Goal: Task Accomplishment & Management: Complete application form

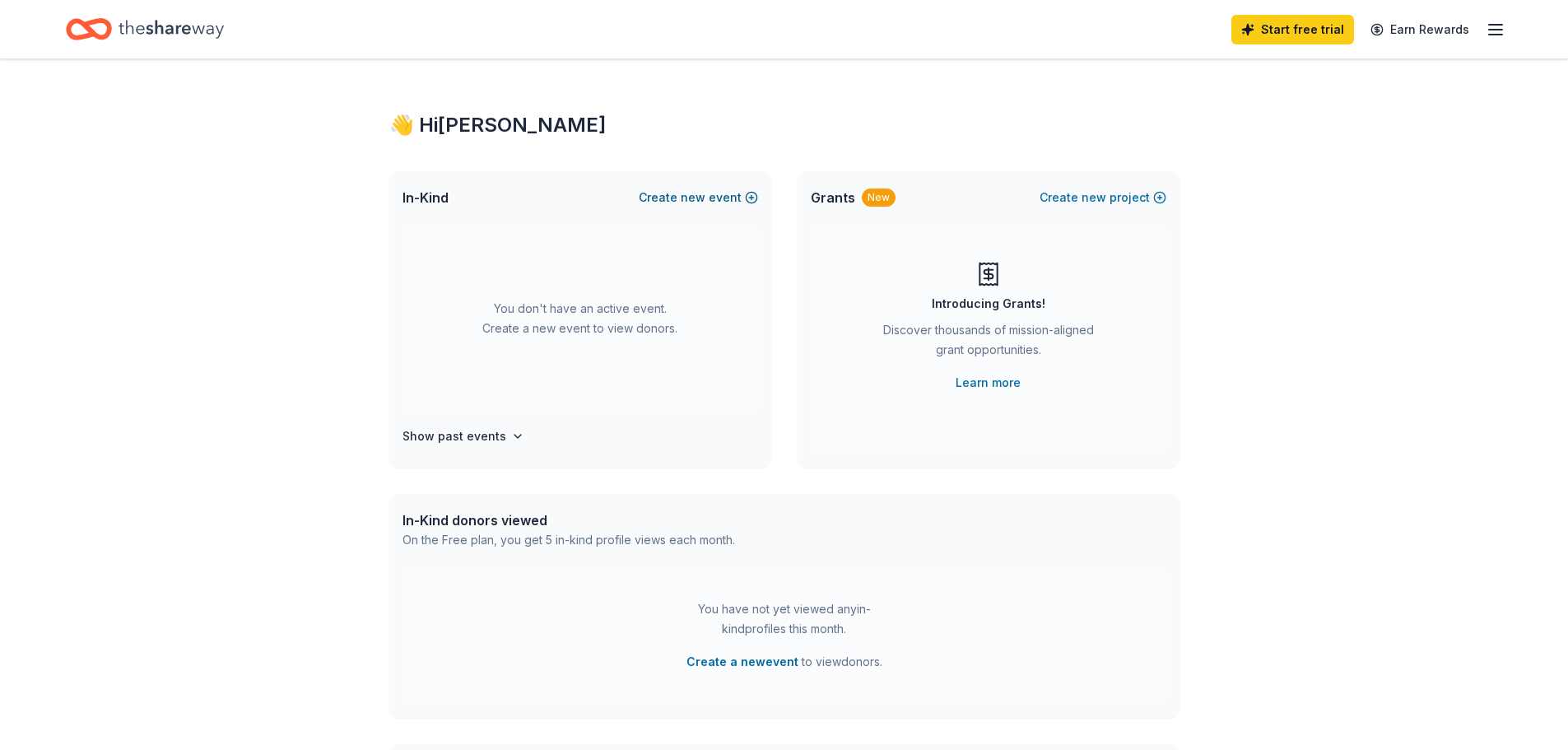
click at [740, 200] on button "Create new event" at bounding box center [698, 197] width 119 height 19
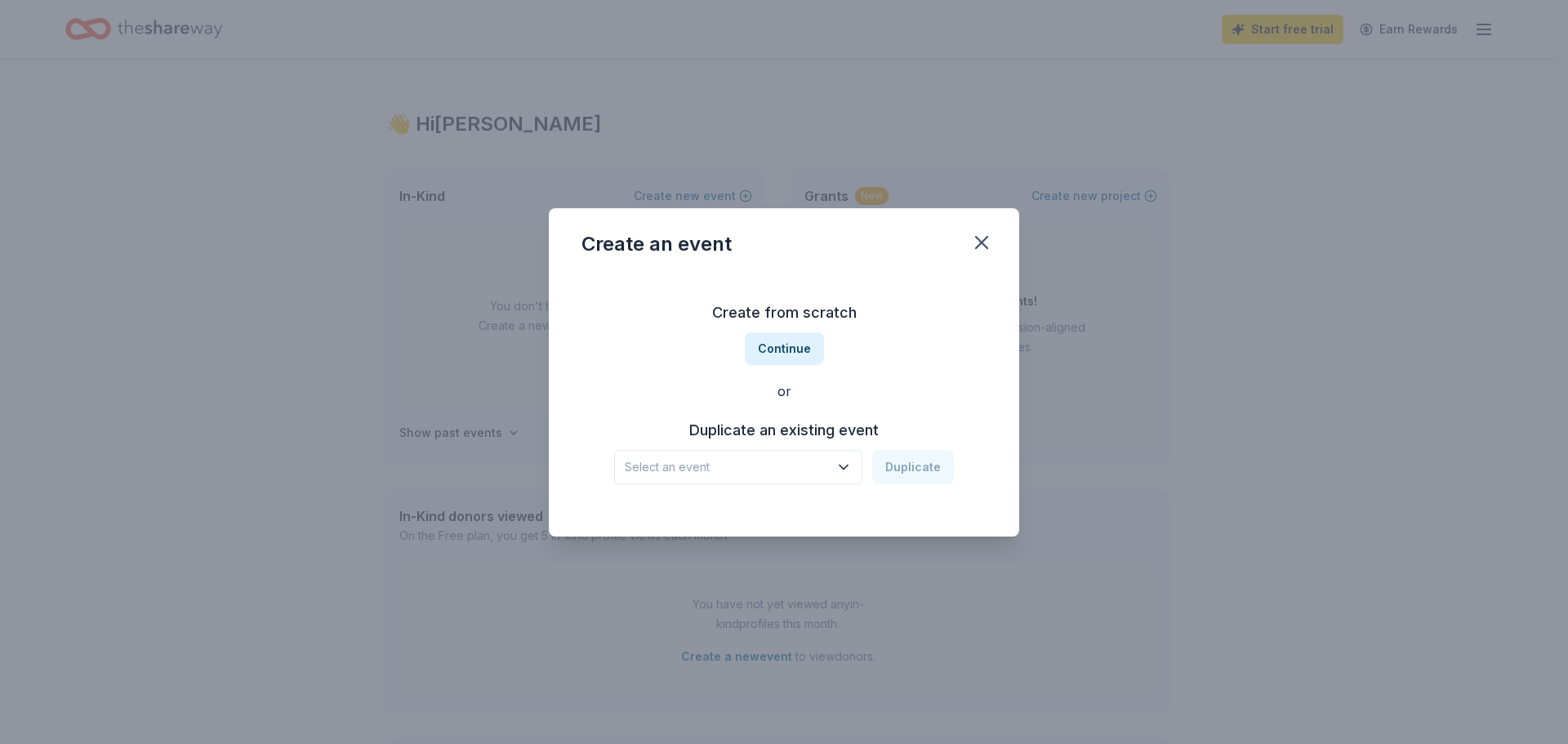
click at [788, 466] on span "Select an event" at bounding box center [727, 466] width 204 height 19
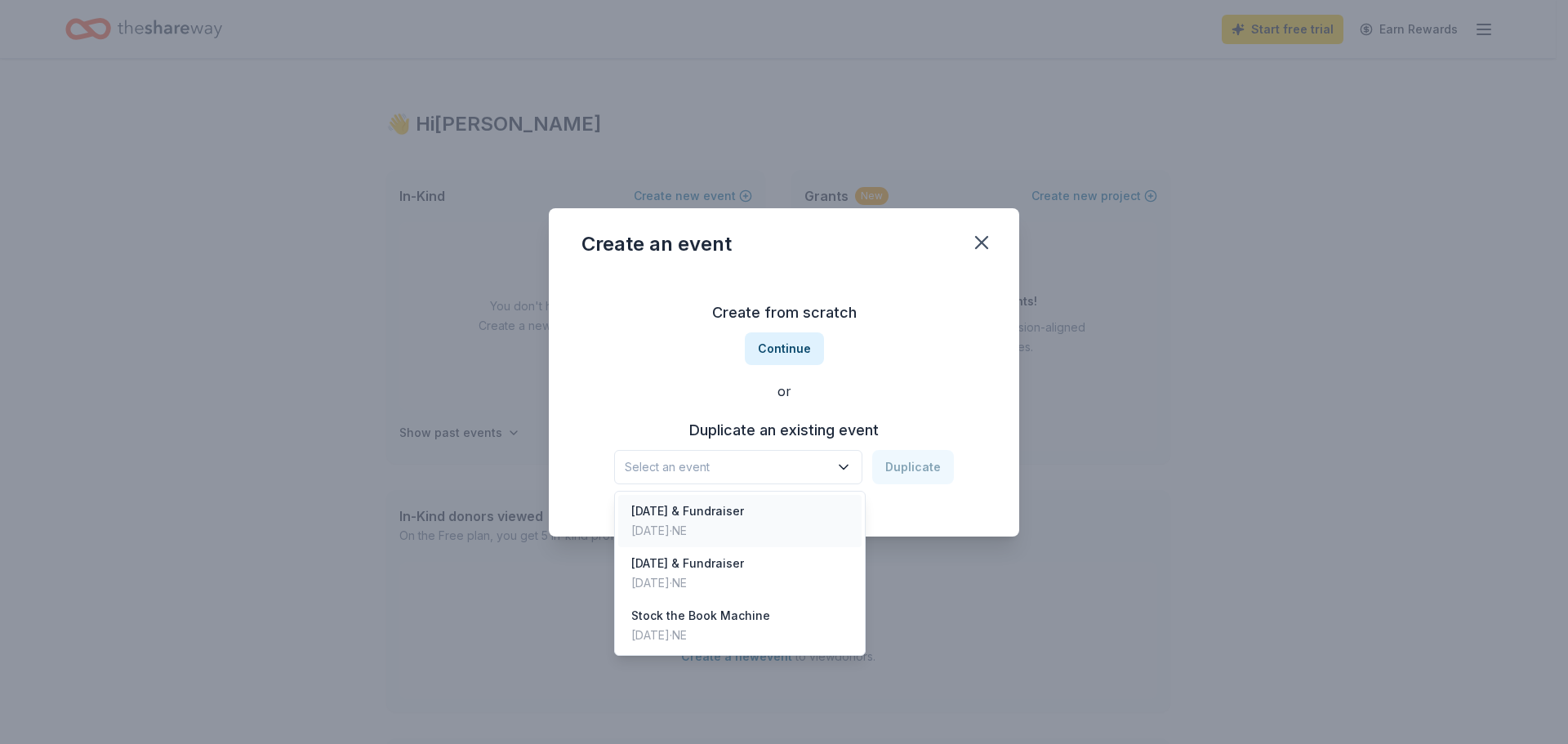
click at [728, 527] on div "[DATE] · NE" at bounding box center [688, 530] width 112 height 19
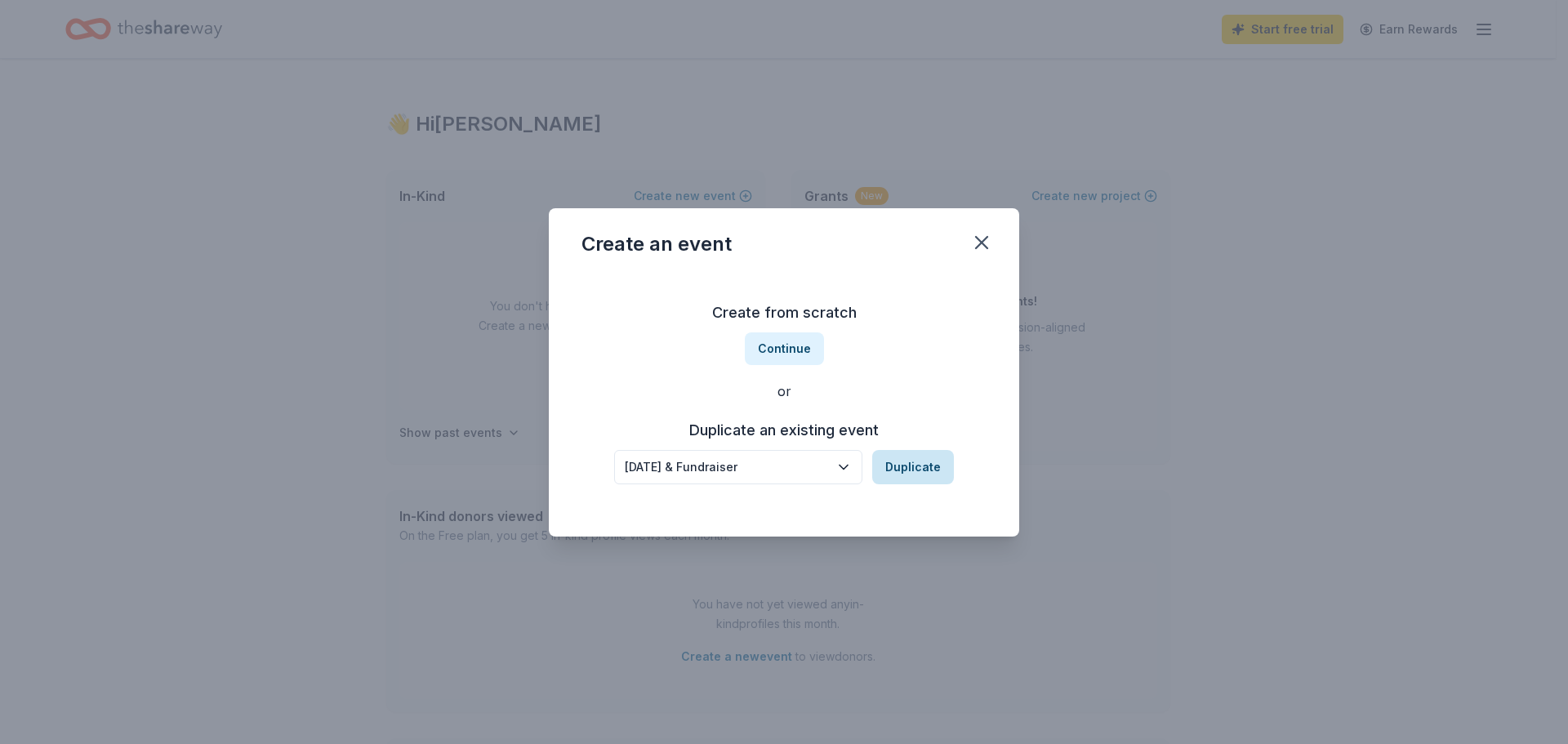
click at [917, 468] on button "Duplicate" at bounding box center [913, 466] width 81 height 34
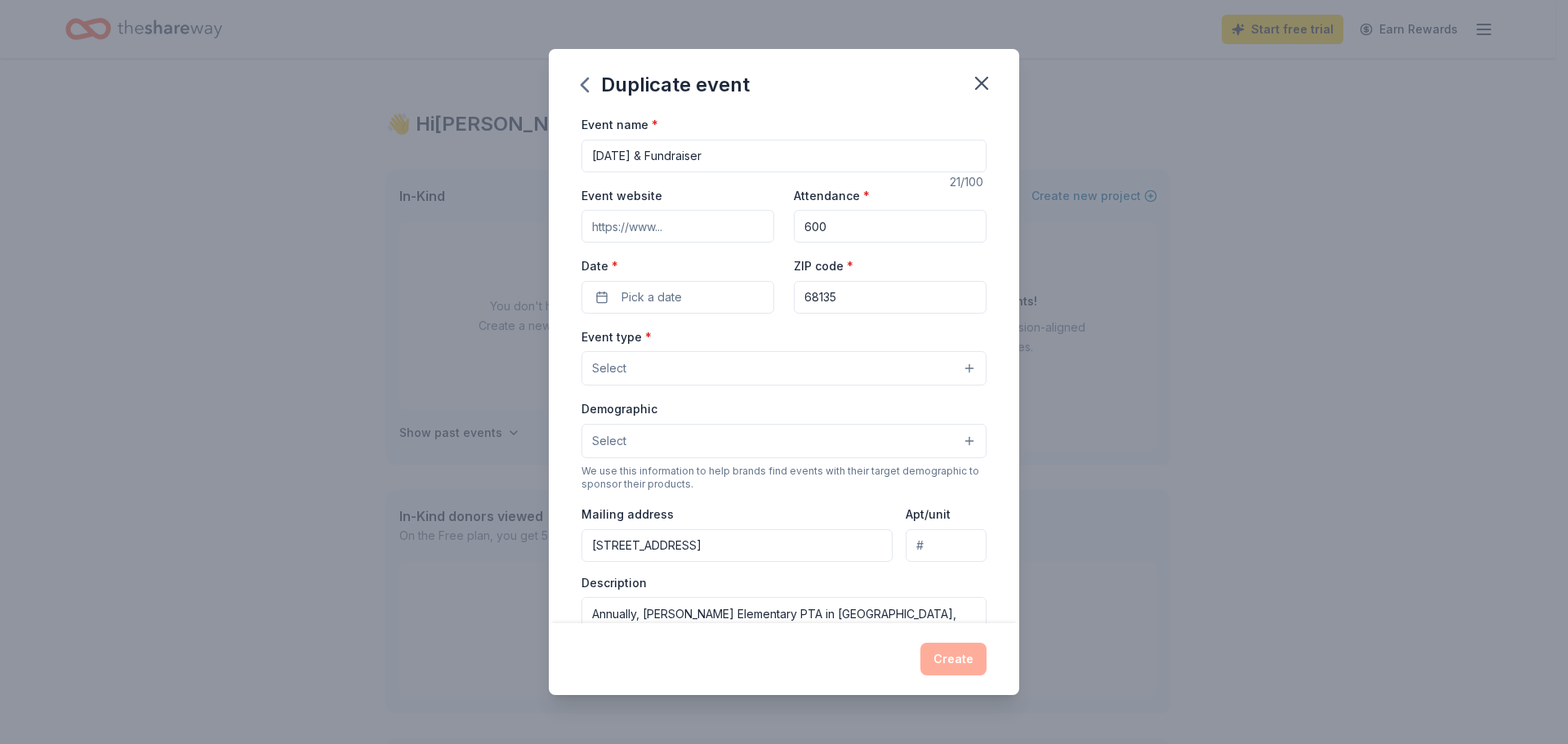
click at [669, 362] on button "Select" at bounding box center [784, 368] width 405 height 34
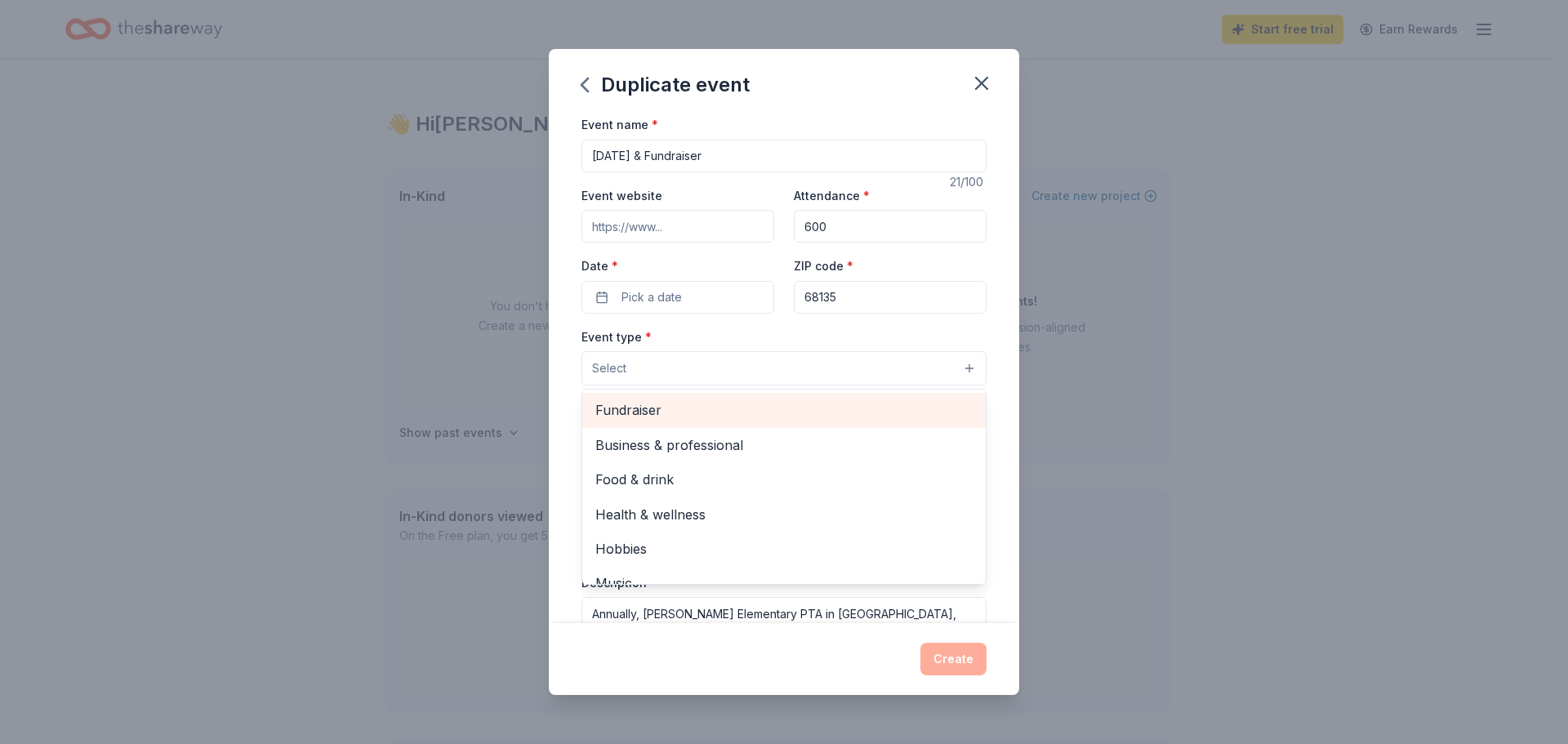
click at [669, 406] on span "Fundraiser" at bounding box center [784, 409] width 378 height 21
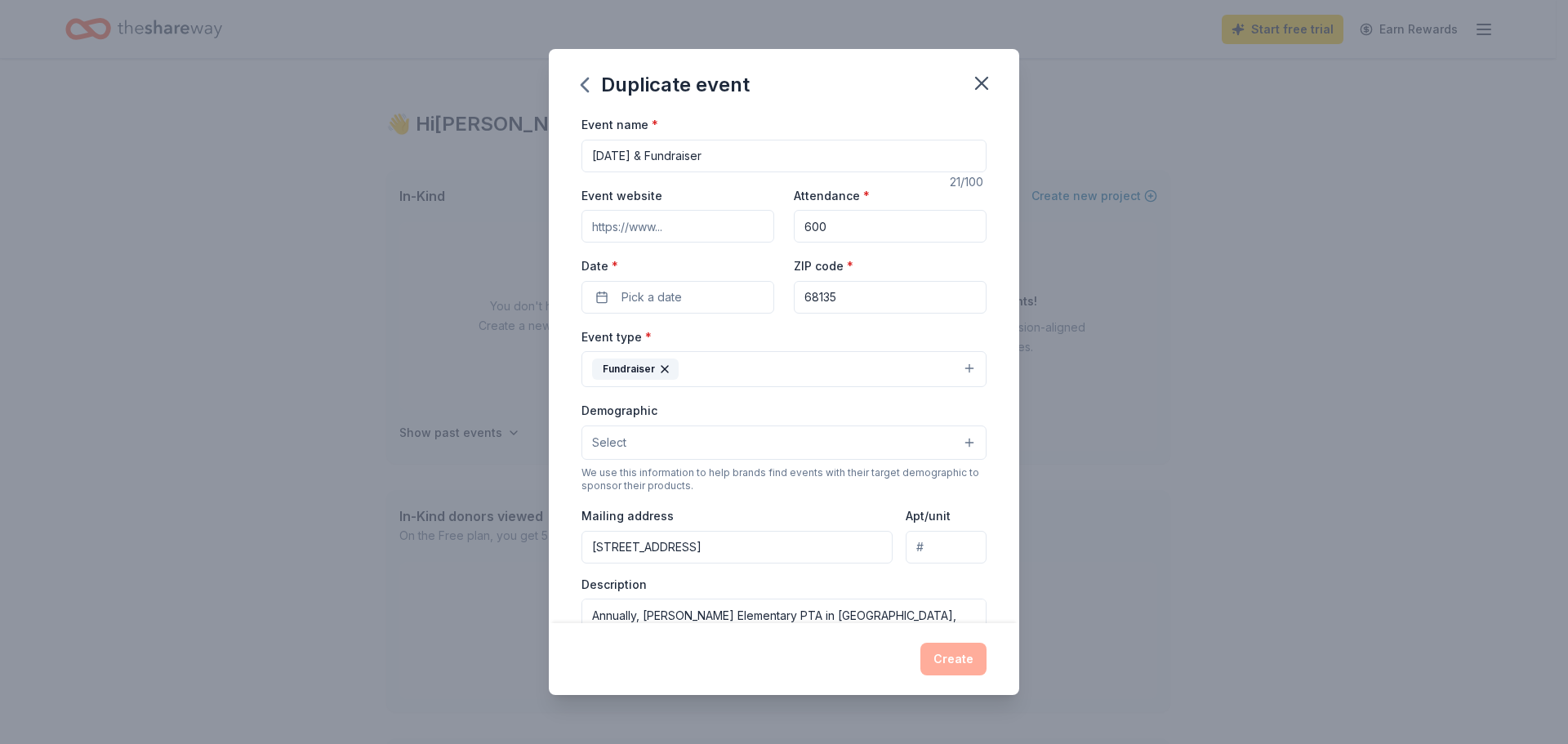
click at [712, 369] on button "Fundraiser" at bounding box center [784, 369] width 405 height 36
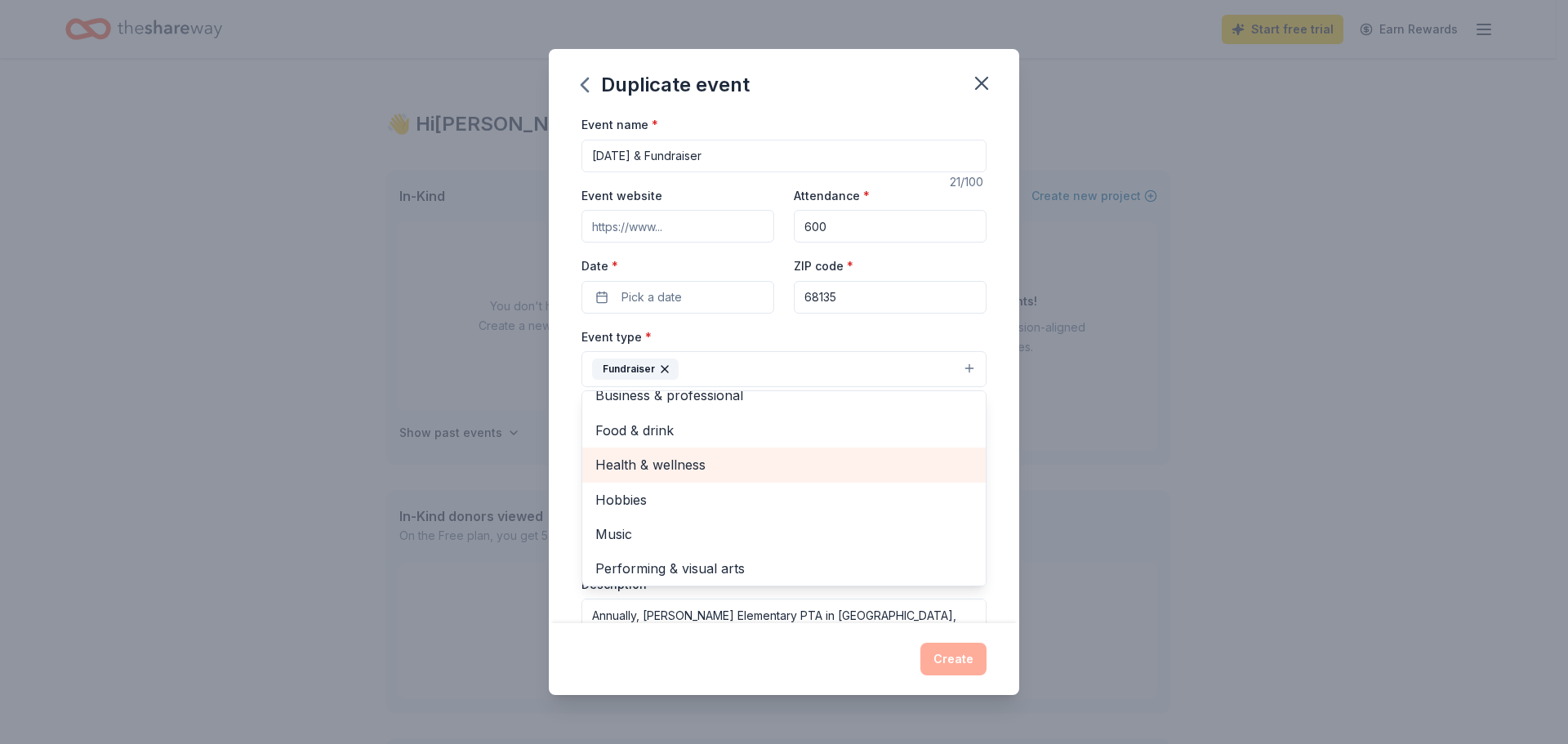
scroll to position [19, 0]
click at [568, 429] on div "Event name * [DATE] & Fundraiser 21 /100 Event website Attendance * 600 Date * …" at bounding box center [784, 368] width 471 height 509
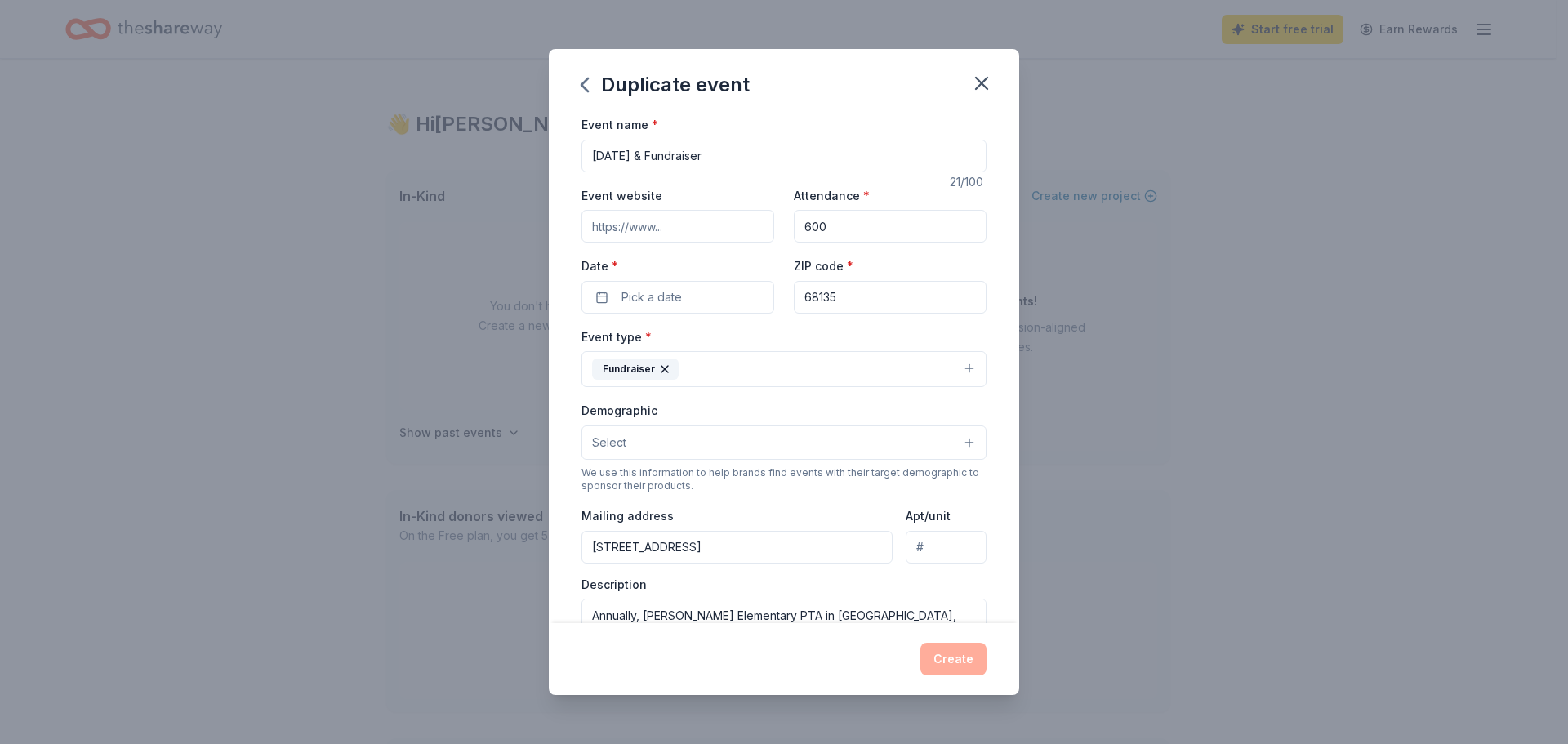
click at [644, 444] on button "Select" at bounding box center [784, 442] width 405 height 34
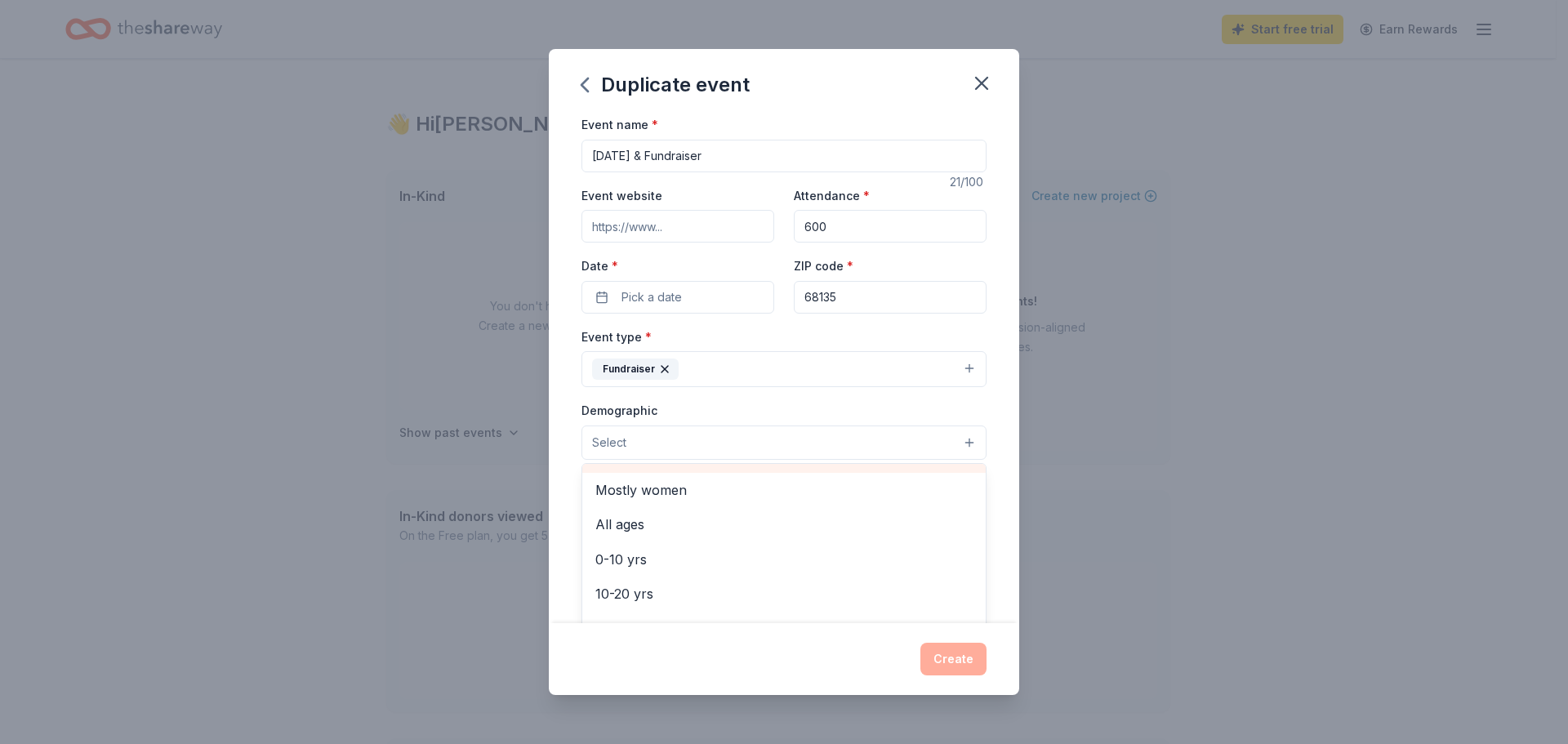
scroll to position [81, 0]
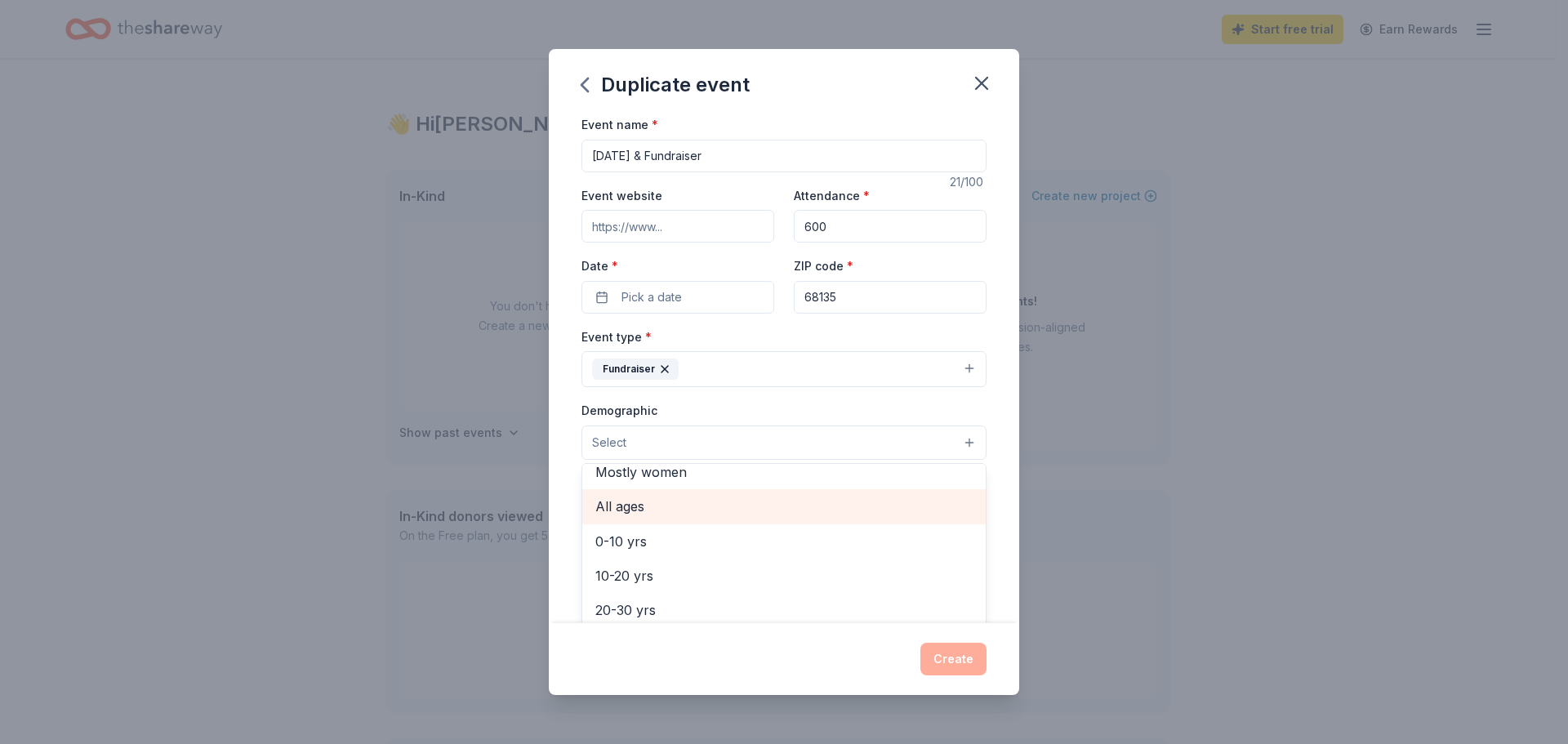
drag, startPoint x: 670, startPoint y: 487, endPoint x: 665, endPoint y: 504, distance: 17.7
click at [665, 504] on div "All genders Mostly men Mostly women All ages [DEMOGRAPHIC_DATA] yrs 10-20 yrs 2…" at bounding box center [784, 561] width 405 height 196
click at [665, 504] on span "All ages" at bounding box center [784, 506] width 378 height 21
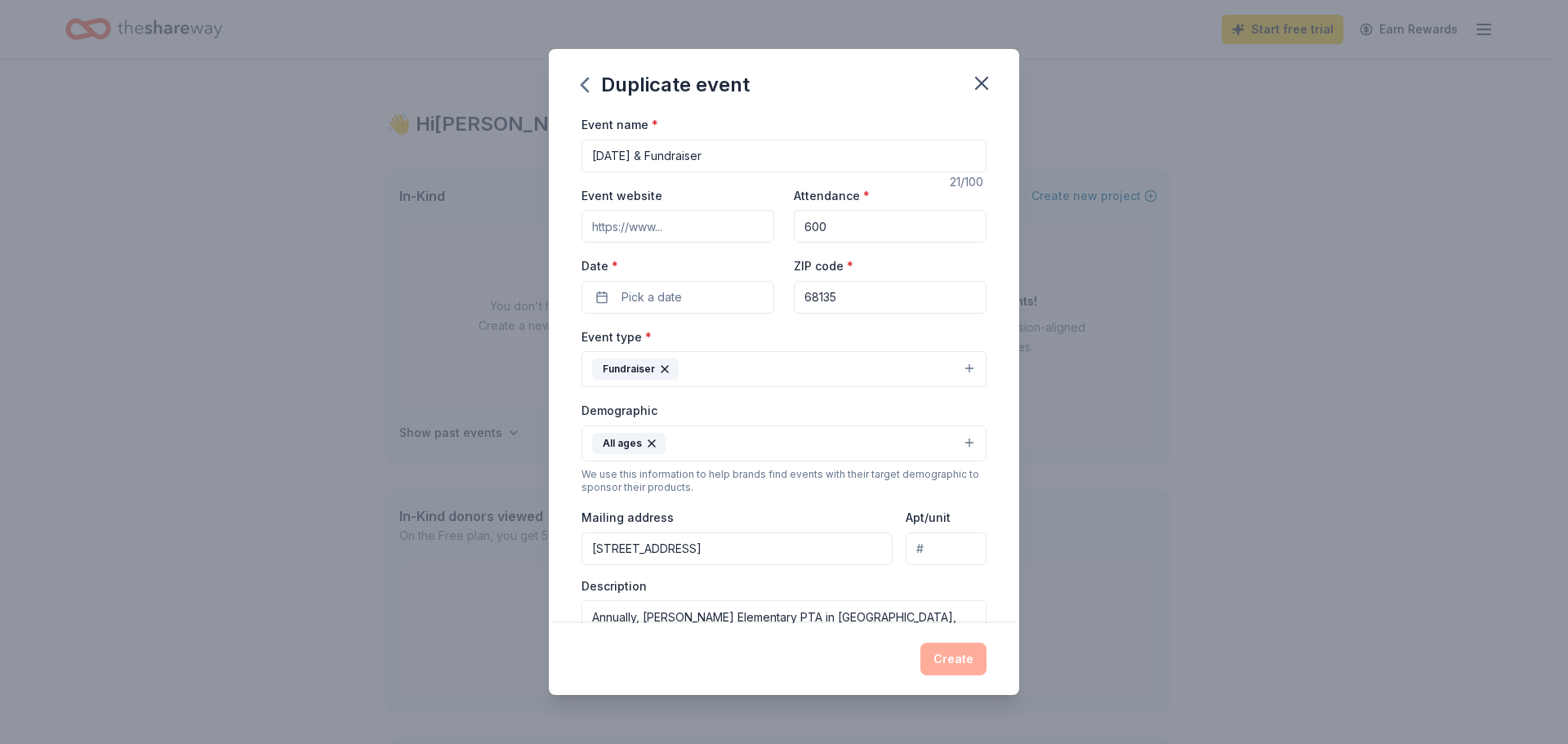
click at [714, 441] on button "All ages" at bounding box center [784, 443] width 405 height 36
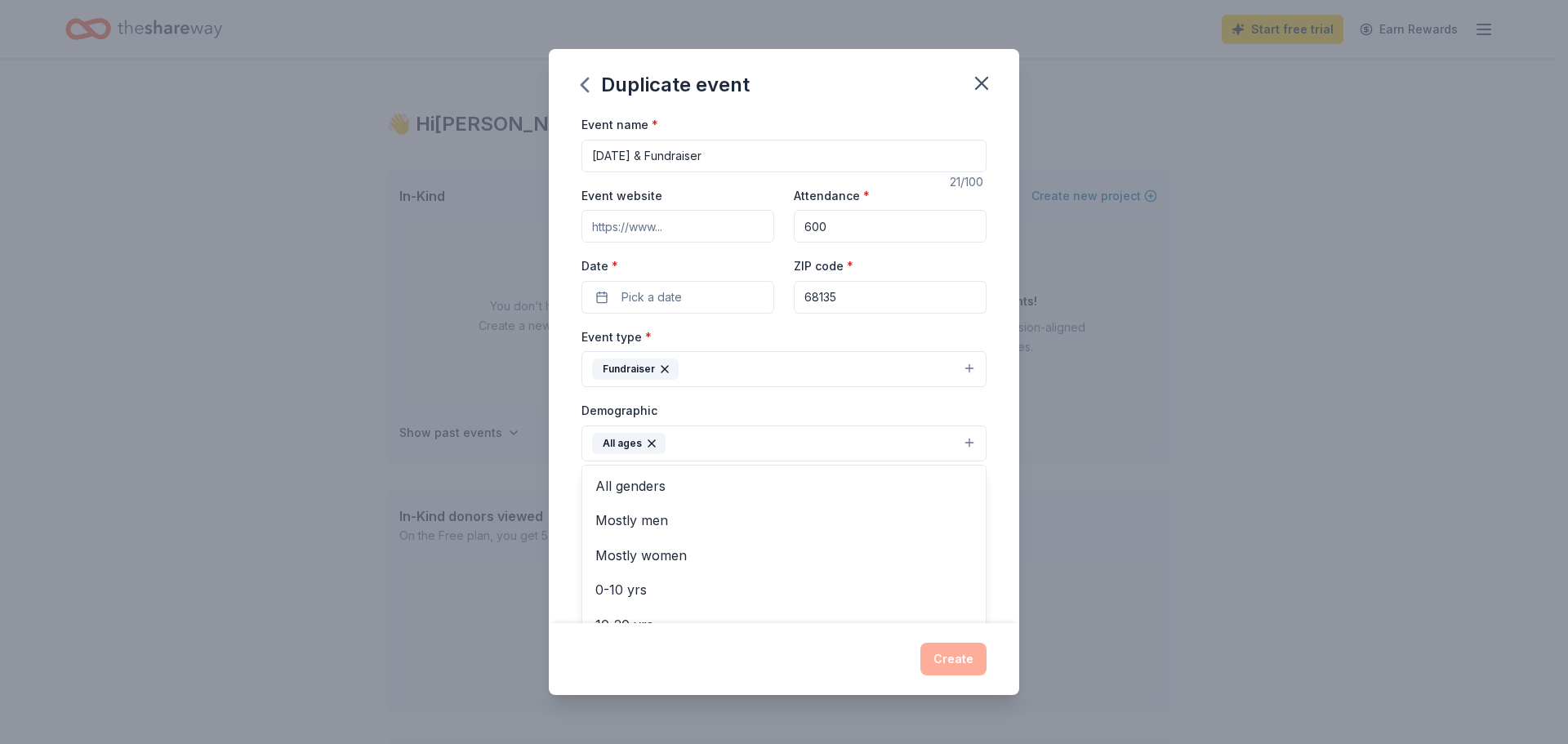
click at [719, 445] on button "All ages" at bounding box center [784, 443] width 405 height 36
click at [701, 495] on span "All genders" at bounding box center [784, 486] width 378 height 21
click at [576, 492] on div "Event name * [DATE] & Fundraiser 21 /100 Event website Attendance * 600 Date * …" at bounding box center [784, 368] width 471 height 509
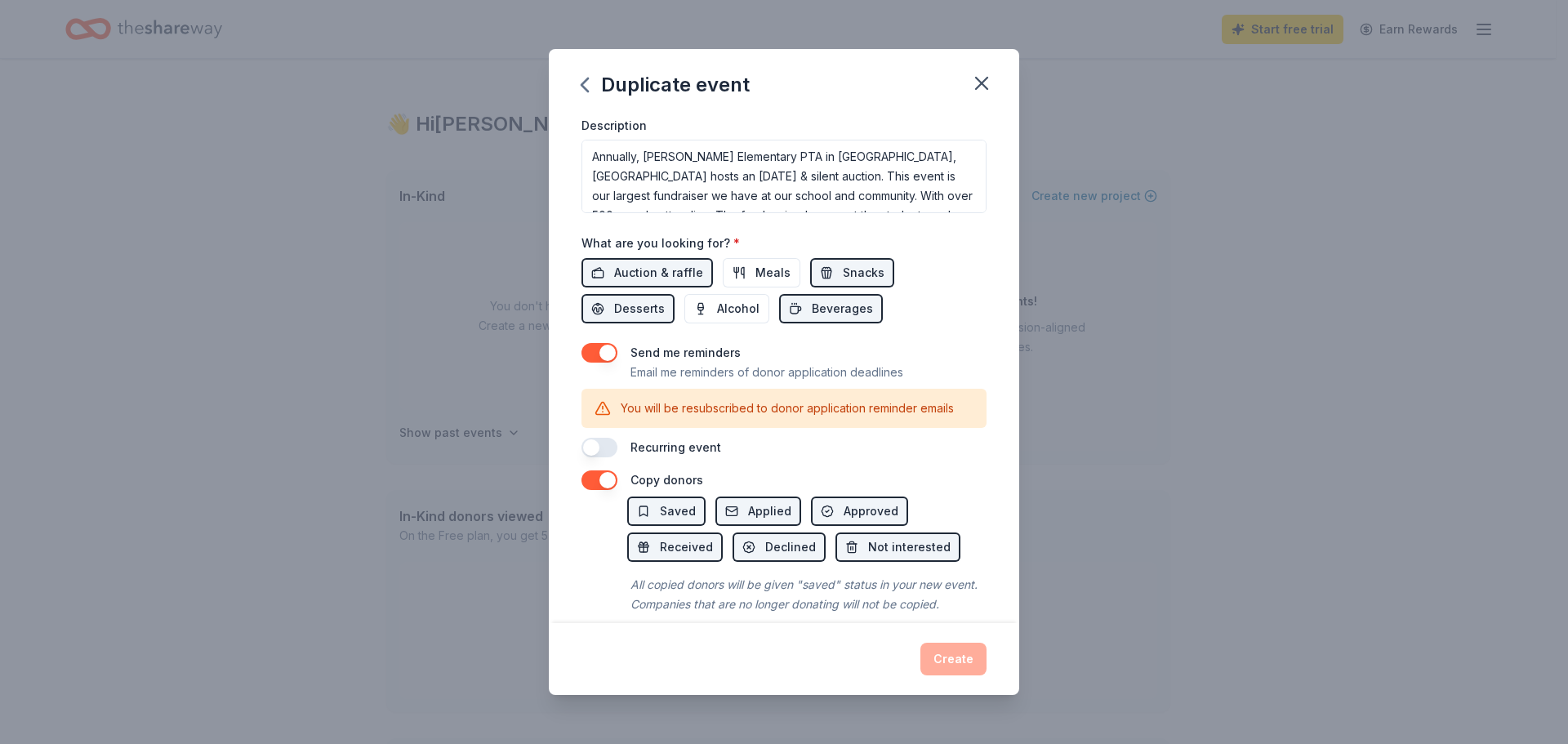
scroll to position [490, 0]
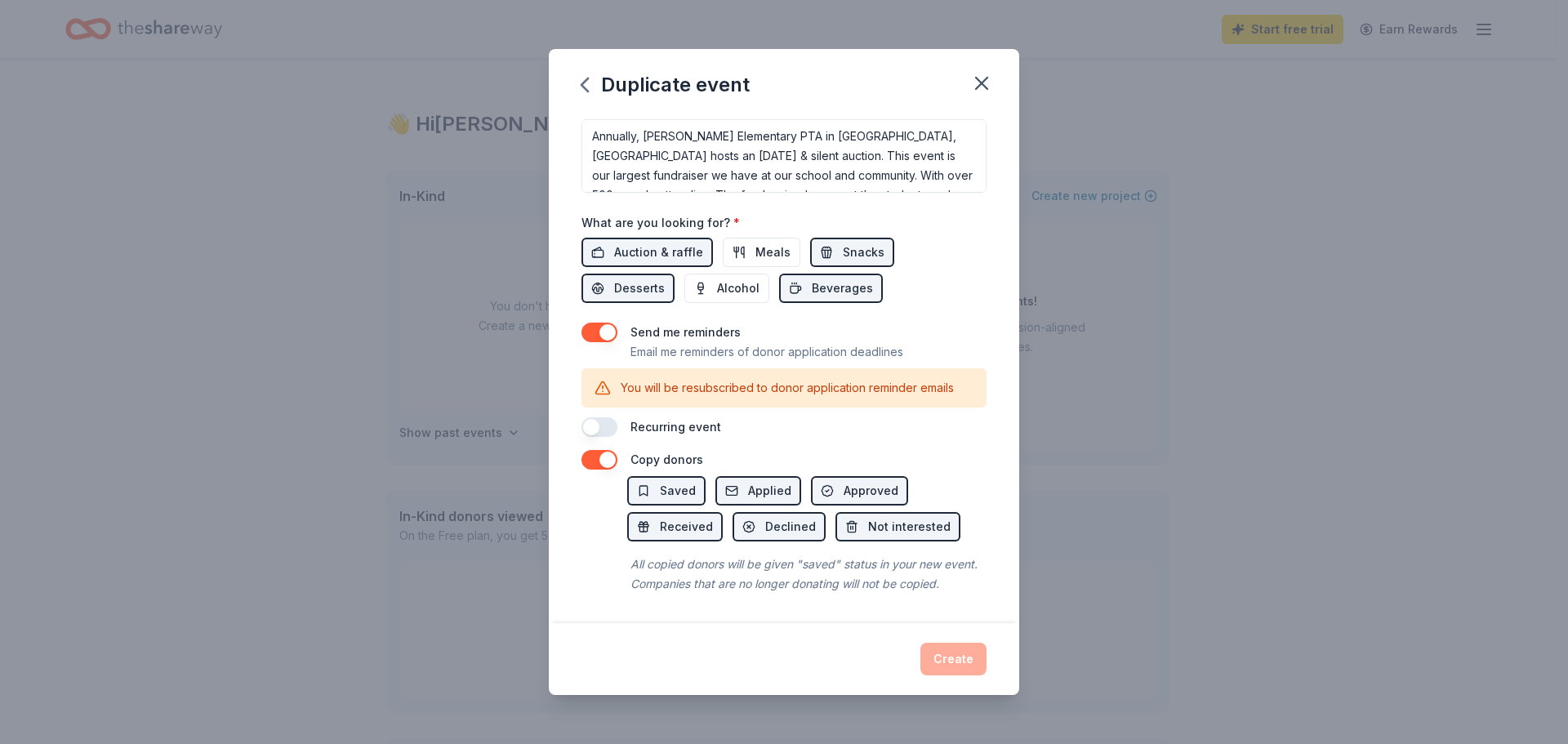
click at [607, 418] on button "button" at bounding box center [599, 427] width 36 height 19
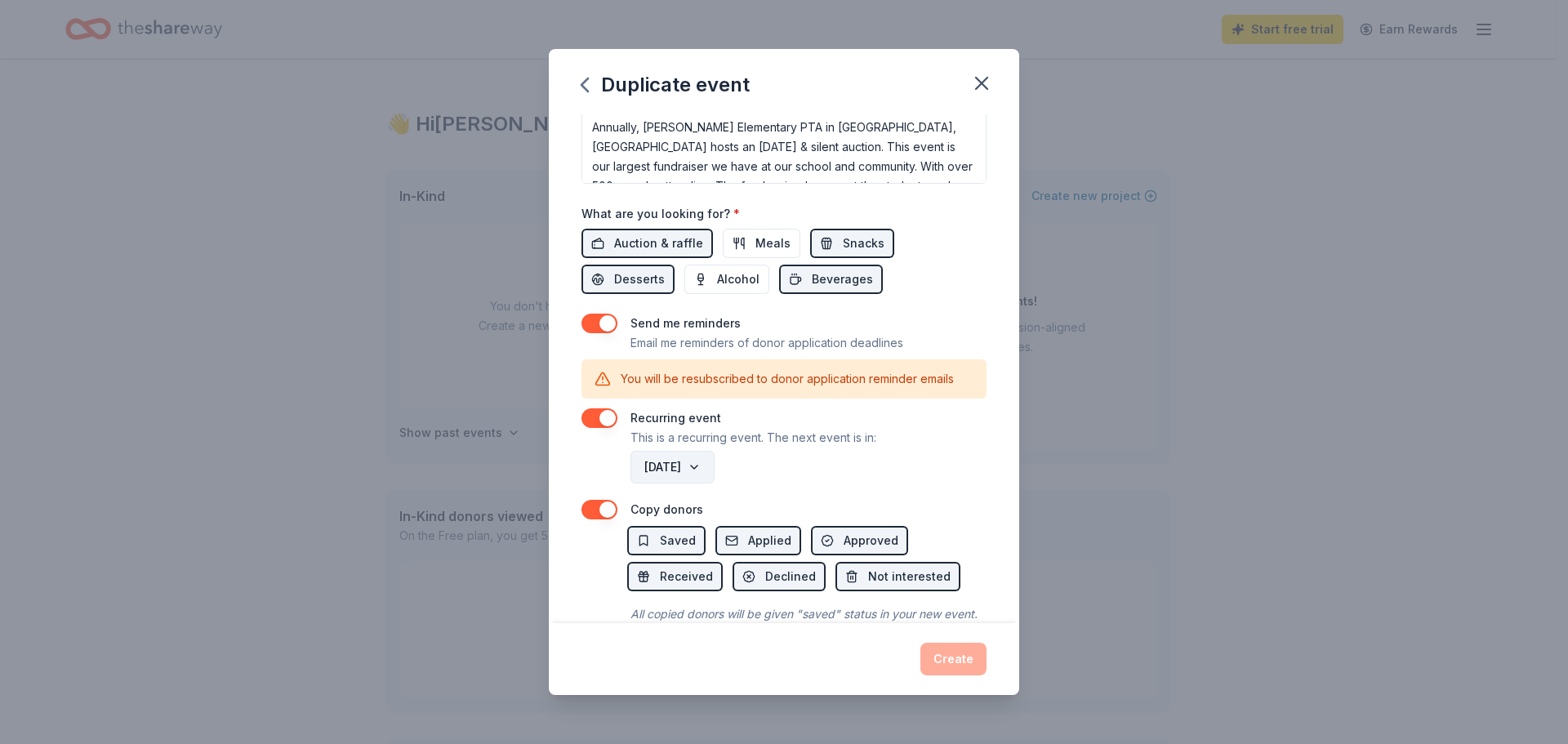
click at [715, 468] on button "[DATE]" at bounding box center [673, 466] width 84 height 33
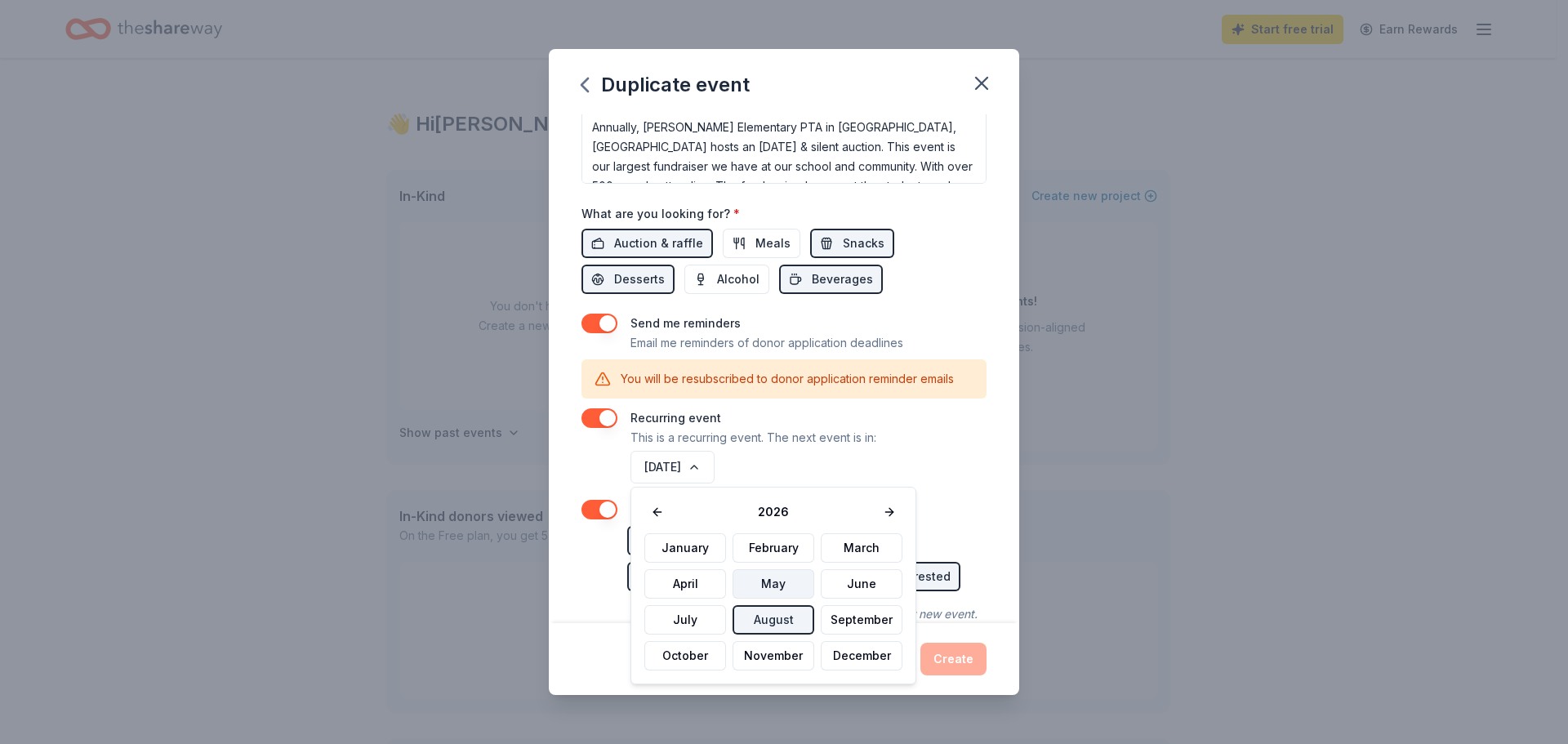
click at [778, 585] on button "May" at bounding box center [773, 584] width 81 height 29
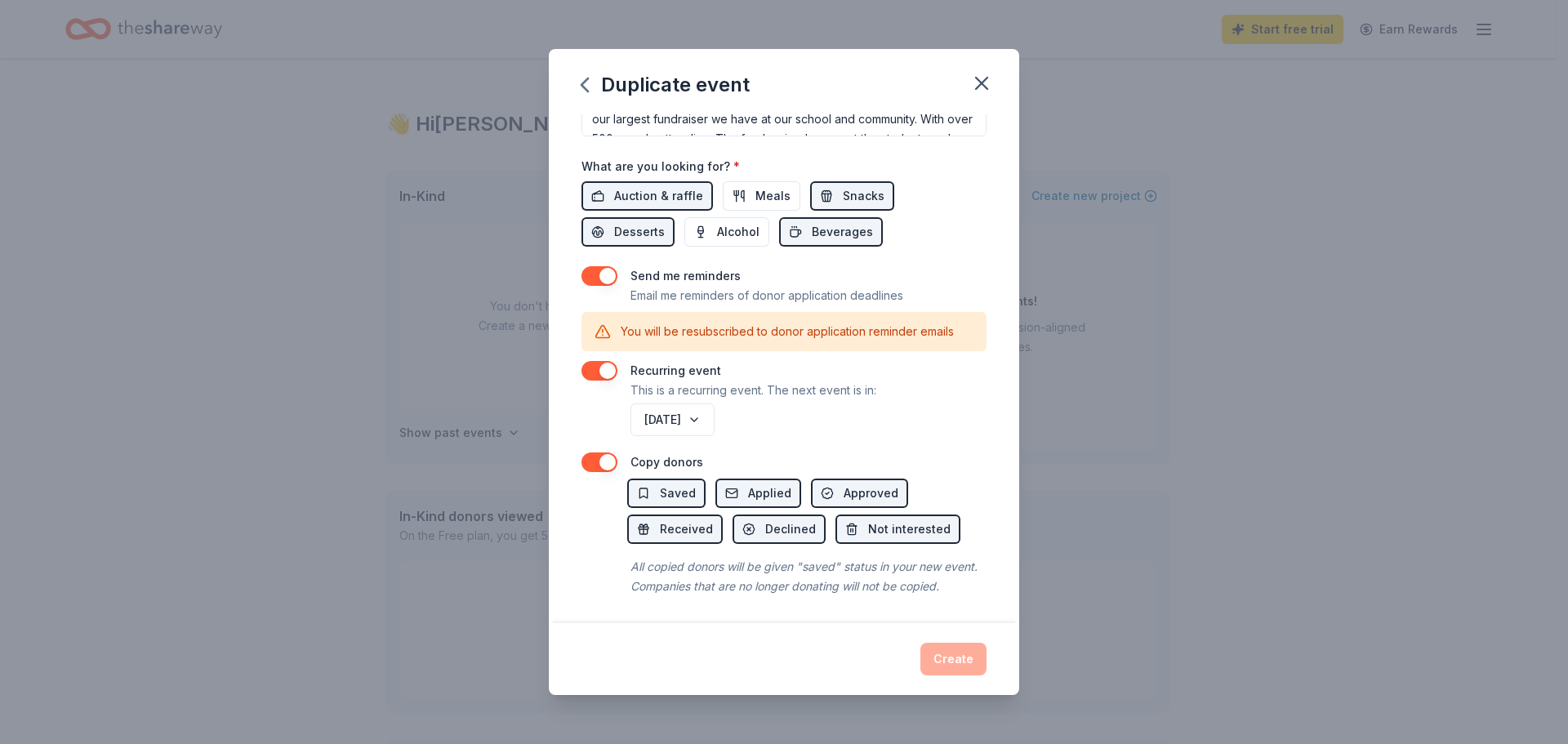
scroll to position [559, 0]
click at [744, 650] on div "Create" at bounding box center [784, 658] width 405 height 33
drag, startPoint x: 638, startPoint y: 553, endPoint x: 685, endPoint y: 554, distance: 47.0
click at [685, 554] on div "All copied donors will be given "saved" status in your new event. Companies tha…" at bounding box center [807, 574] width 359 height 46
click at [708, 559] on div "All copied donors will be given "saved" status in your new event. Companies tha…" at bounding box center [807, 574] width 359 height 46
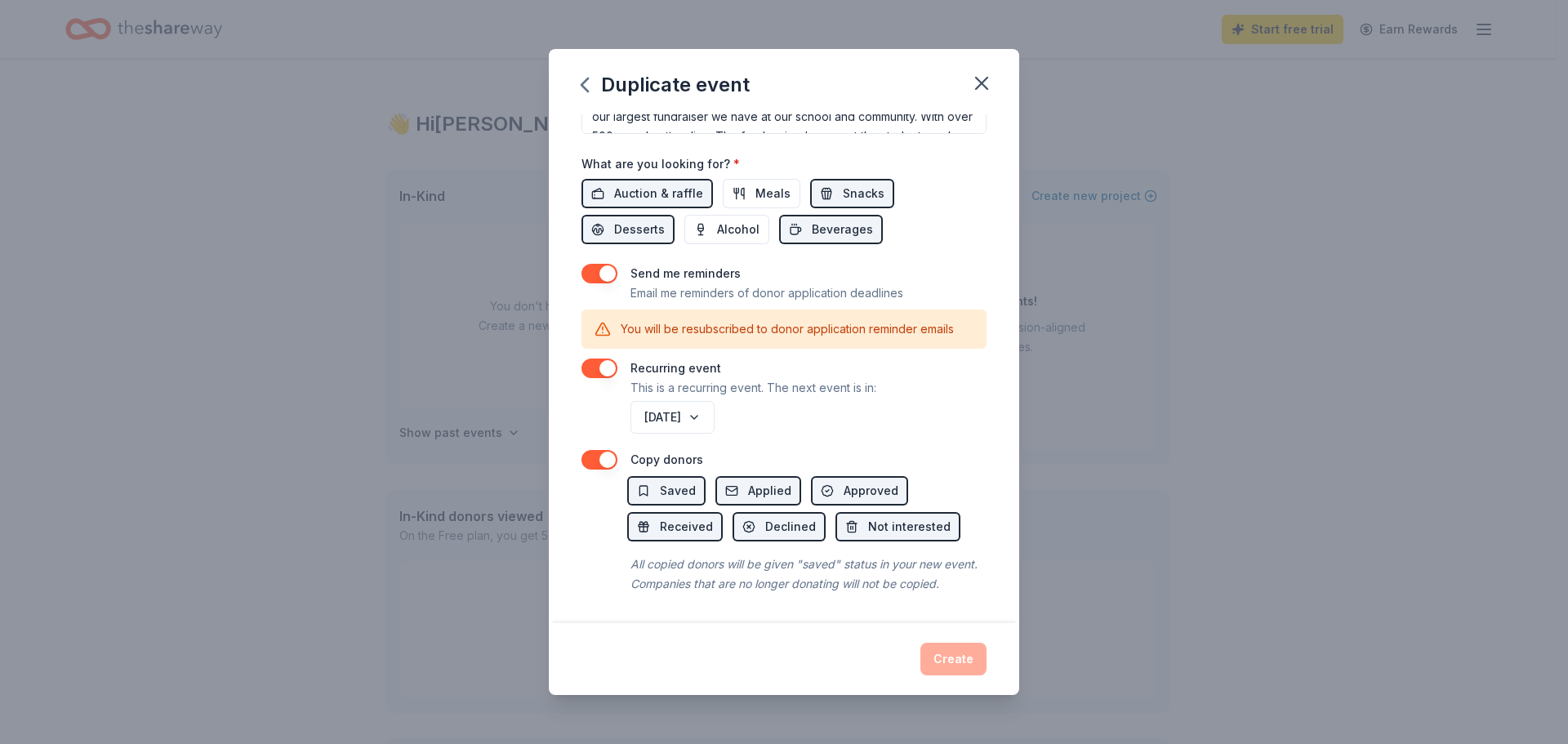
click at [946, 657] on div "Create" at bounding box center [784, 658] width 405 height 33
click at [602, 263] on button "button" at bounding box center [599, 273] width 36 height 19
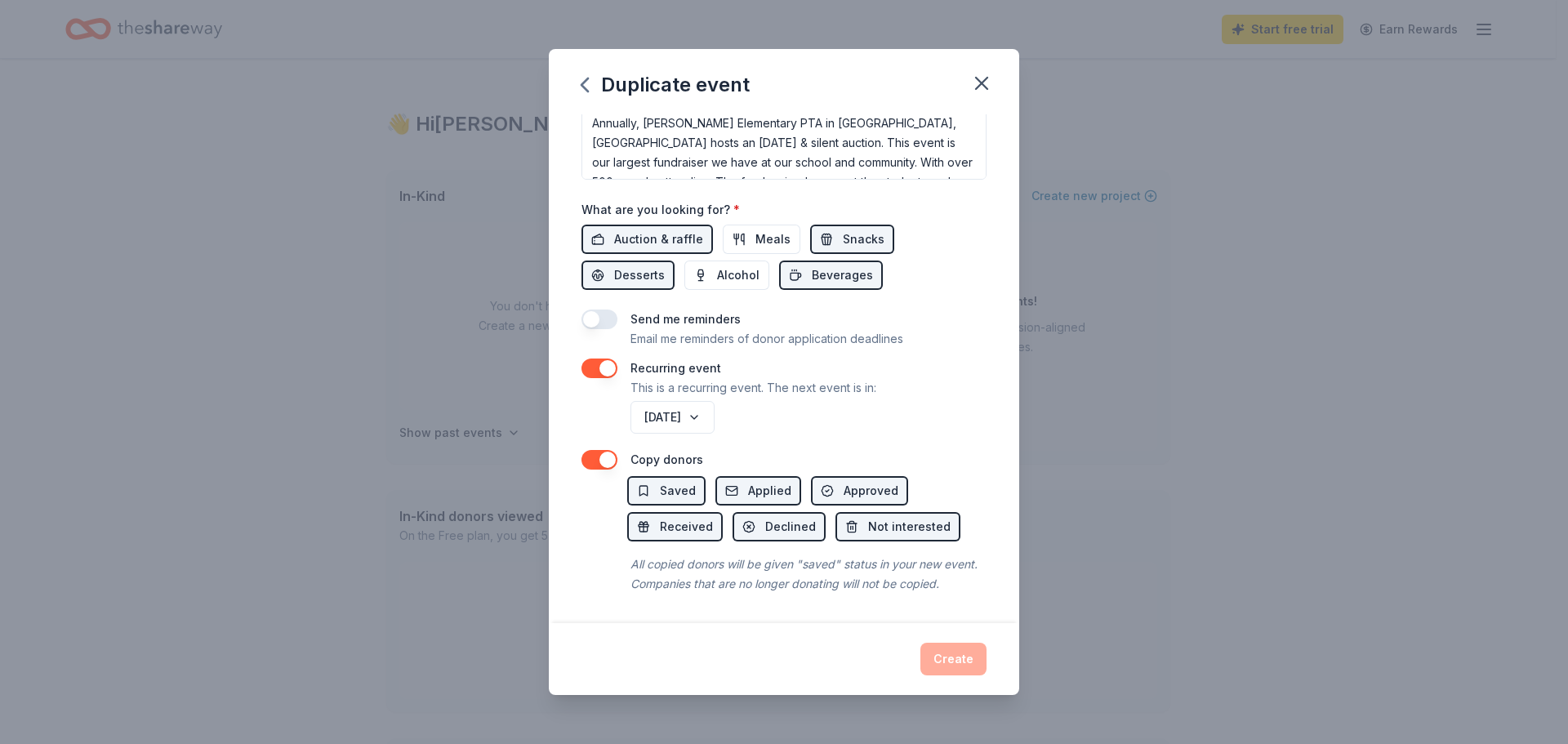
click at [608, 310] on button "button" at bounding box center [599, 319] width 36 height 19
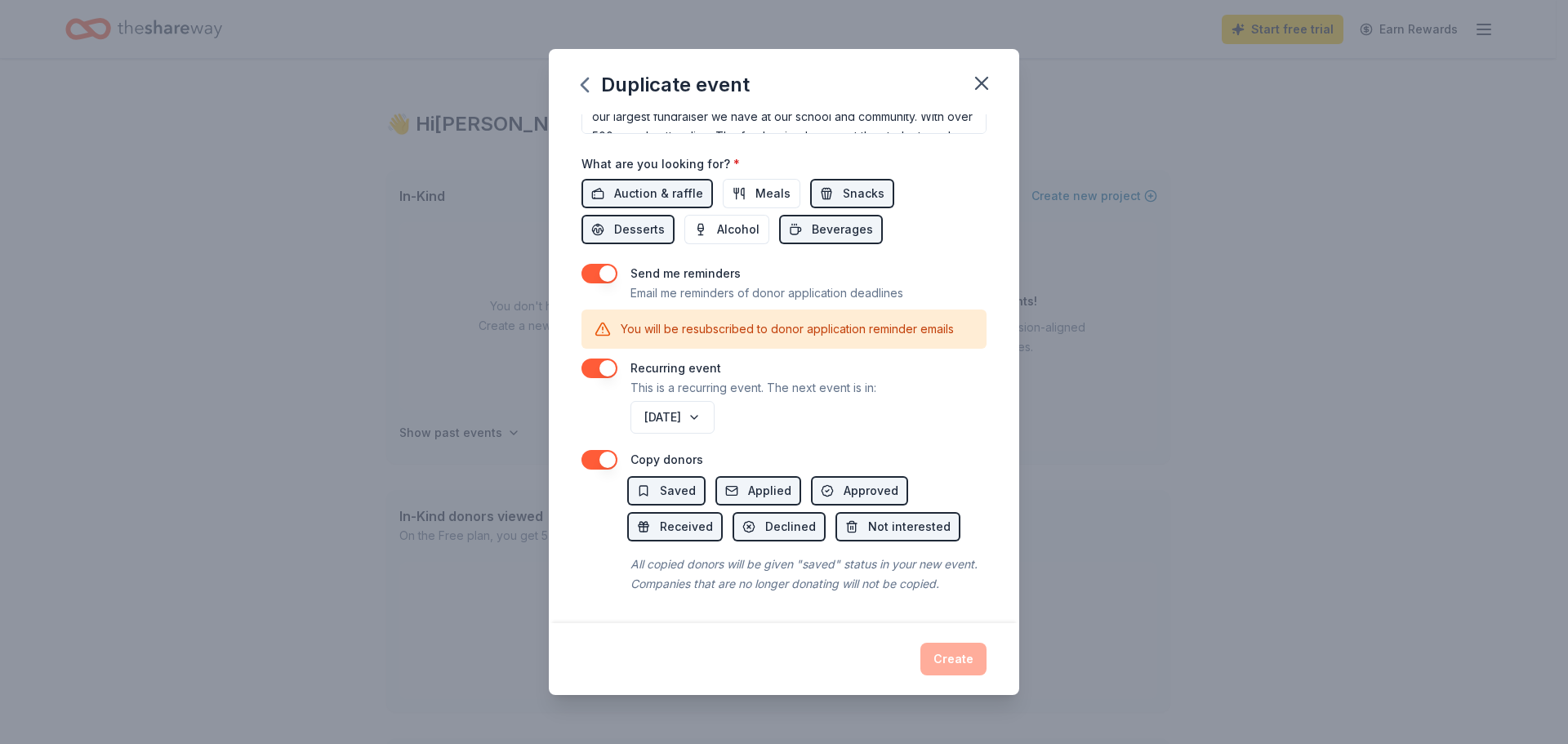
click at [602, 263] on button "button" at bounding box center [599, 273] width 36 height 19
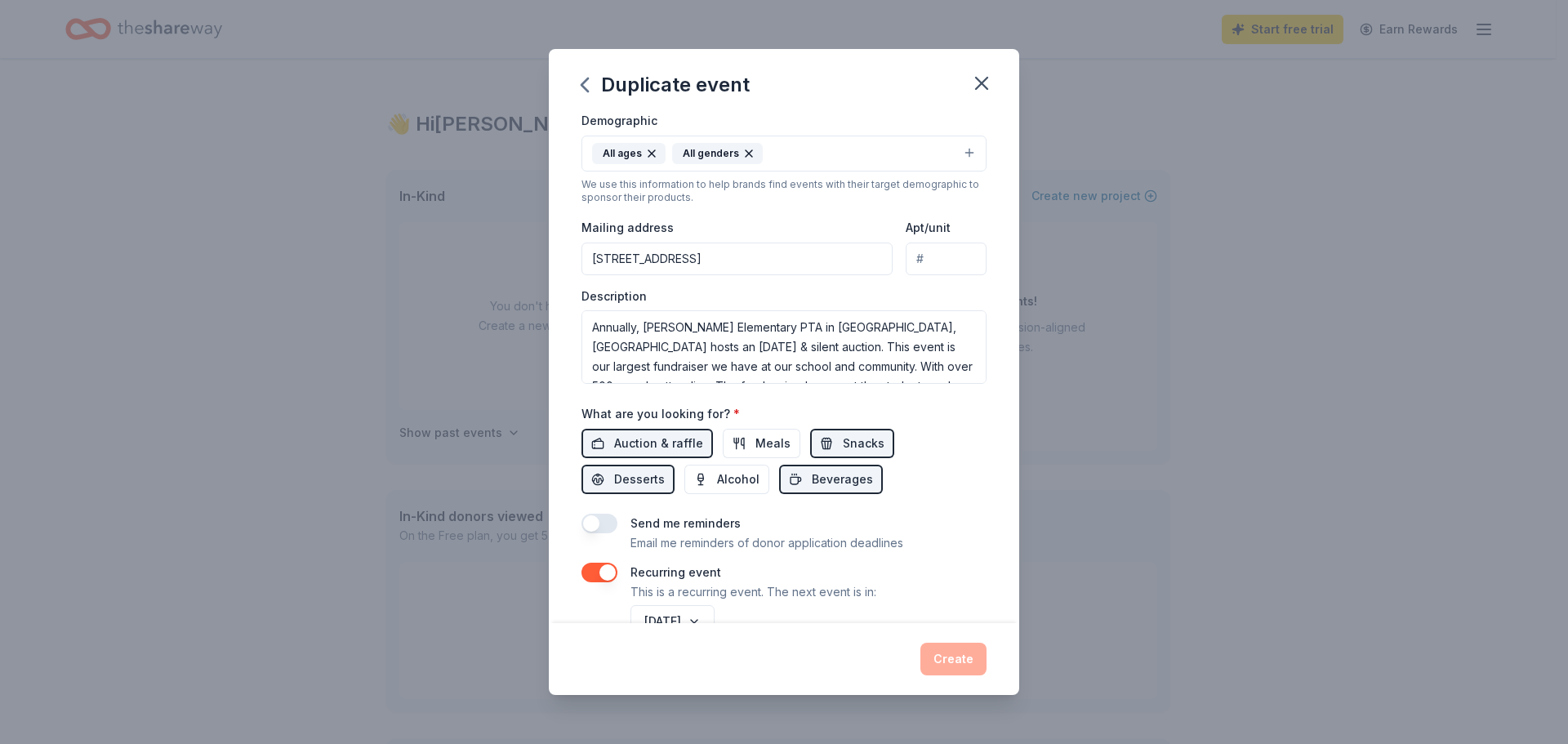
scroll to position [268, 0]
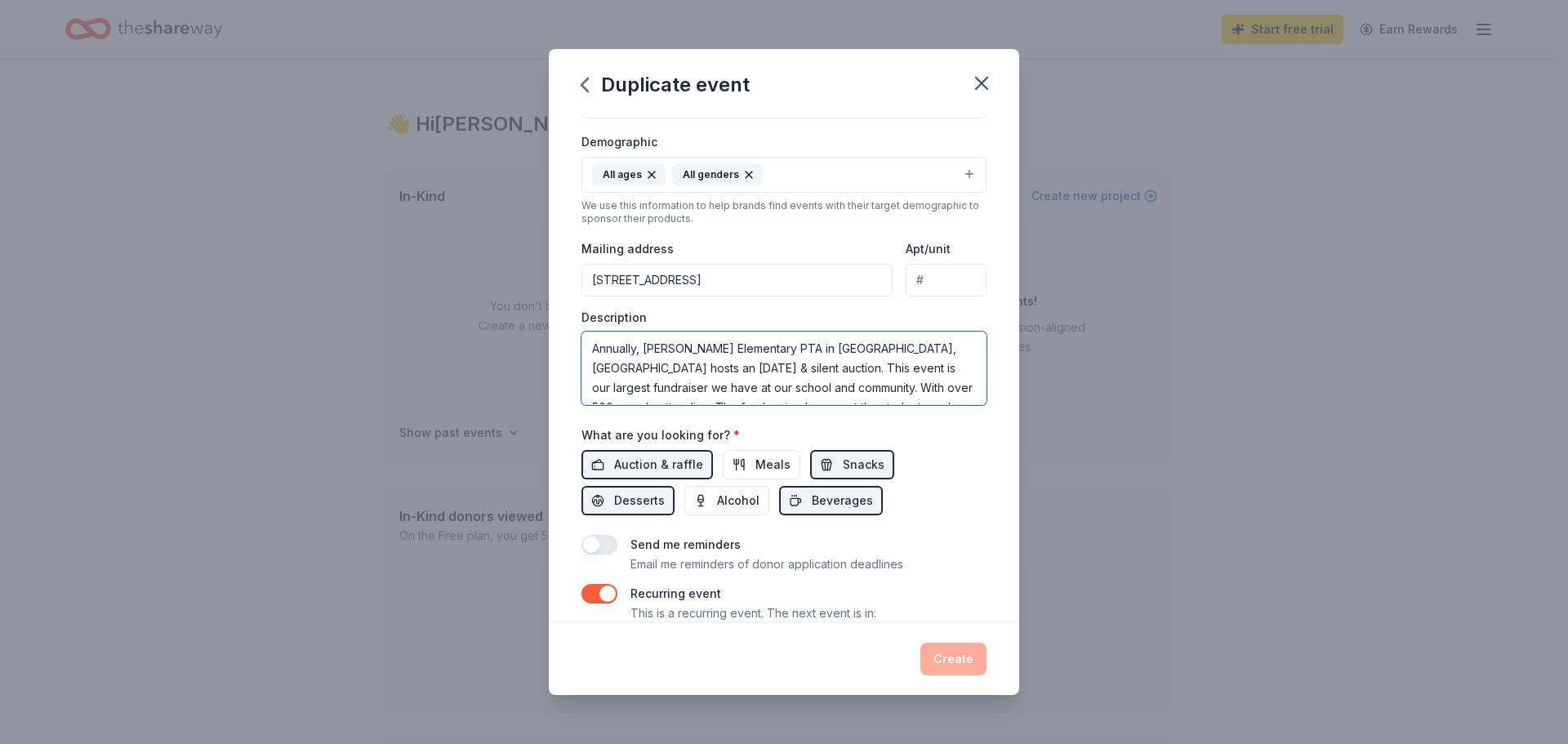
click at [870, 368] on textarea "Annually, [PERSON_NAME] Elementary PTA in [GEOGRAPHIC_DATA], [GEOGRAPHIC_DATA] …" at bounding box center [784, 368] width 405 height 74
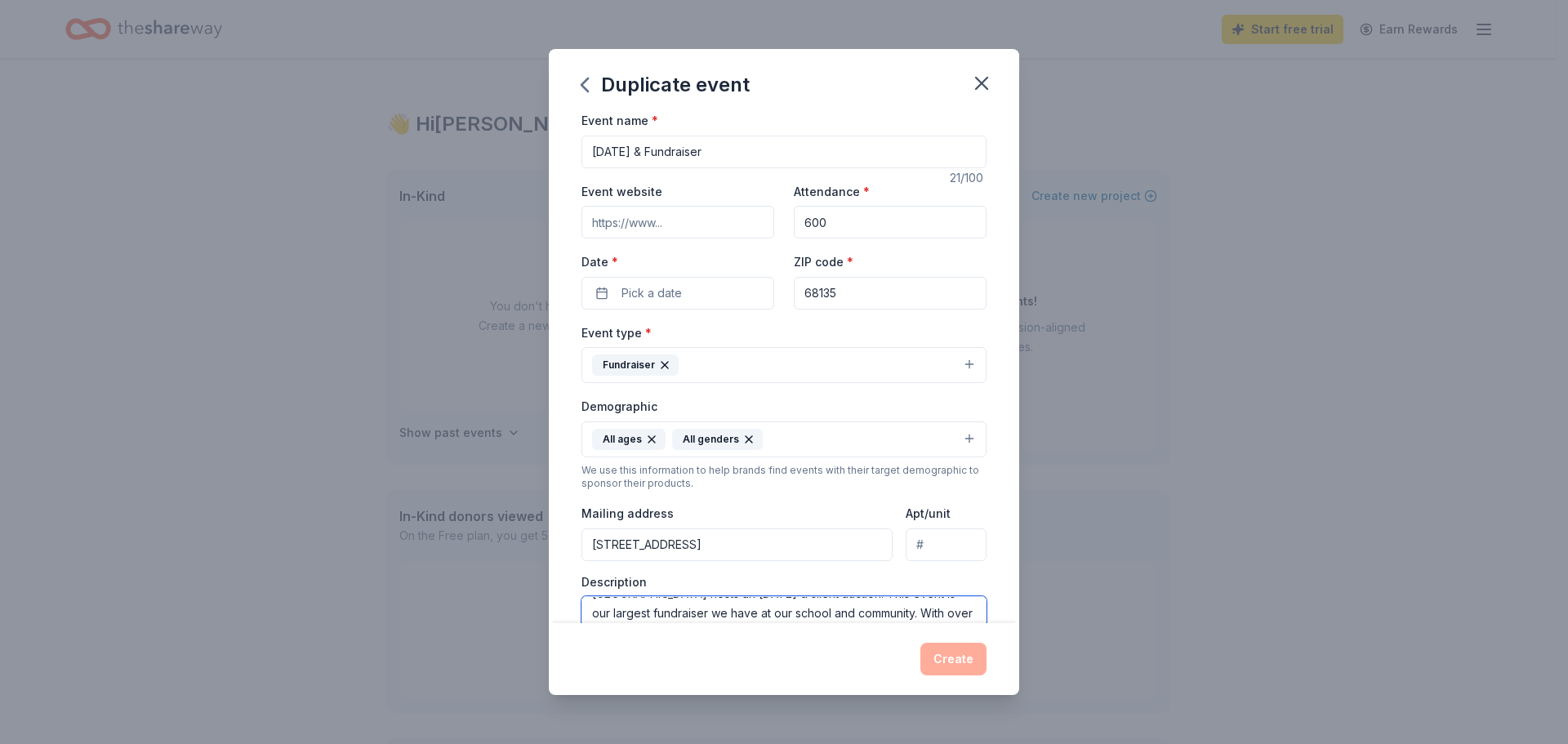
scroll to position [0, 0]
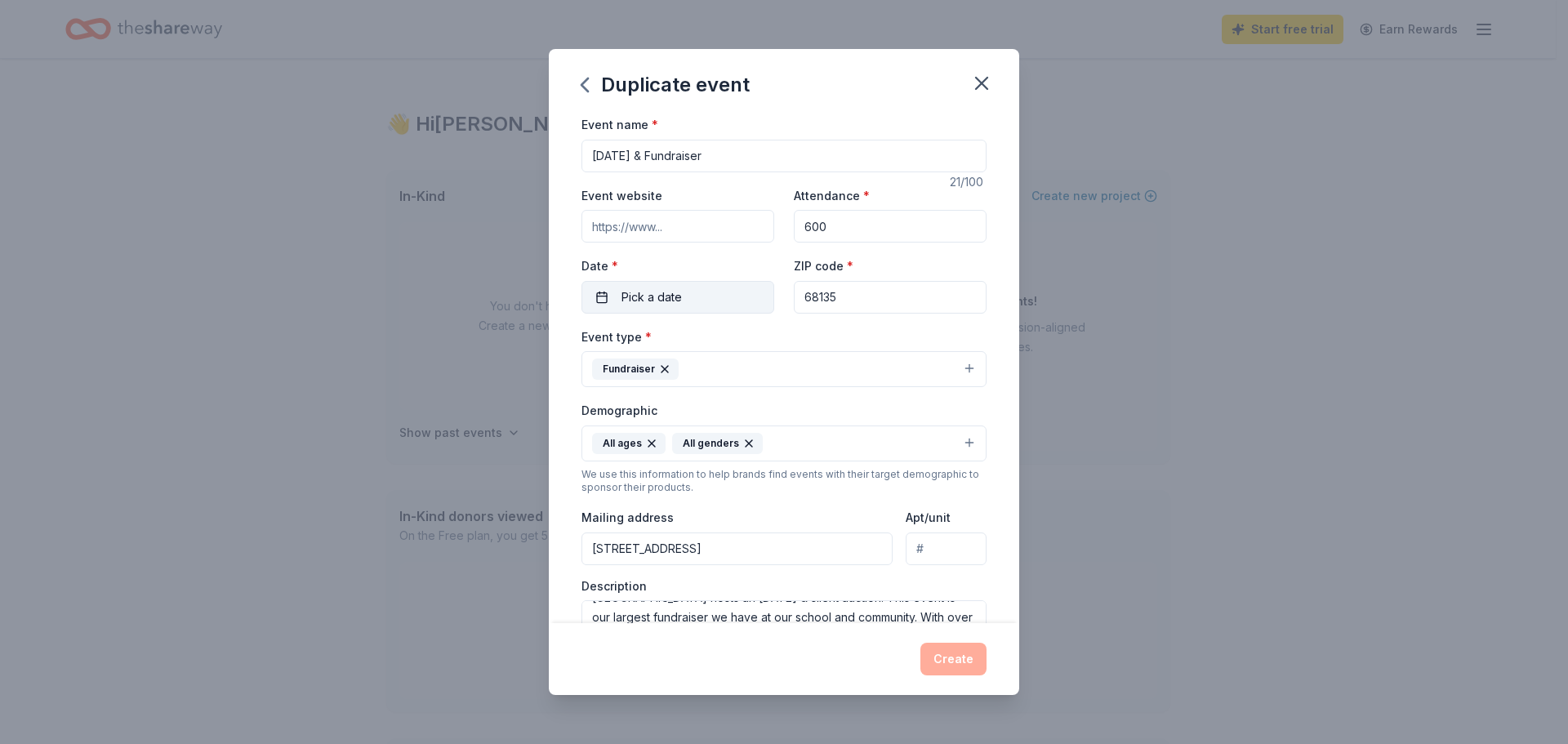
click at [671, 289] on span "Pick a date" at bounding box center [652, 297] width 60 height 19
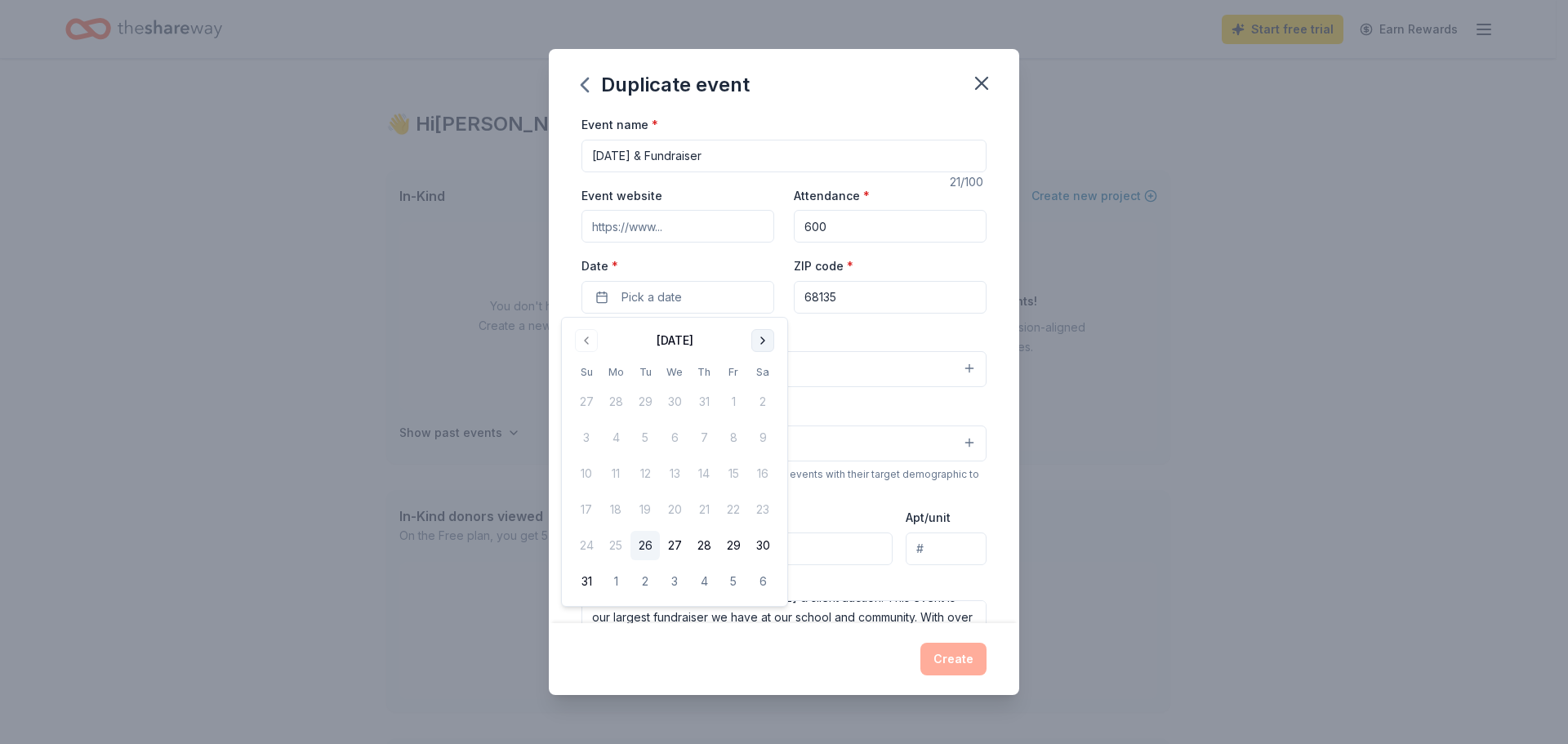
click at [768, 339] on button "Go to next month" at bounding box center [763, 340] width 23 height 23
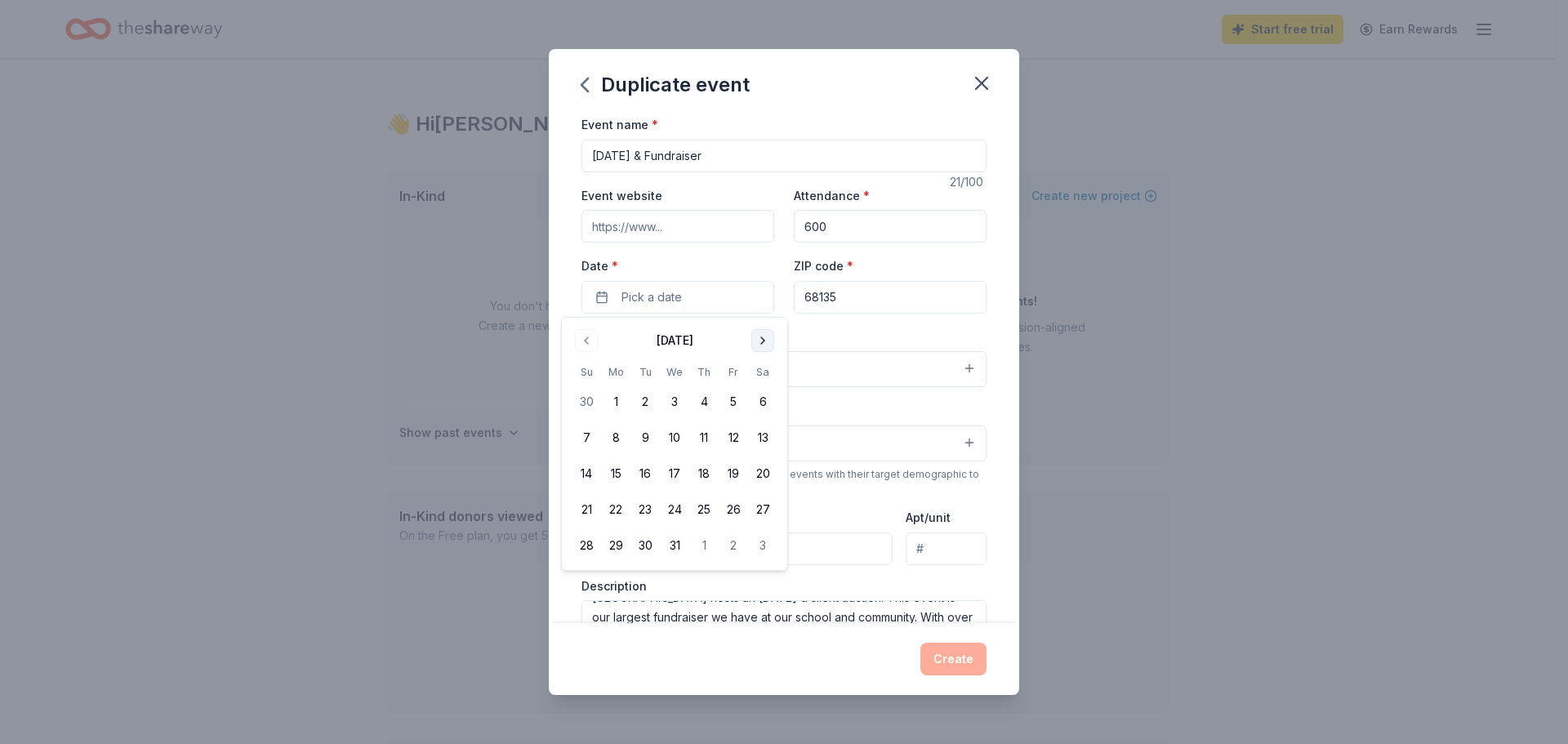
click at [768, 339] on button "Go to next month" at bounding box center [763, 340] width 23 height 23
click at [709, 437] on button "7" at bounding box center [704, 437] width 29 height 29
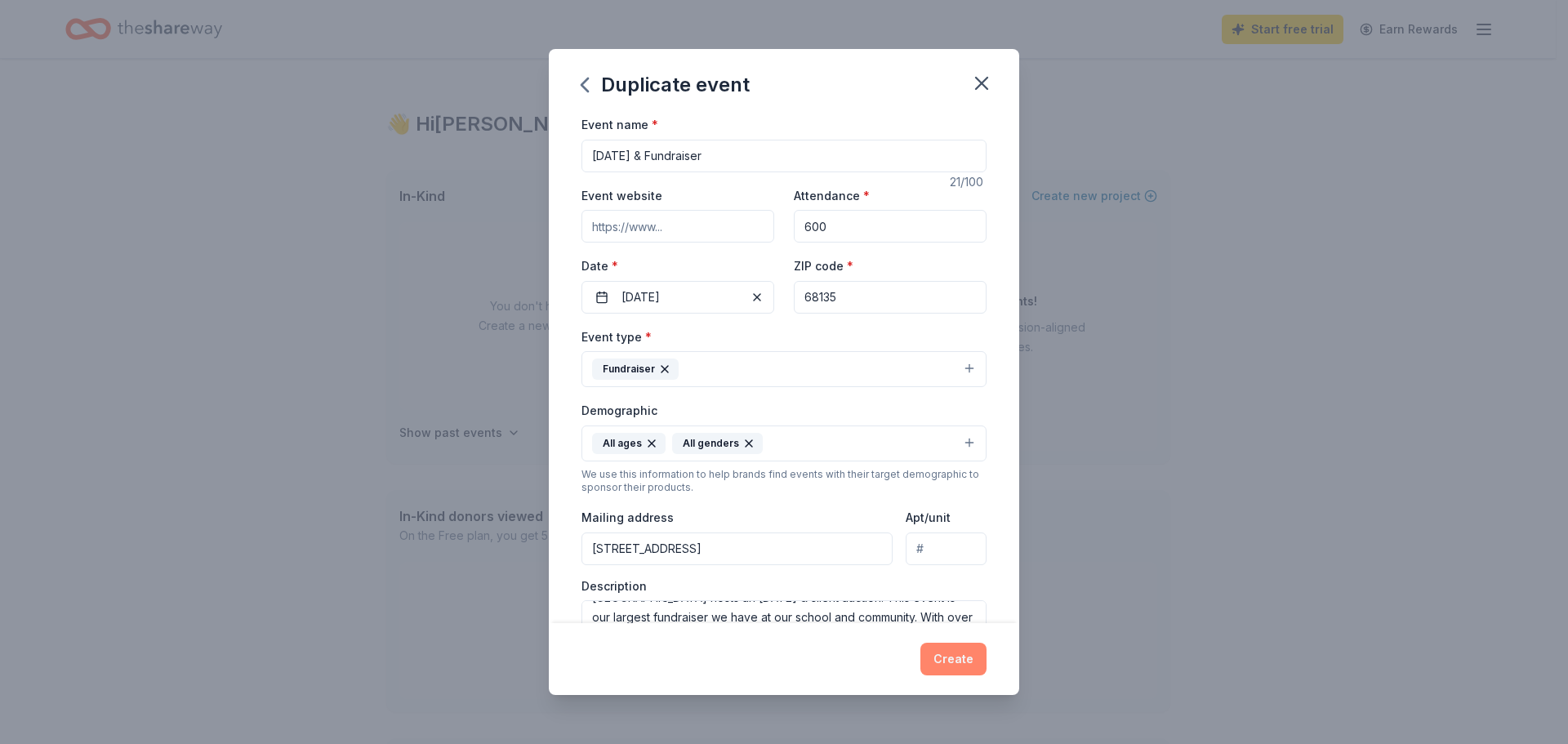
click at [951, 663] on button "Create" at bounding box center [953, 658] width 66 height 33
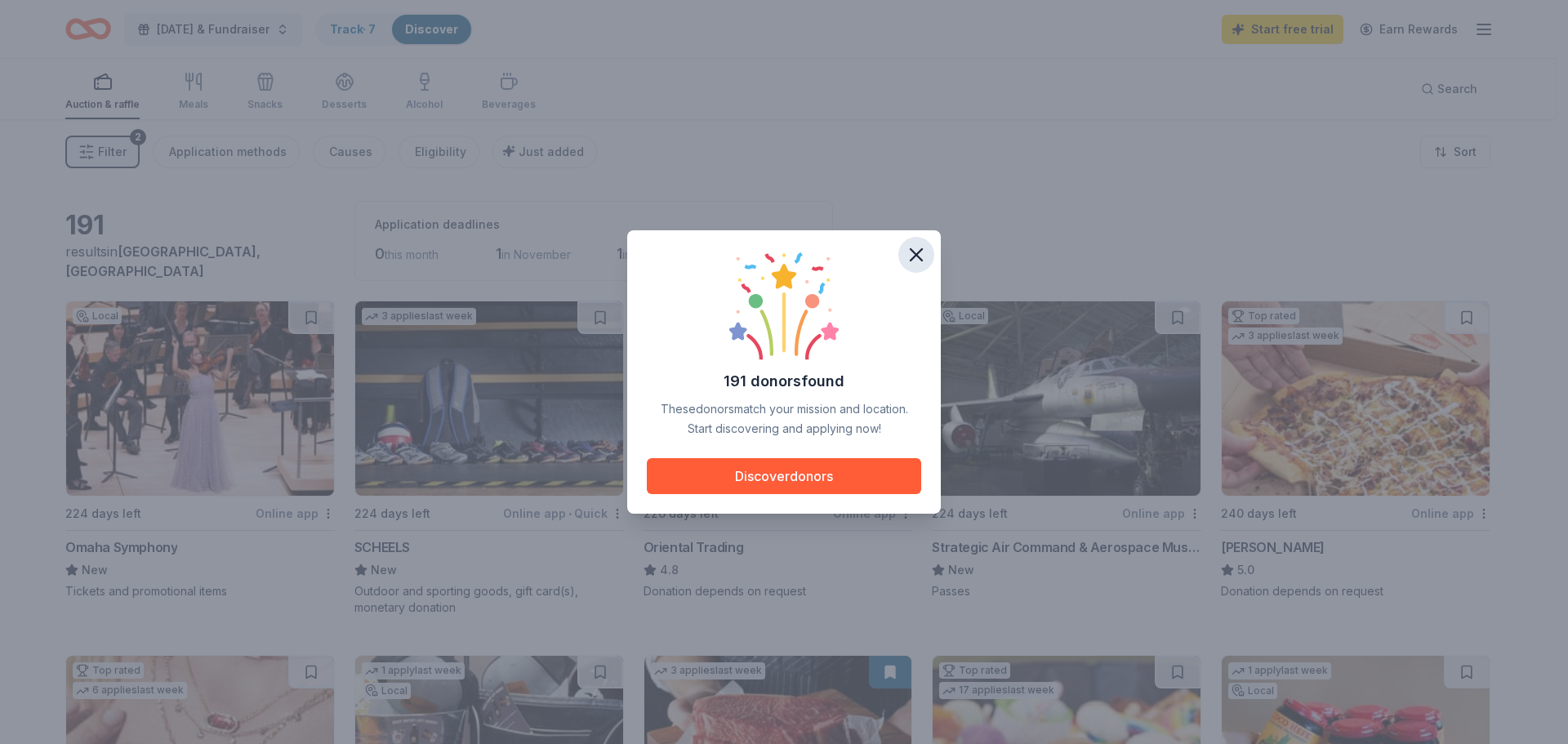
click at [919, 253] on icon "button" at bounding box center [916, 254] width 23 height 23
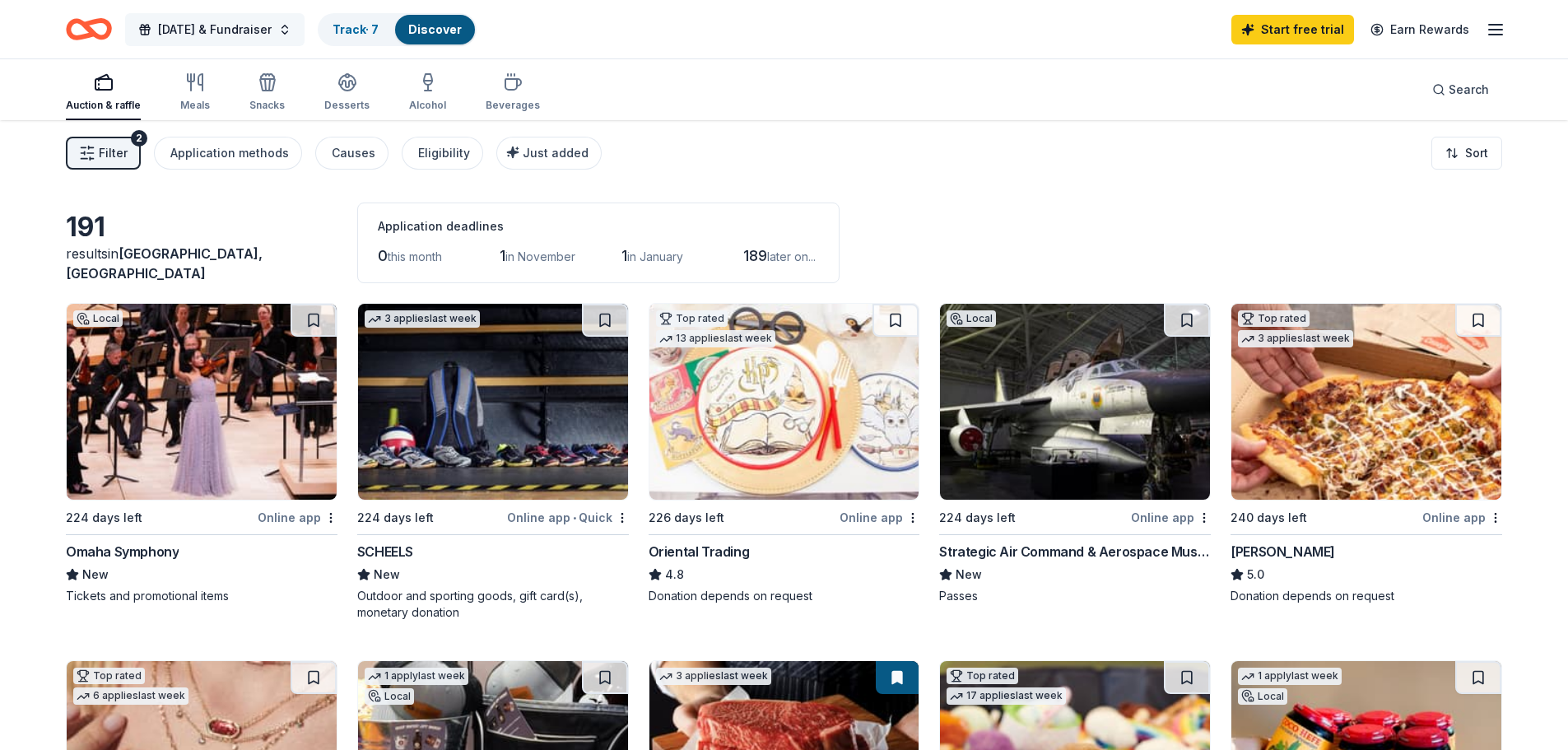
click at [237, 23] on span "[DATE] & Fundraiser" at bounding box center [215, 29] width 113 height 19
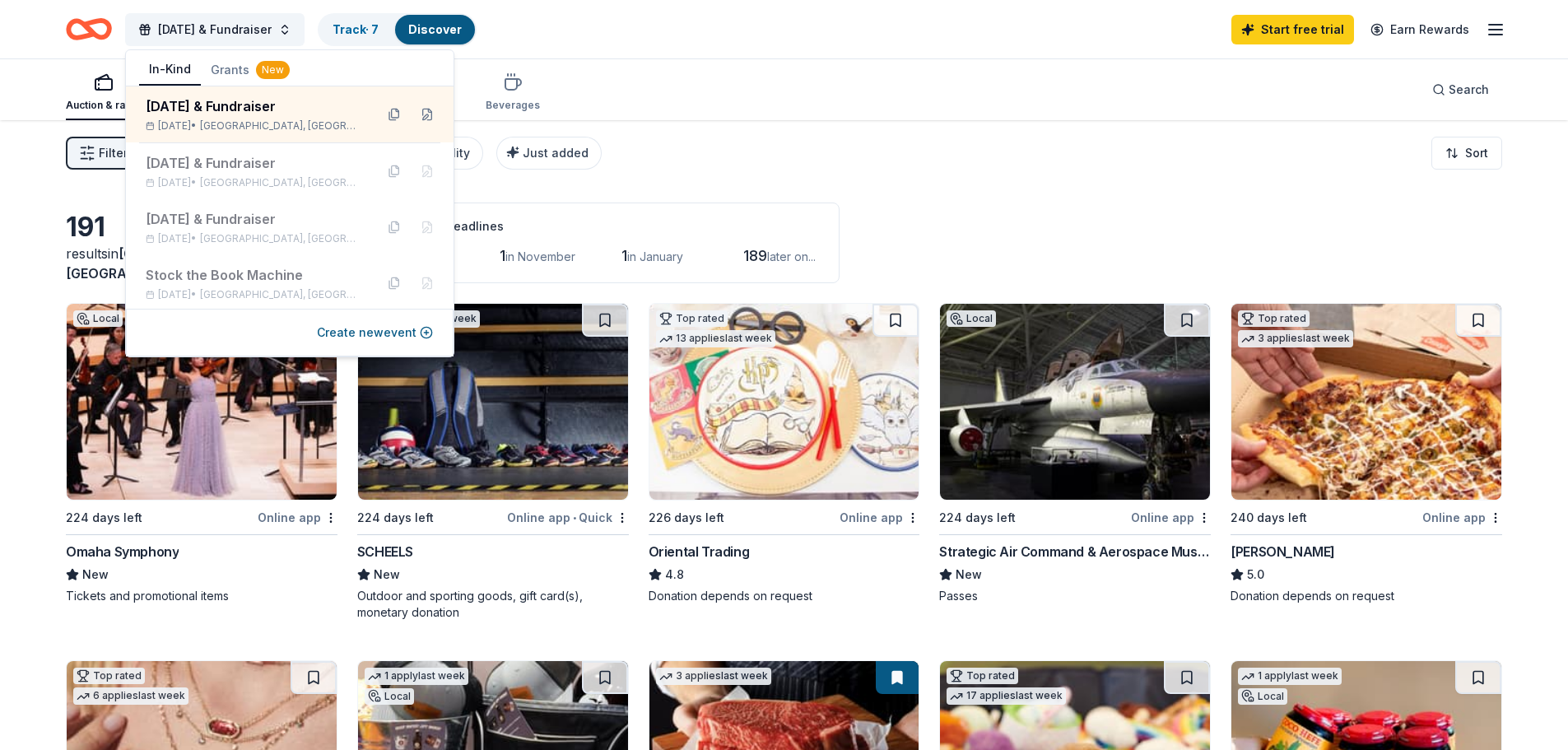
click at [1077, 34] on div "[DATE] & Fundraiser Track · 7 Discover Start free trial Earn Rewards" at bounding box center [784, 30] width 1436 height 39
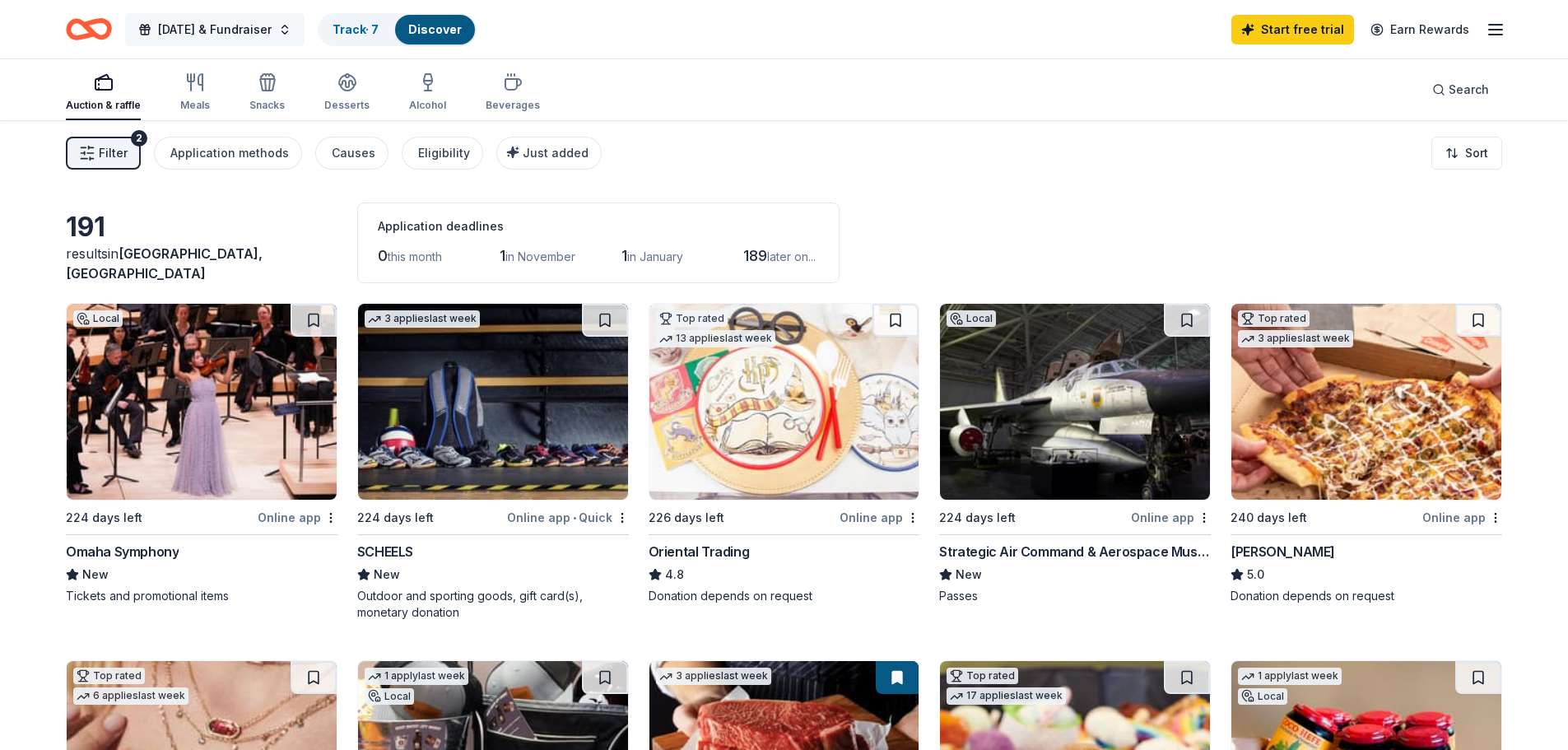
click at [279, 26] on button "[DATE] & Fundraiser" at bounding box center [215, 30] width 179 height 33
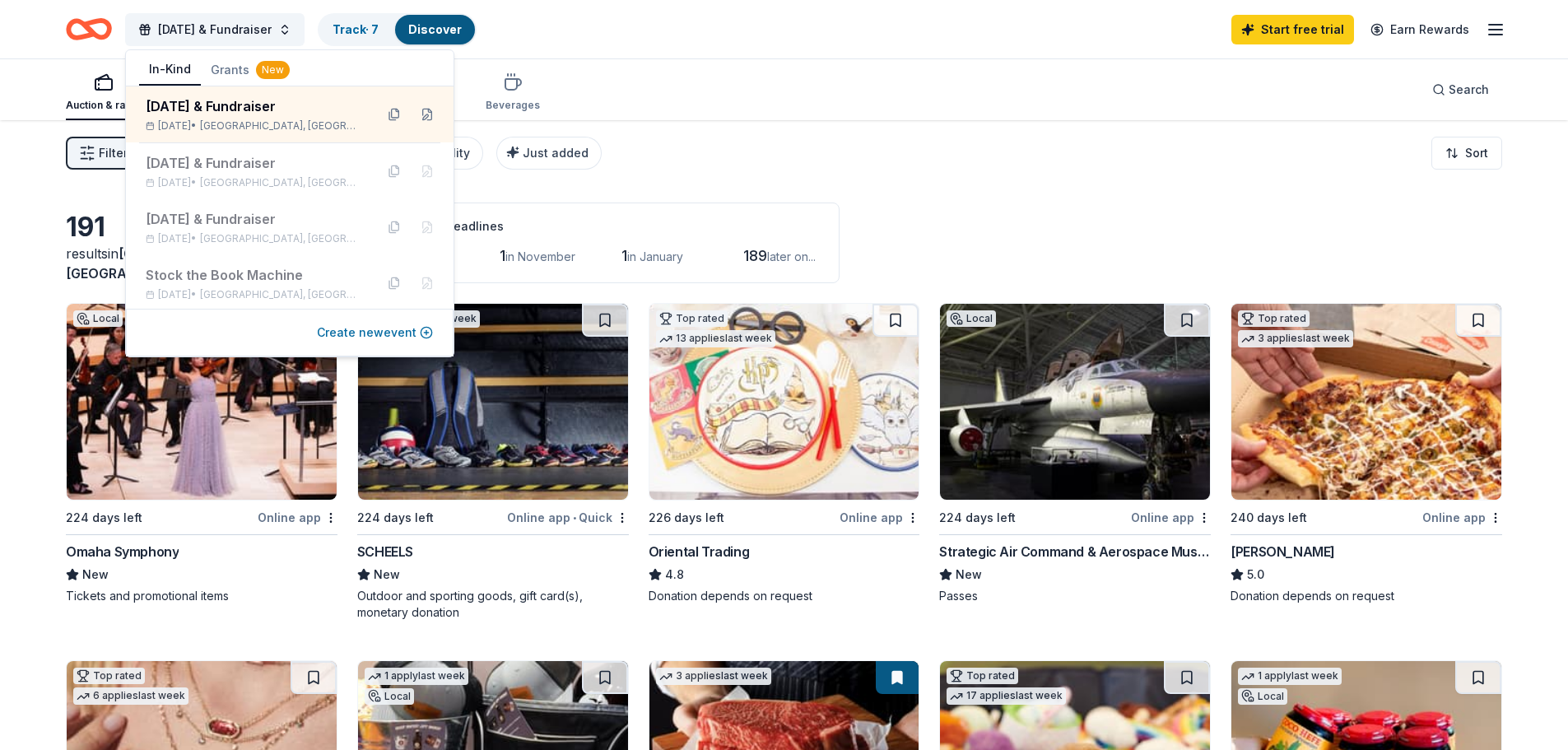
click at [364, 331] on button "Create new event" at bounding box center [374, 332] width 116 height 19
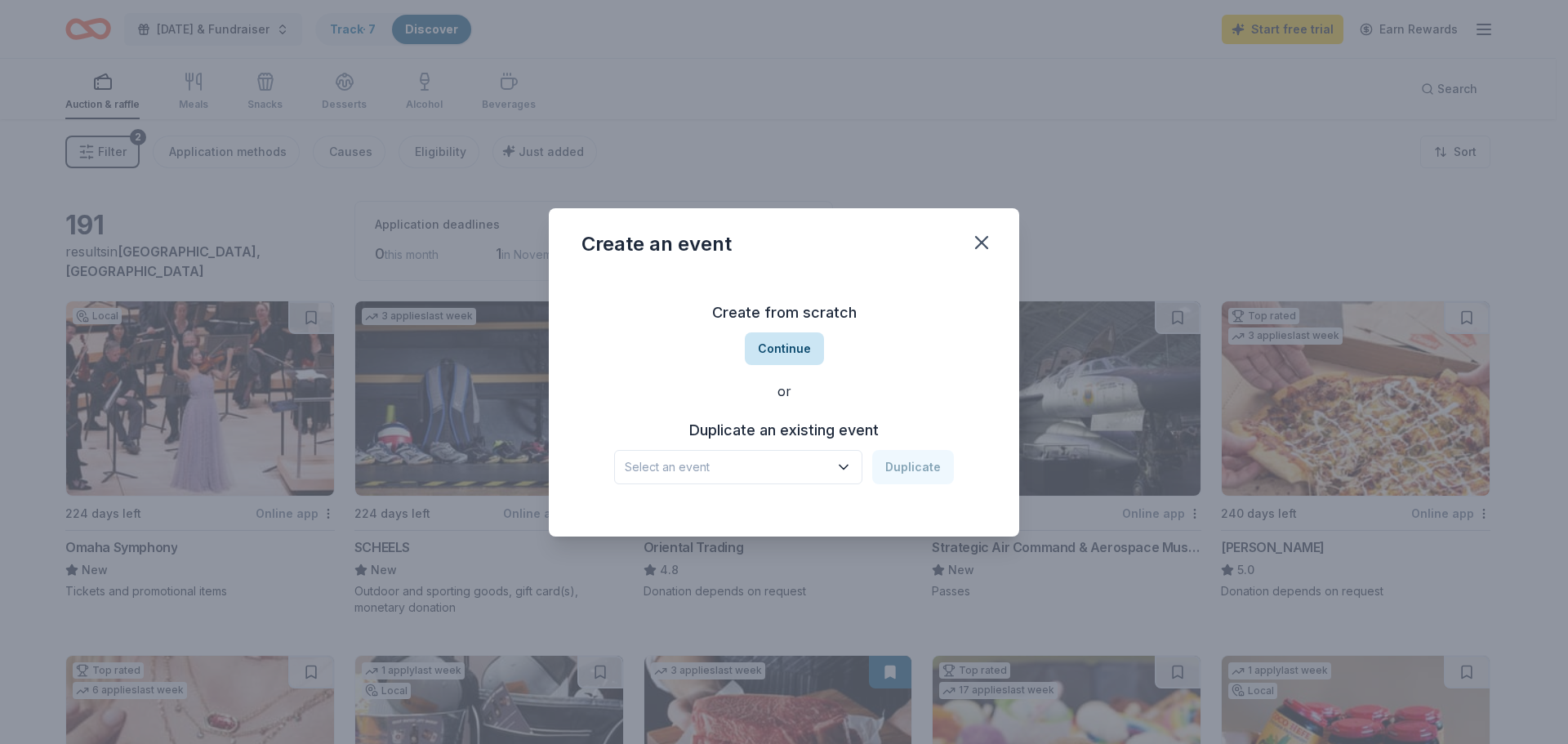
click at [789, 356] on button "Continue" at bounding box center [784, 348] width 79 height 33
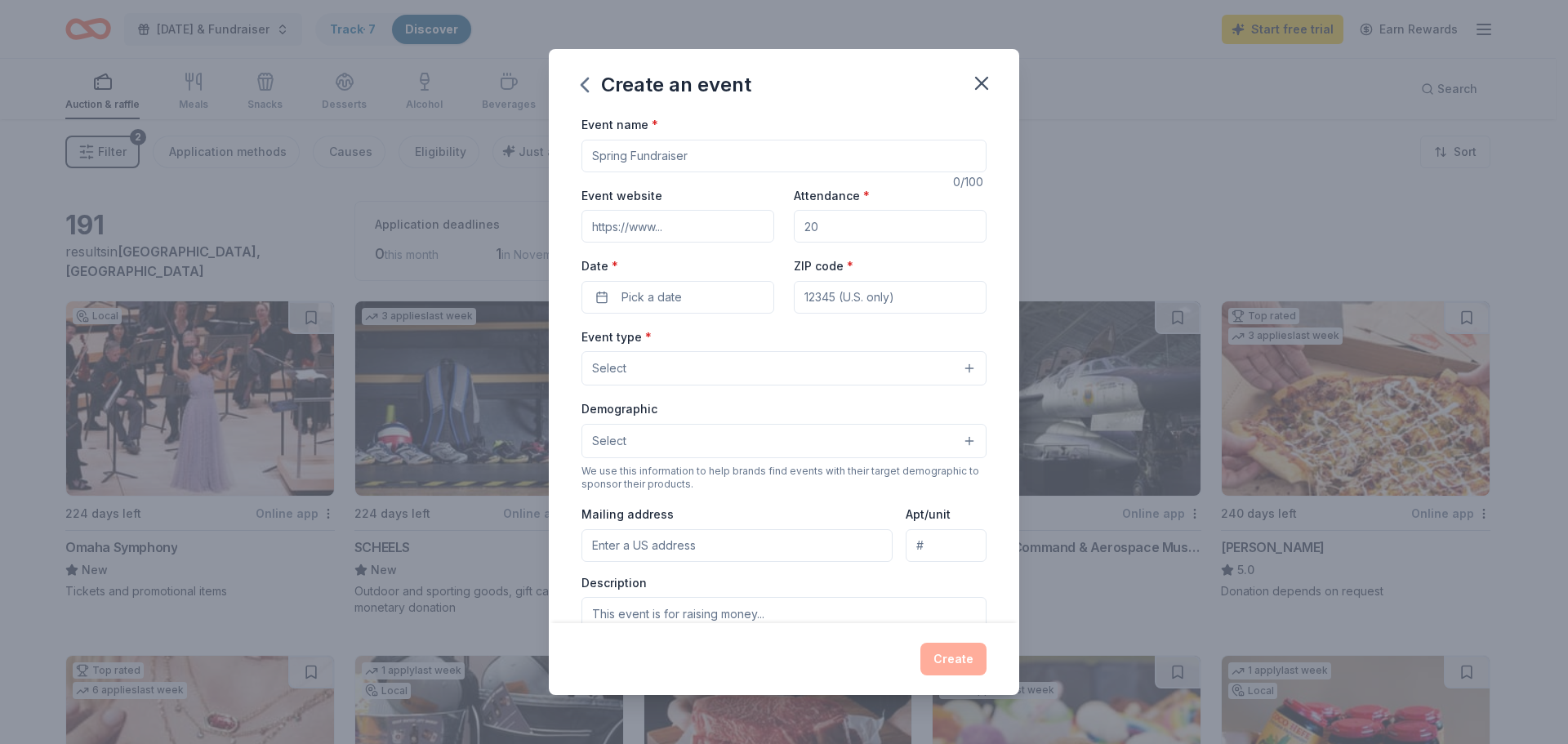
click at [703, 152] on input "Event name *" at bounding box center [784, 155] width 405 height 33
type input "P"
type input "Book Fair"
type input "300"
click at [706, 291] on button "Pick a date" at bounding box center [678, 297] width 193 height 33
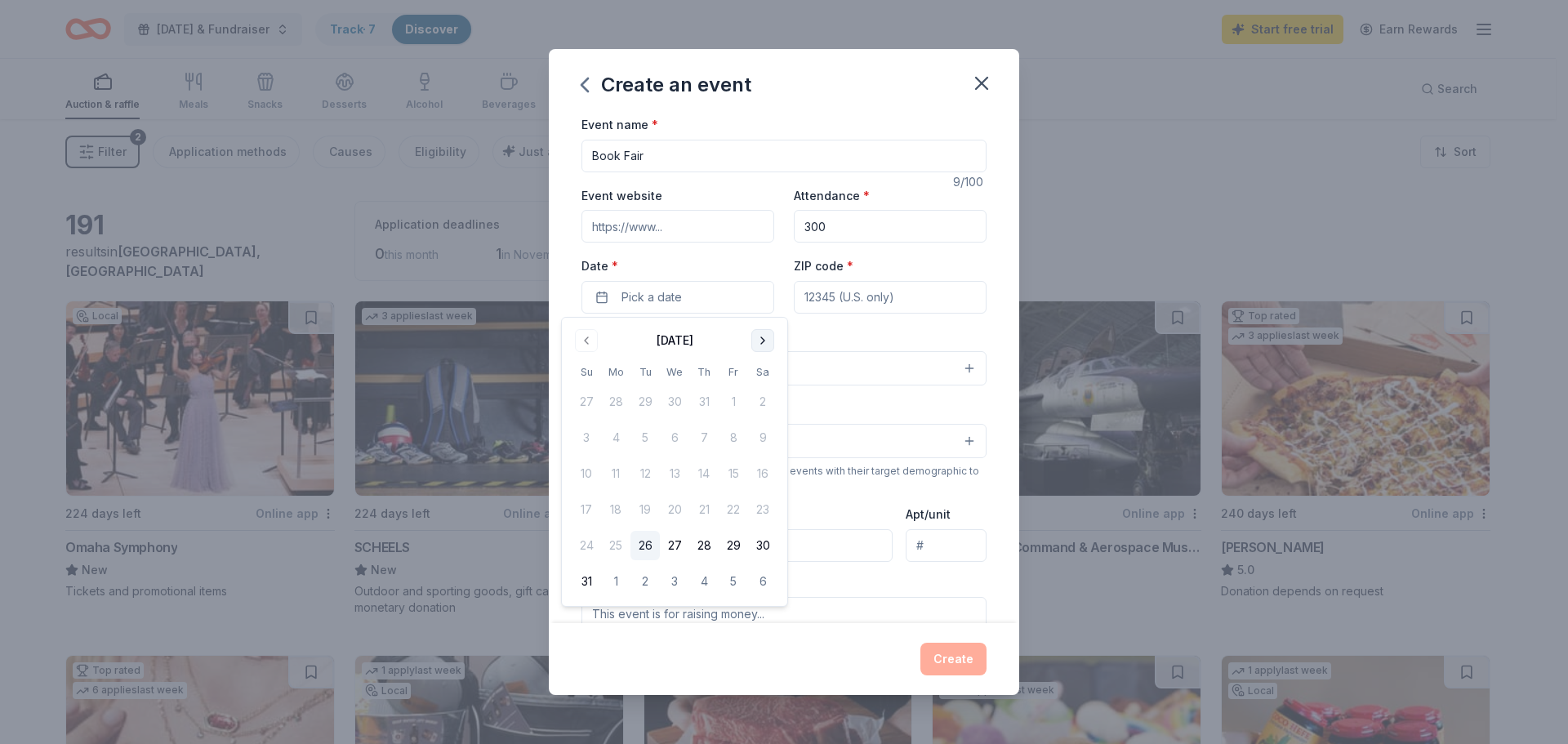
click at [767, 340] on button "Go to next month" at bounding box center [763, 340] width 23 height 23
click at [764, 341] on button "Go to next month" at bounding box center [763, 340] width 23 height 23
drag, startPoint x: 677, startPoint y: 473, endPoint x: 658, endPoint y: 475, distance: 19.1
click at [658, 475] on tr "9 10 11 12 13 14 15" at bounding box center [675, 473] width 206 height 29
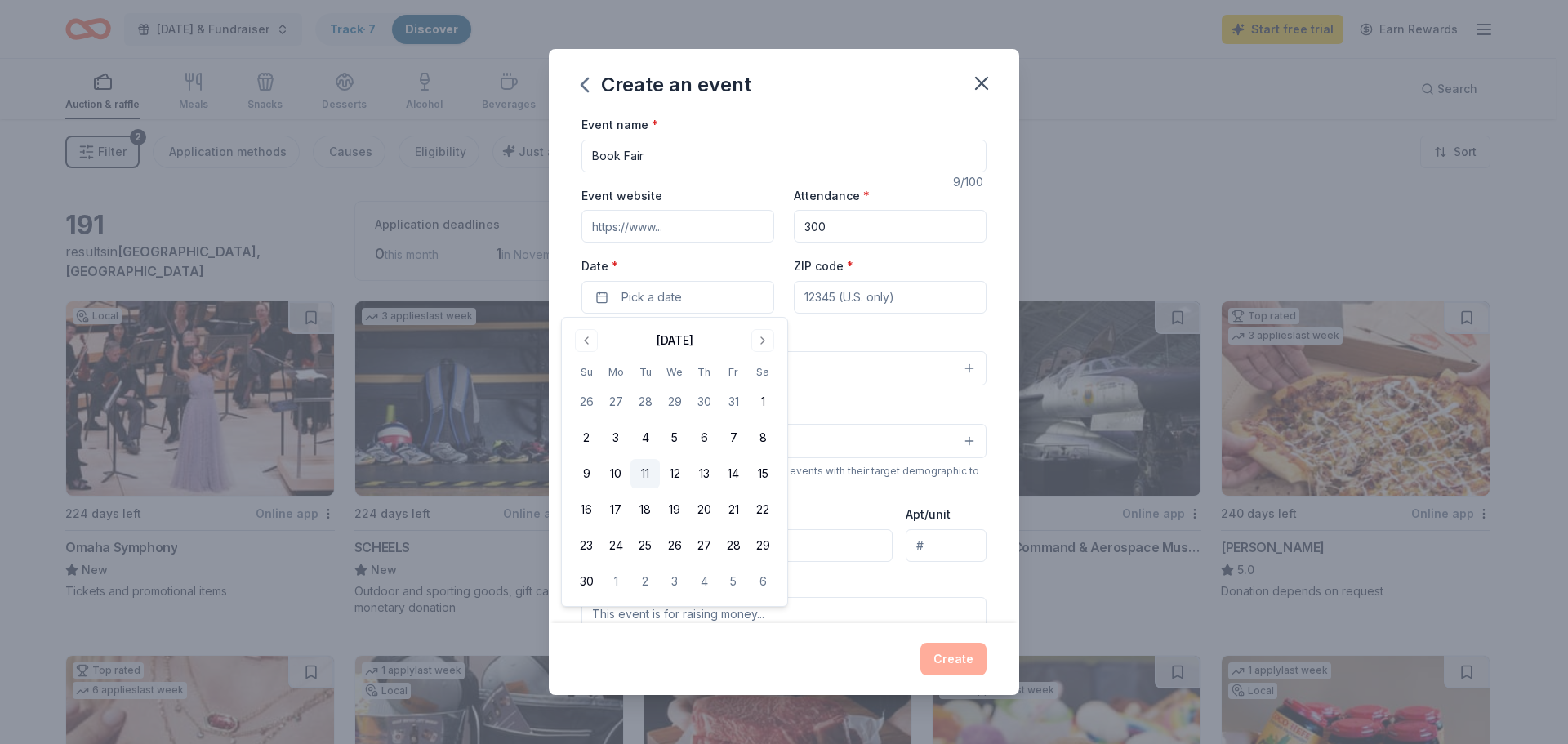
click at [639, 480] on button "11" at bounding box center [645, 473] width 29 height 29
click at [820, 300] on input "ZIP code *" at bounding box center [890, 297] width 193 height 33
type input "68135"
click at [784, 367] on button "Select" at bounding box center [784, 368] width 405 height 34
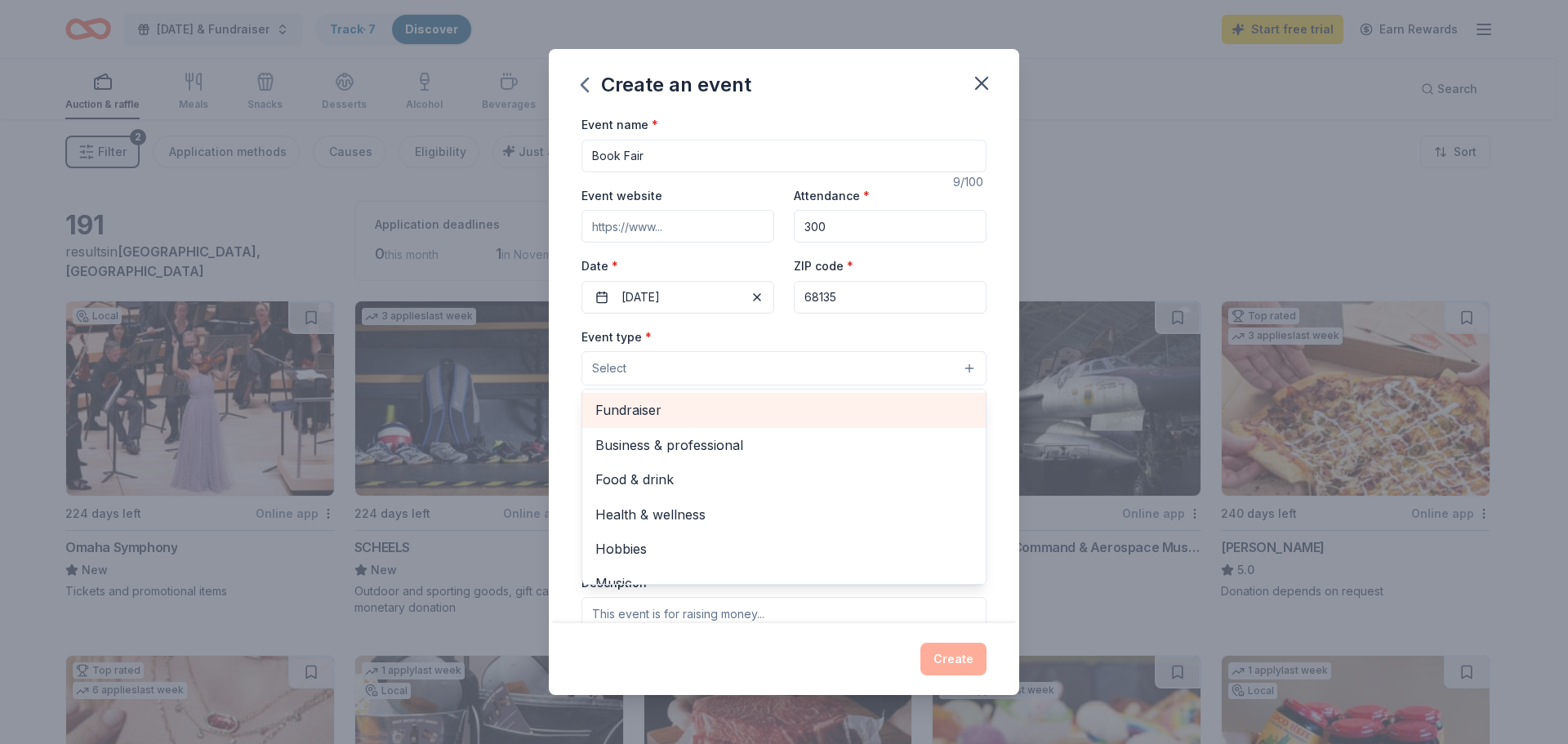
click at [627, 416] on span "Fundraiser" at bounding box center [784, 409] width 378 height 21
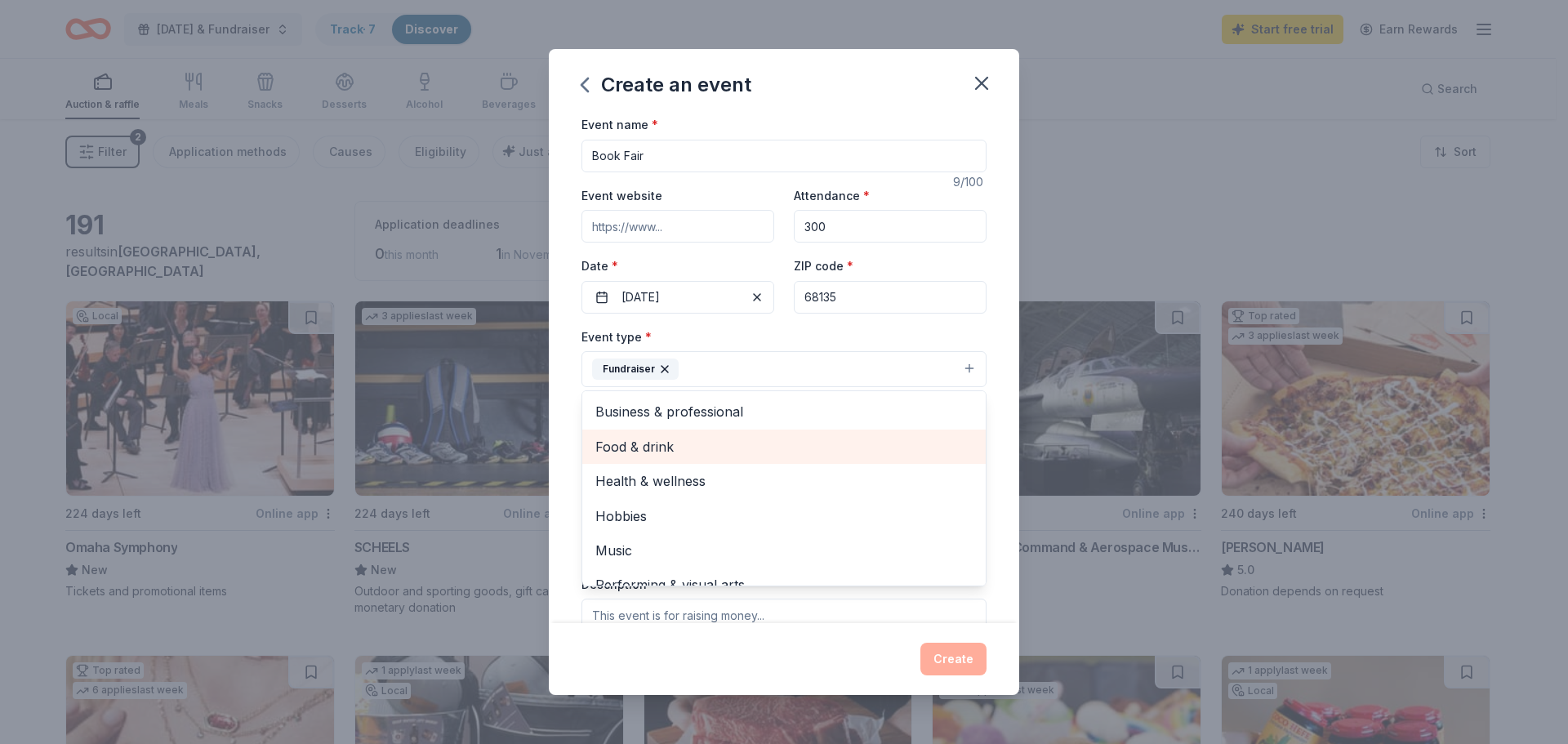
click at [659, 450] on span "Food & drink" at bounding box center [784, 446] width 378 height 21
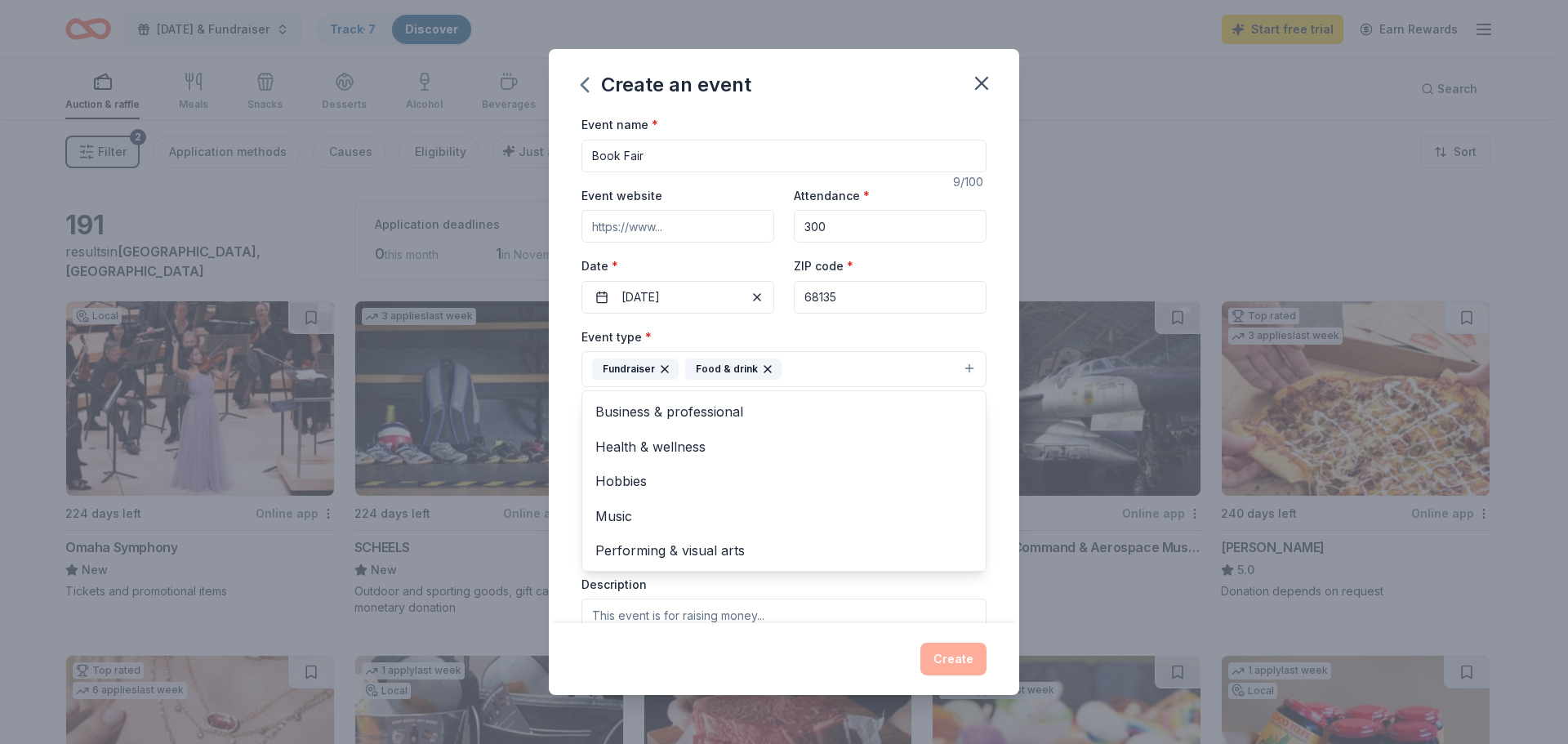
click at [574, 391] on div "Event name * Book Fair 9 /100 Event website Attendance * 300 Date * [DATE] ZIP …" at bounding box center [784, 368] width 471 height 509
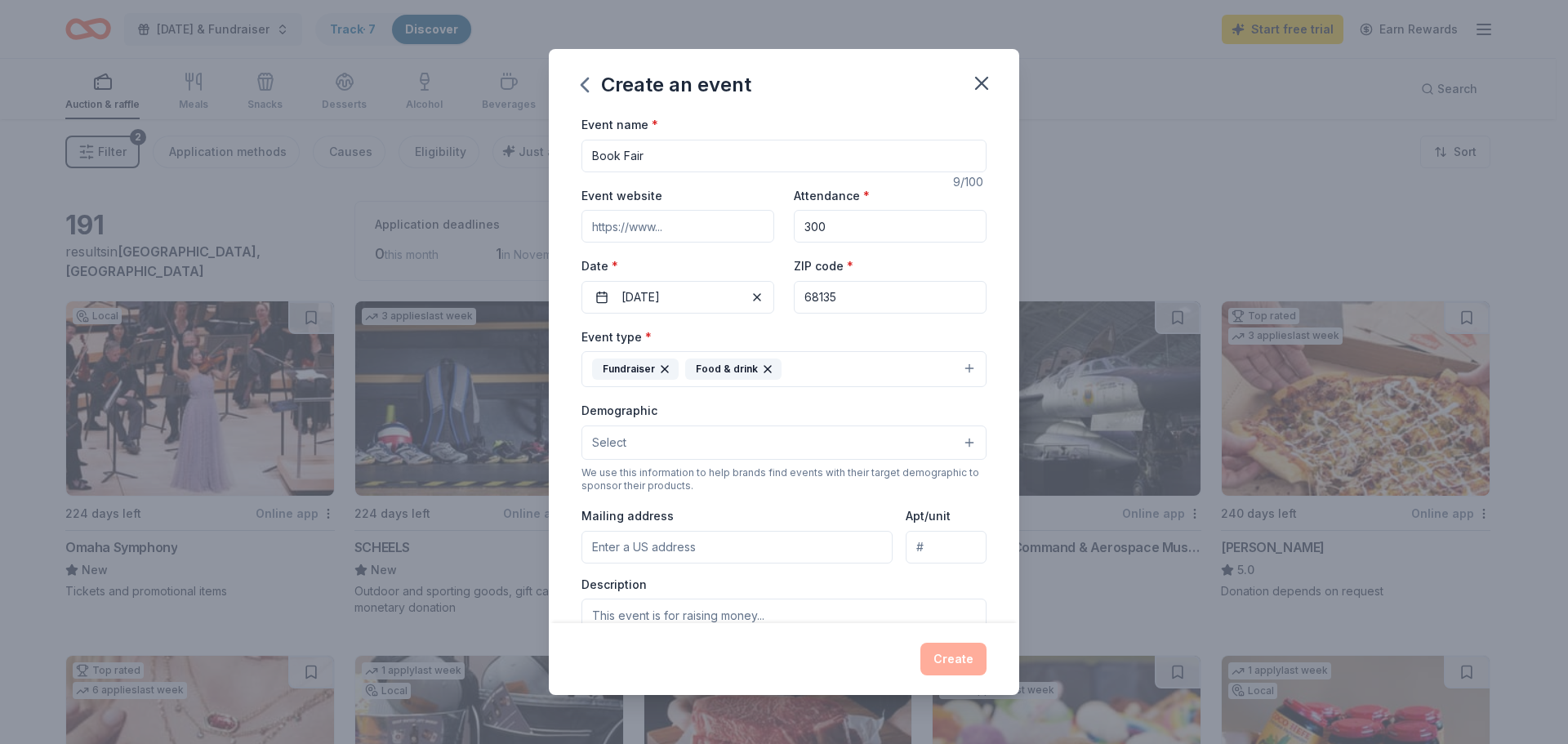
click at [645, 451] on button "Select" at bounding box center [784, 442] width 405 height 34
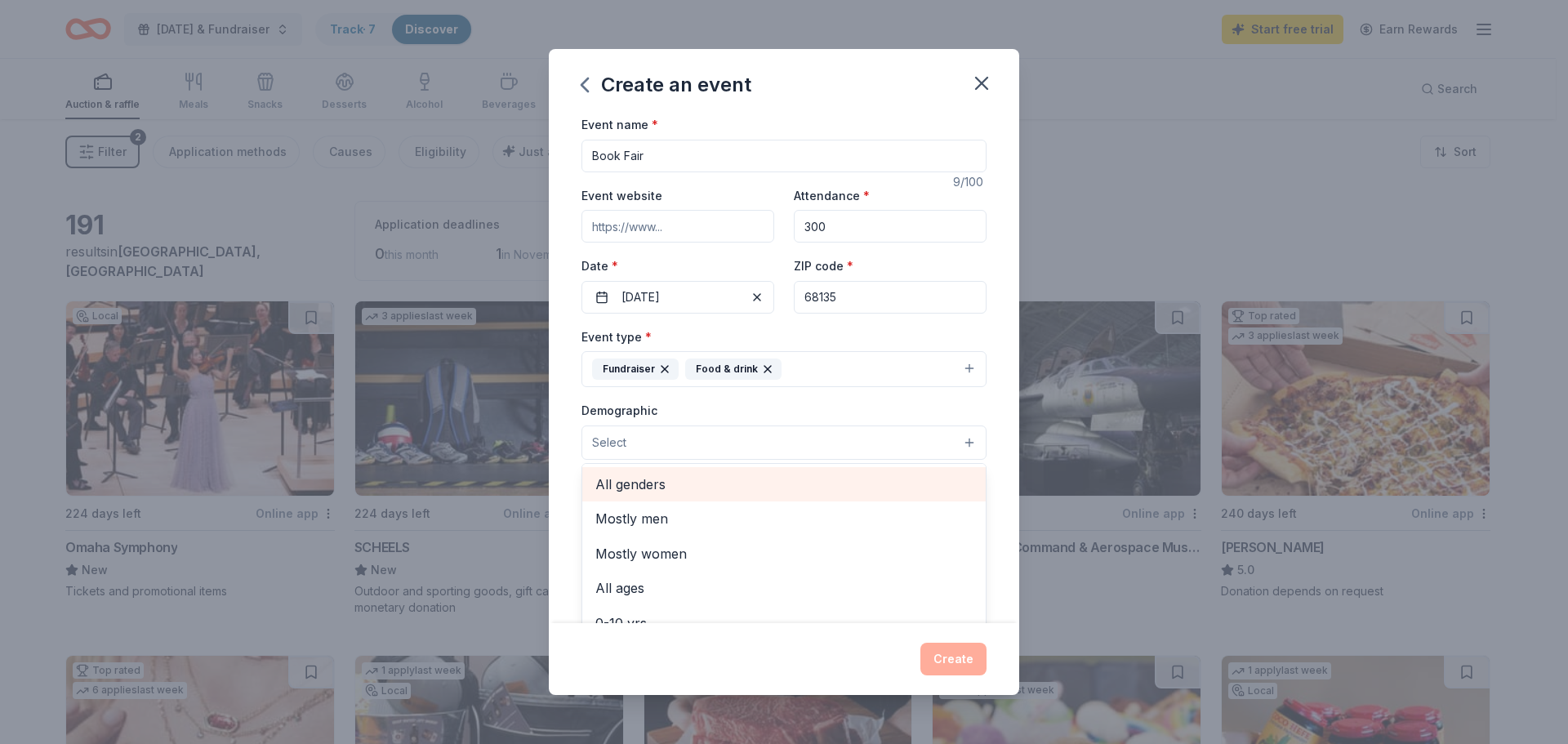
click at [649, 492] on span "All genders" at bounding box center [784, 484] width 378 height 21
click at [820, 448] on button "All genders" at bounding box center [784, 443] width 405 height 36
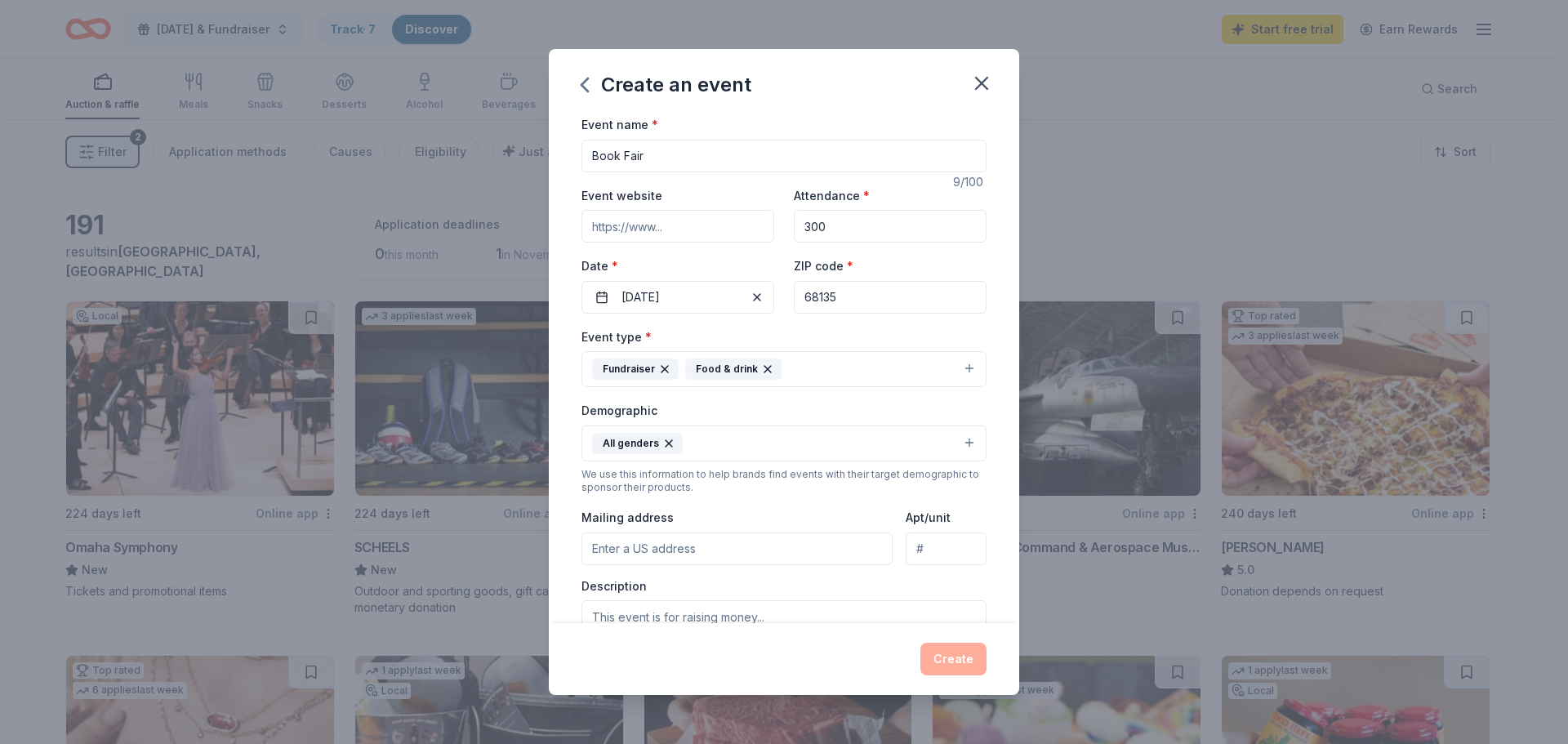
click at [748, 446] on button "All genders" at bounding box center [784, 443] width 405 height 36
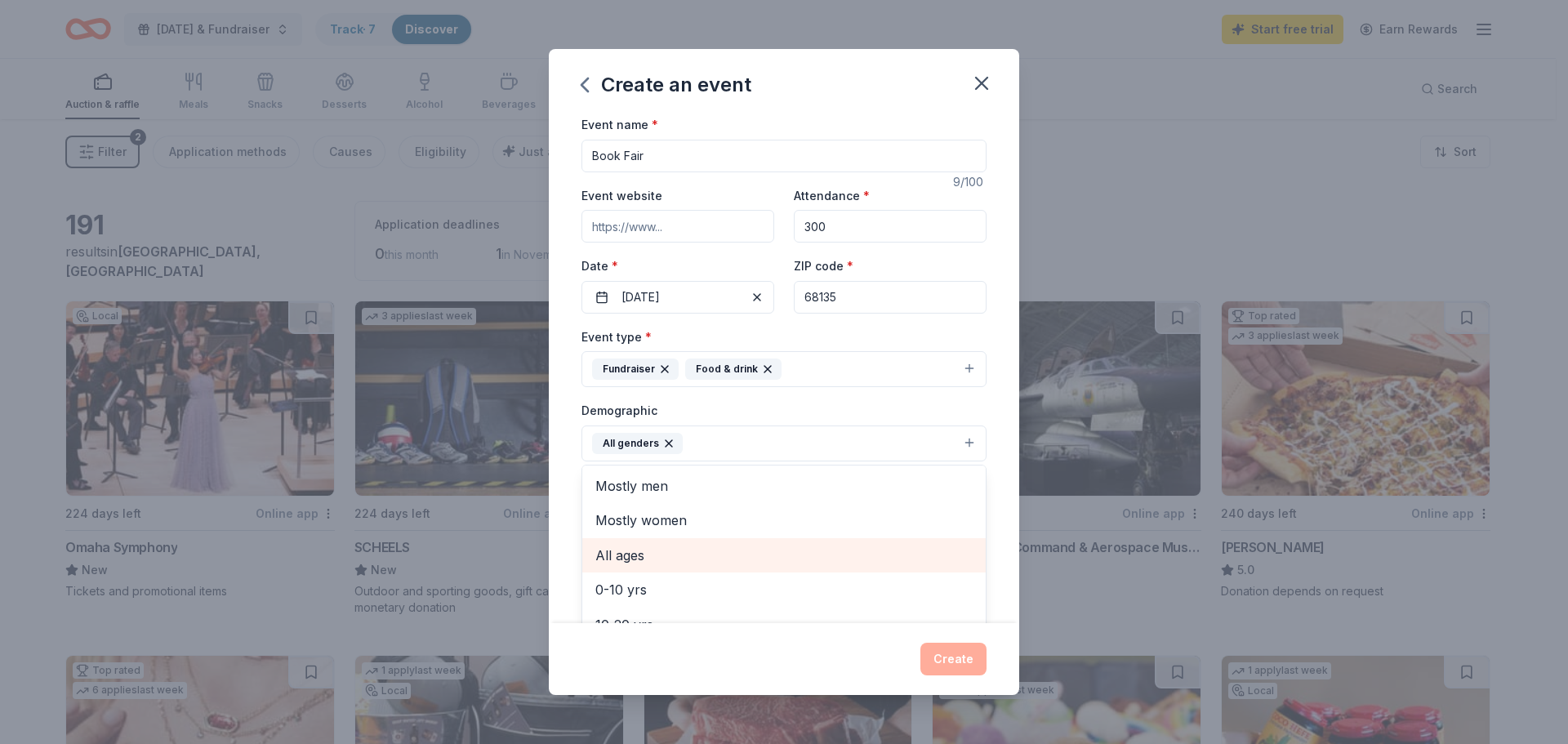
click at [664, 544] on span "All ages" at bounding box center [784, 554] width 378 height 21
click at [570, 510] on div "Event name * Book Fair 9 /100 Event website Attendance * 300 Date * [DATE] ZIP …" at bounding box center [784, 368] width 471 height 509
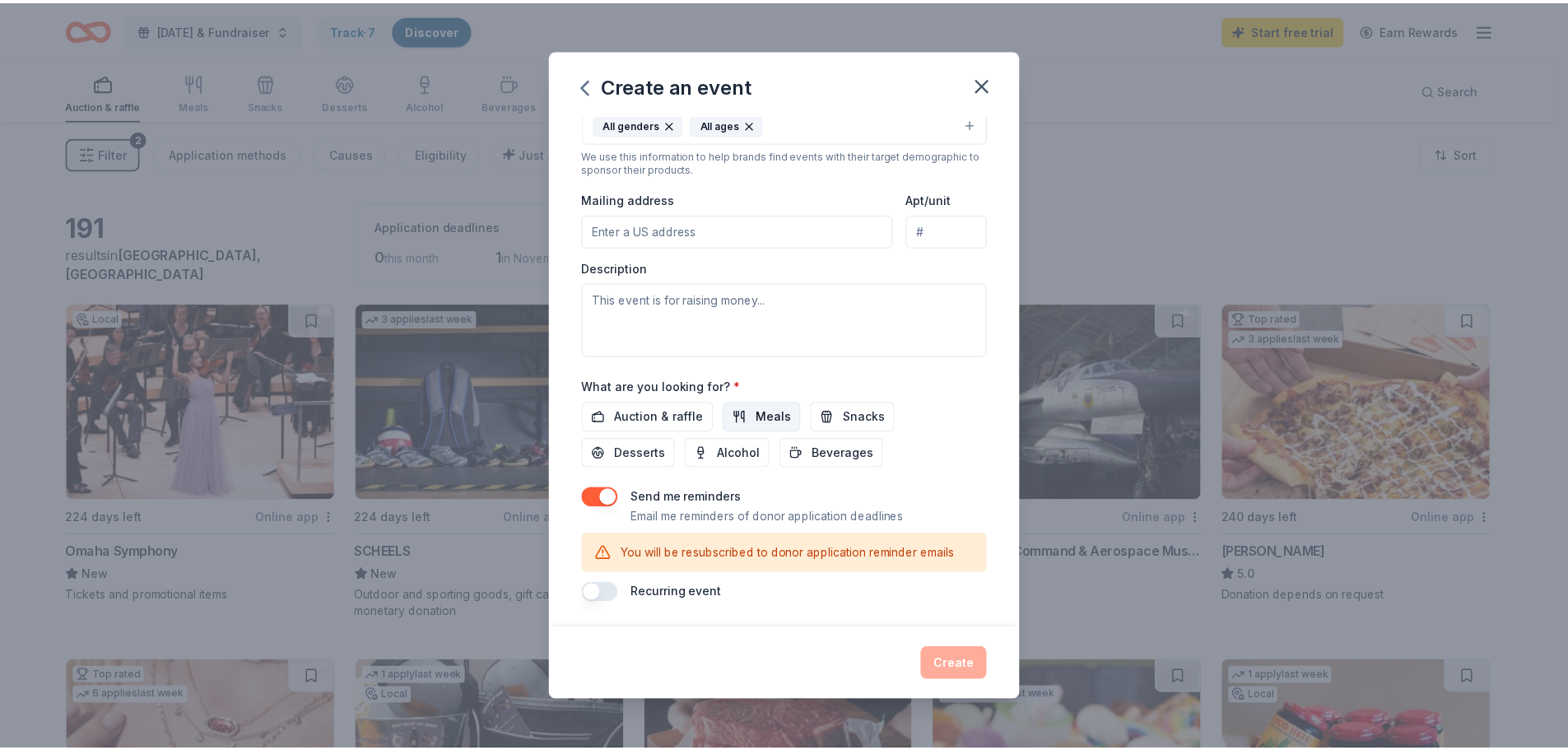
scroll to position [324, 0]
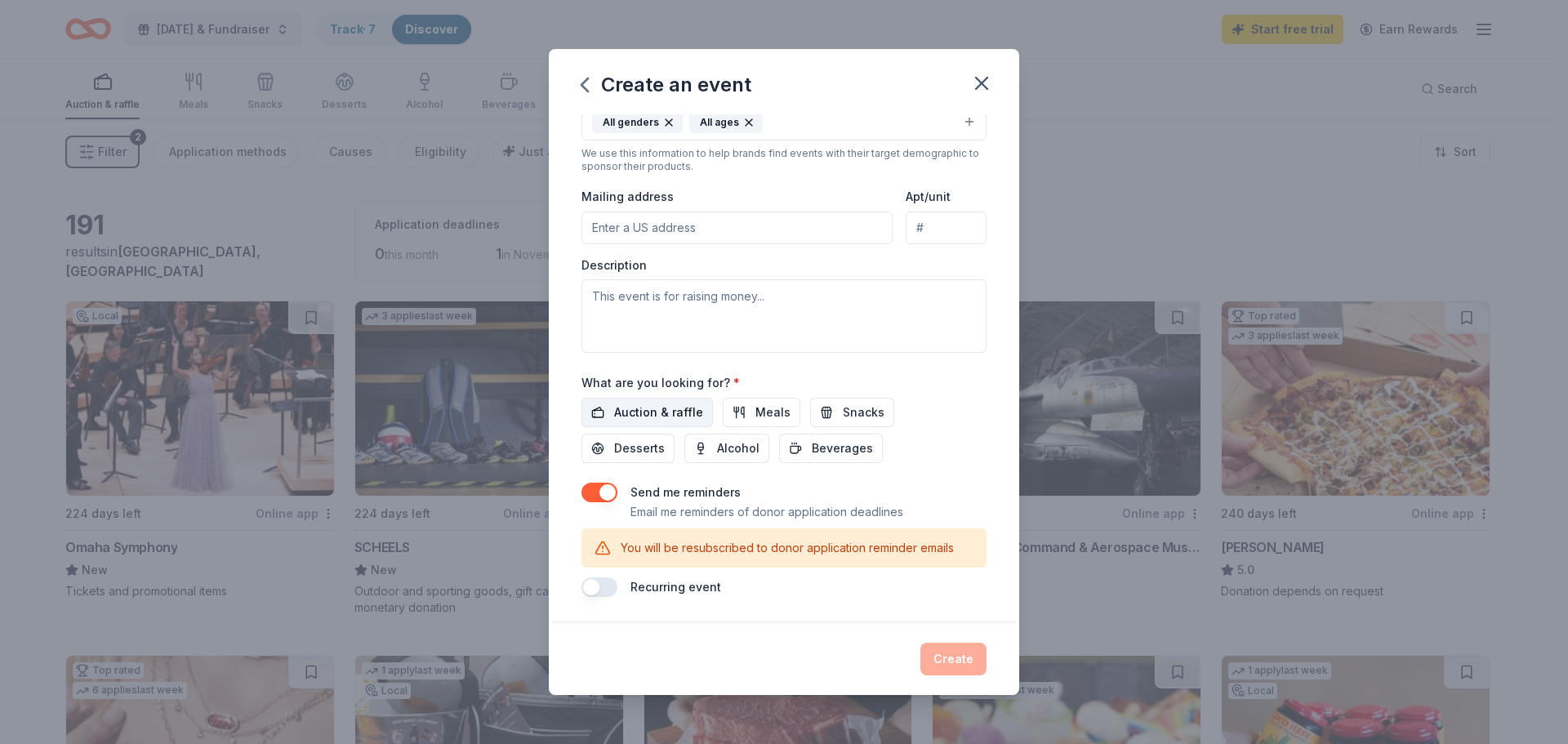
click at [653, 414] on span "Auction & raffle" at bounding box center [659, 412] width 89 height 19
drag, startPoint x: 743, startPoint y: 414, endPoint x: 787, endPoint y: 414, distance: 44.0
click at [744, 414] on button "Meals" at bounding box center [762, 412] width 77 height 29
click at [864, 414] on span "Snacks" at bounding box center [864, 412] width 42 height 19
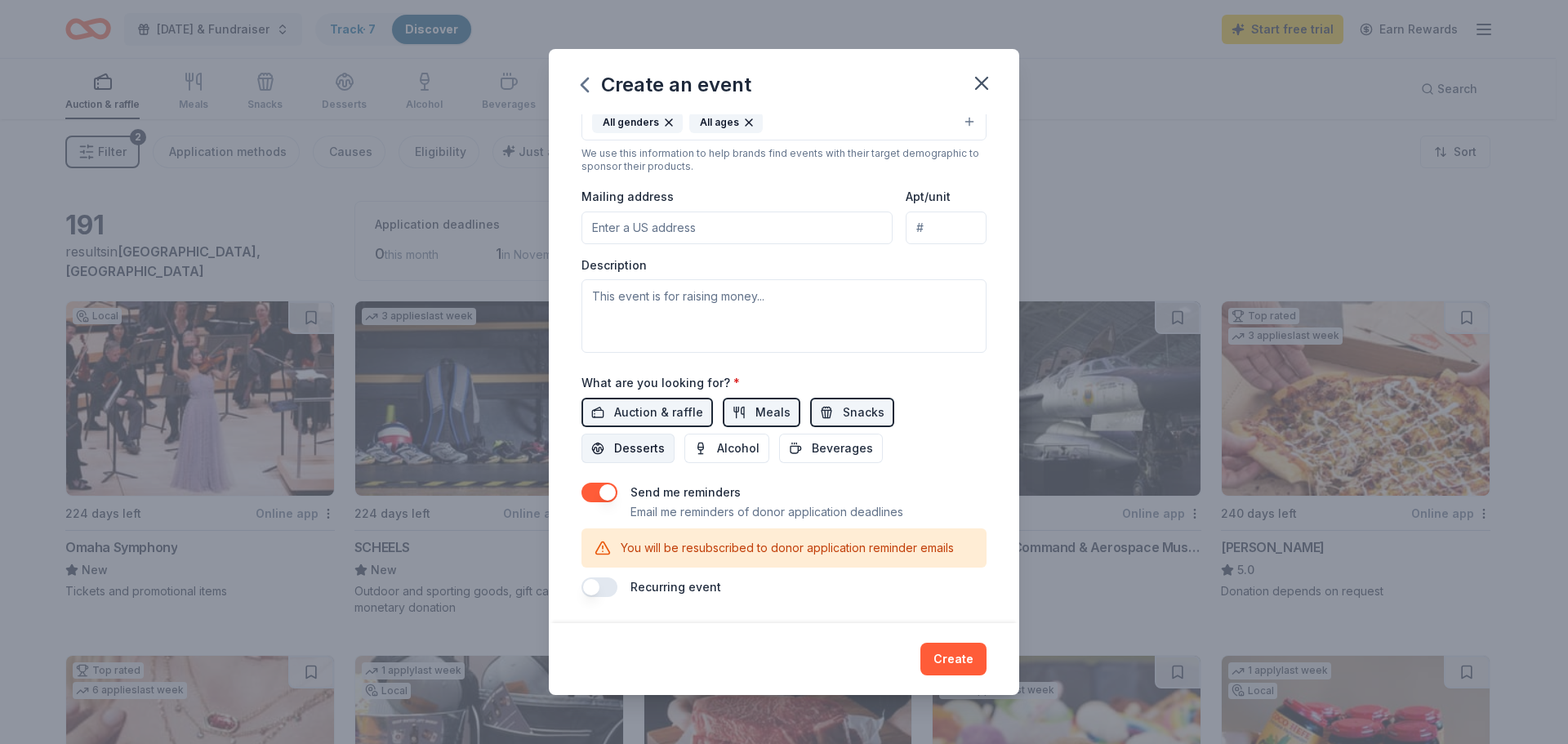
drag, startPoint x: 638, startPoint y: 456, endPoint x: 656, endPoint y: 460, distance: 18.4
click at [638, 458] on button "Desserts" at bounding box center [628, 448] width 93 height 29
click at [858, 448] on span "Beverages" at bounding box center [842, 448] width 61 height 19
click at [949, 664] on button "Create" at bounding box center [953, 658] width 66 height 33
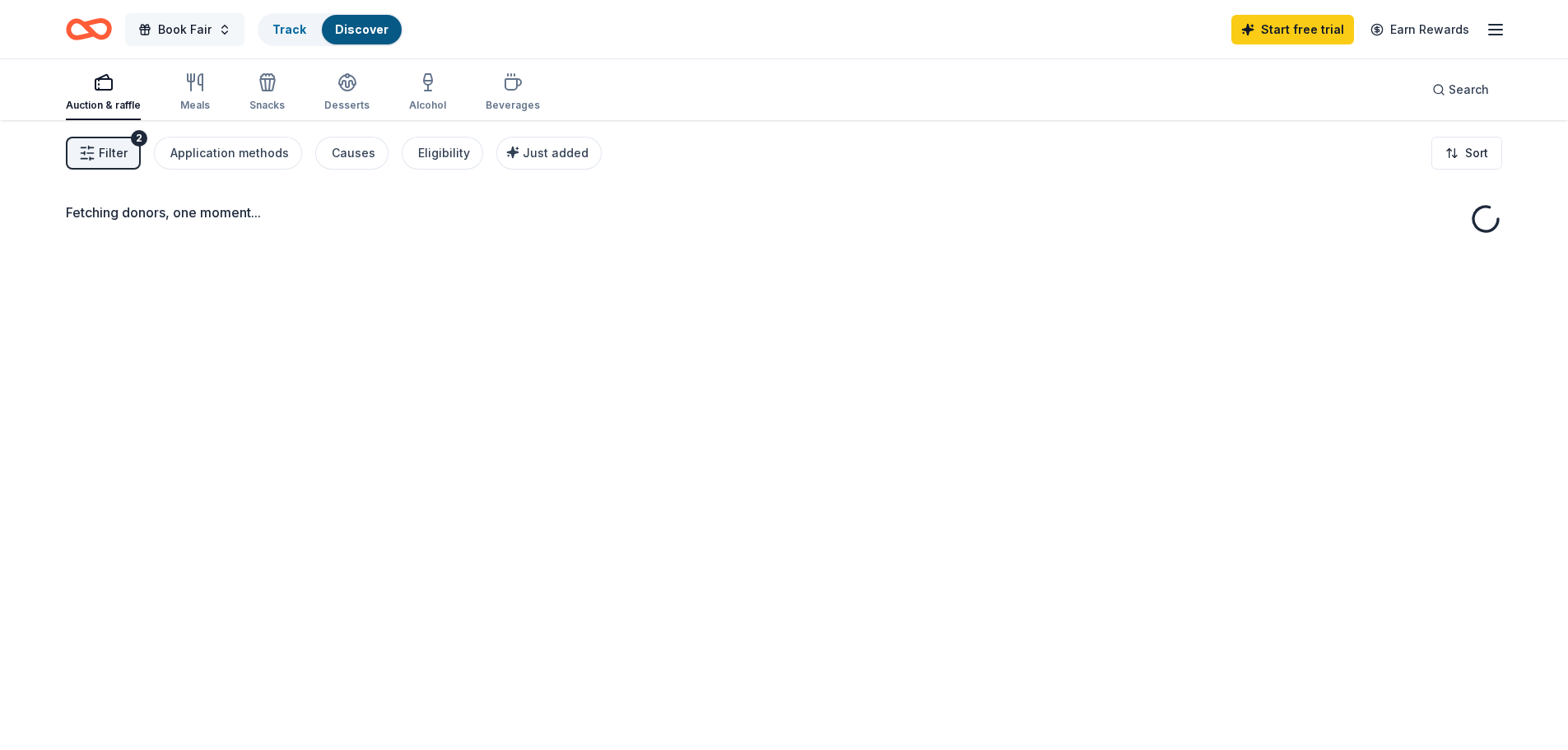
click at [167, 27] on span "Book Fair" at bounding box center [184, 29] width 53 height 19
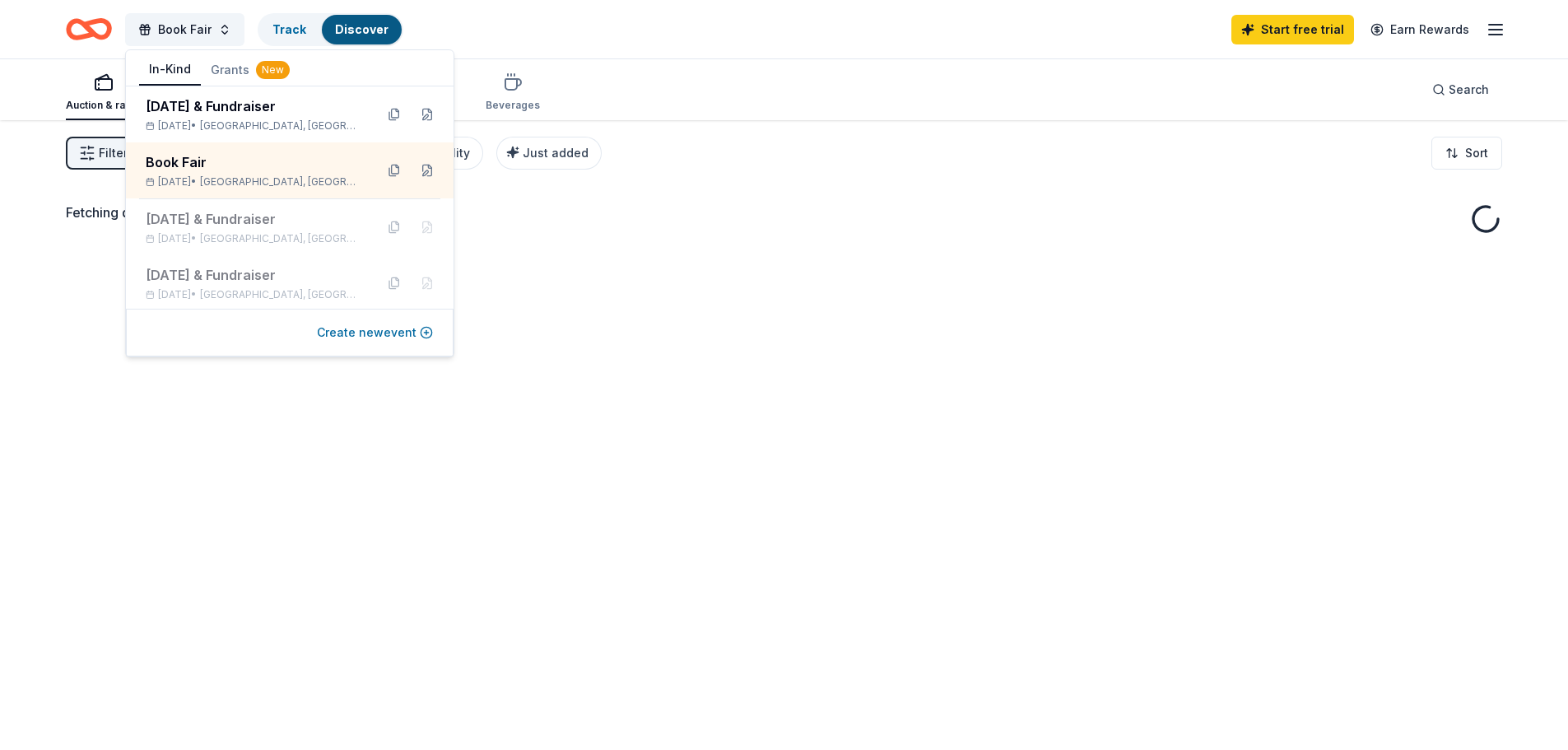
click at [393, 333] on button "Create new event" at bounding box center [374, 332] width 116 height 19
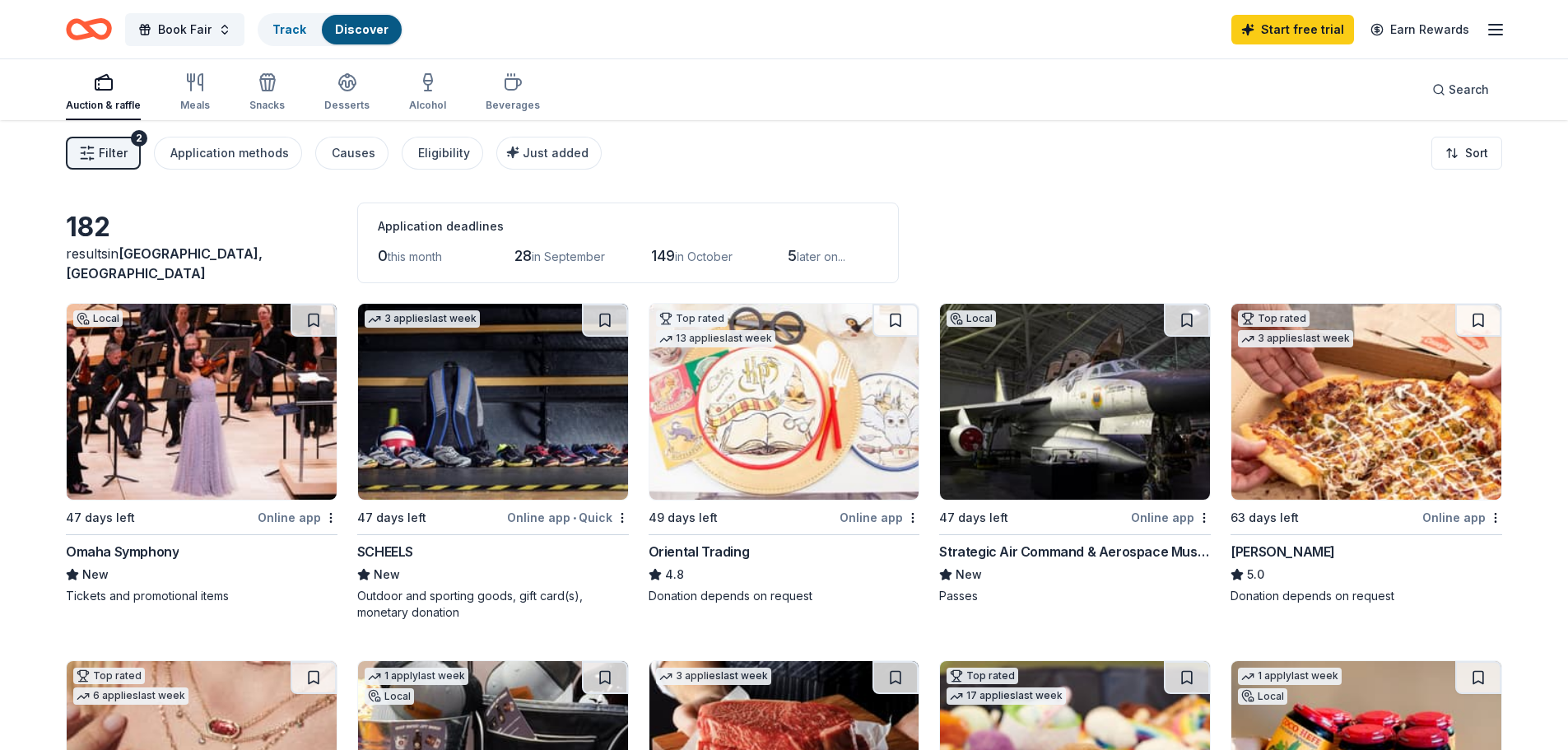
click at [800, 351] on body "Book Fair Track Discover Start free trial Earn Rewards Auction & raffle Meals S…" at bounding box center [784, 375] width 1568 height 750
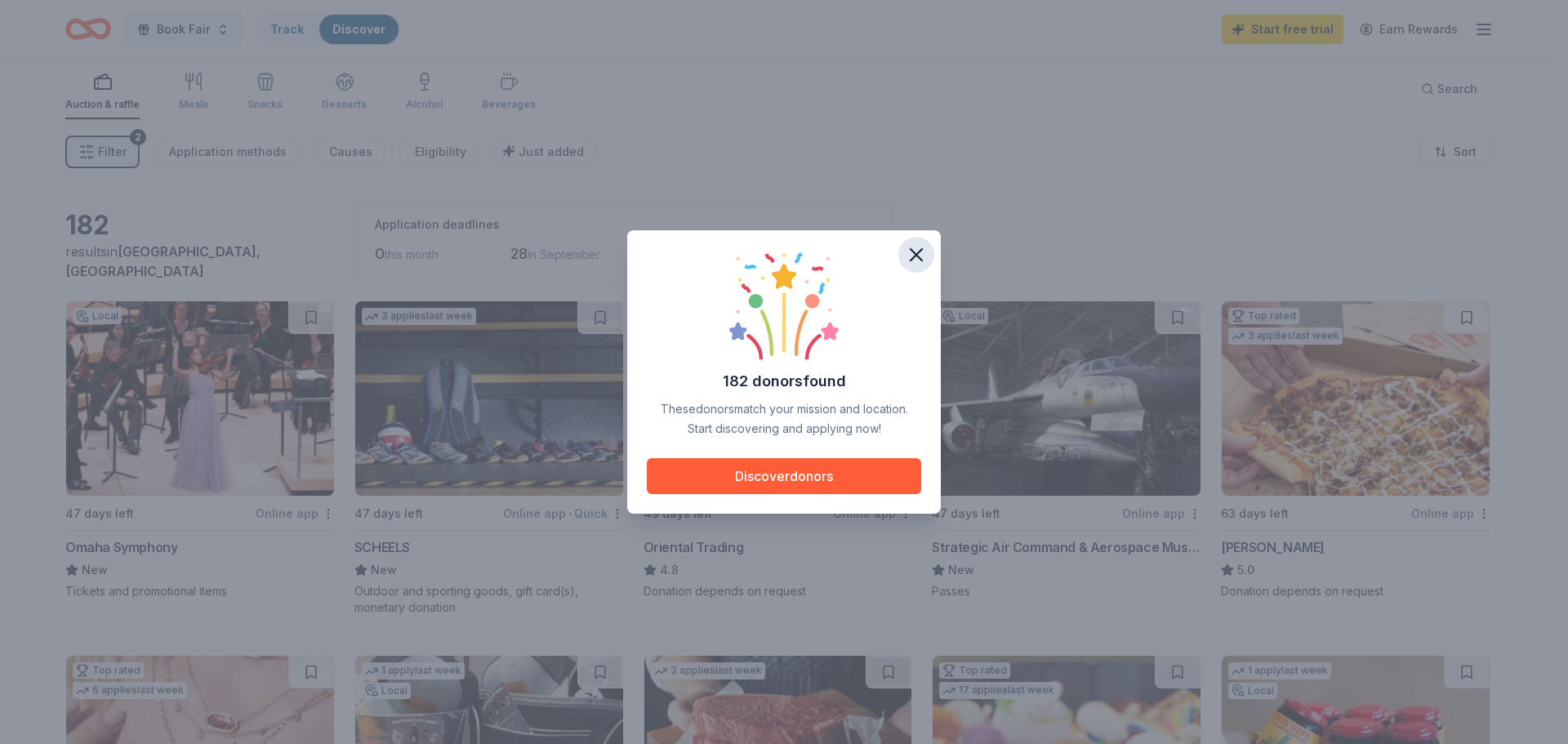
click at [916, 252] on icon "button" at bounding box center [916, 254] width 23 height 23
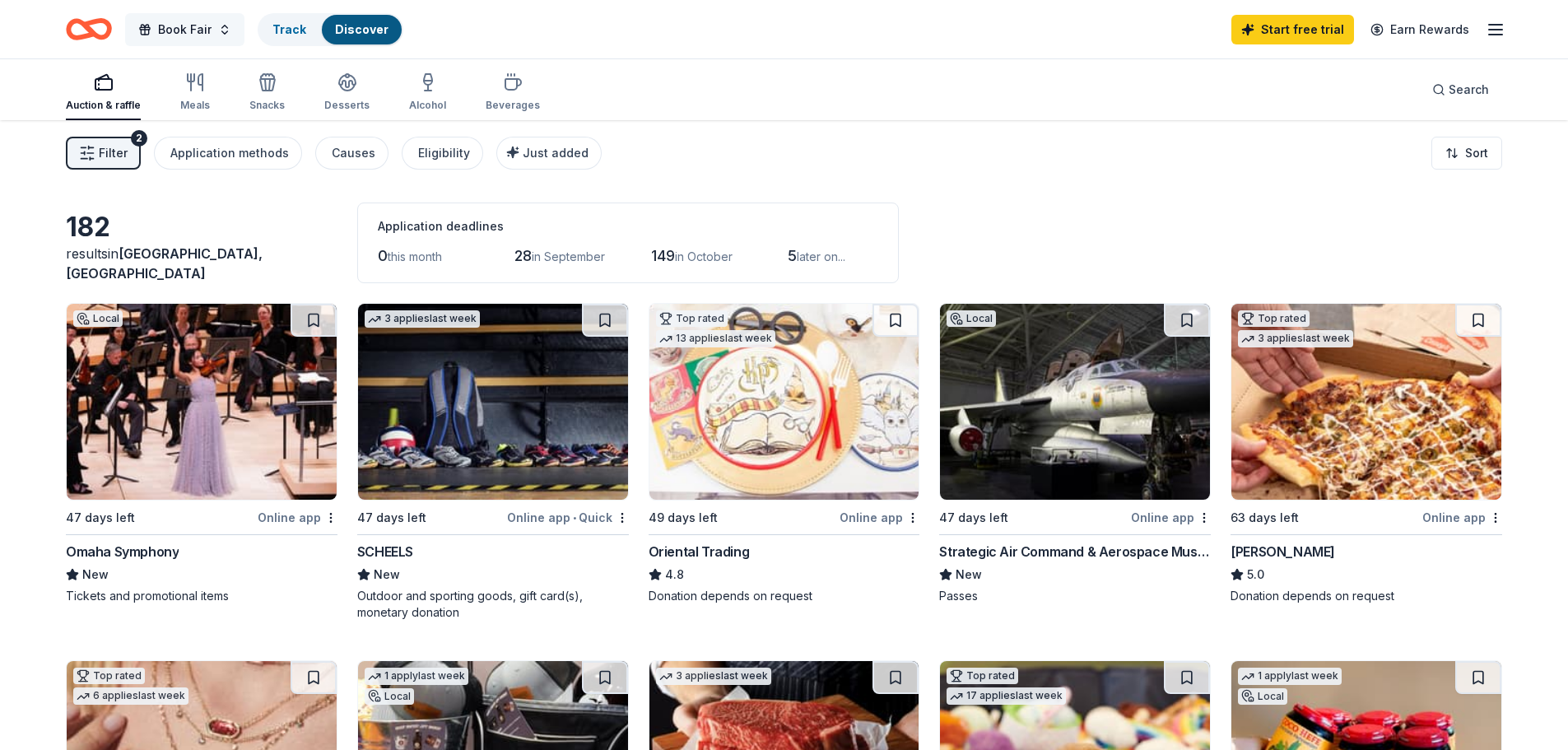
click at [217, 23] on button "Book Fair" at bounding box center [184, 30] width 119 height 33
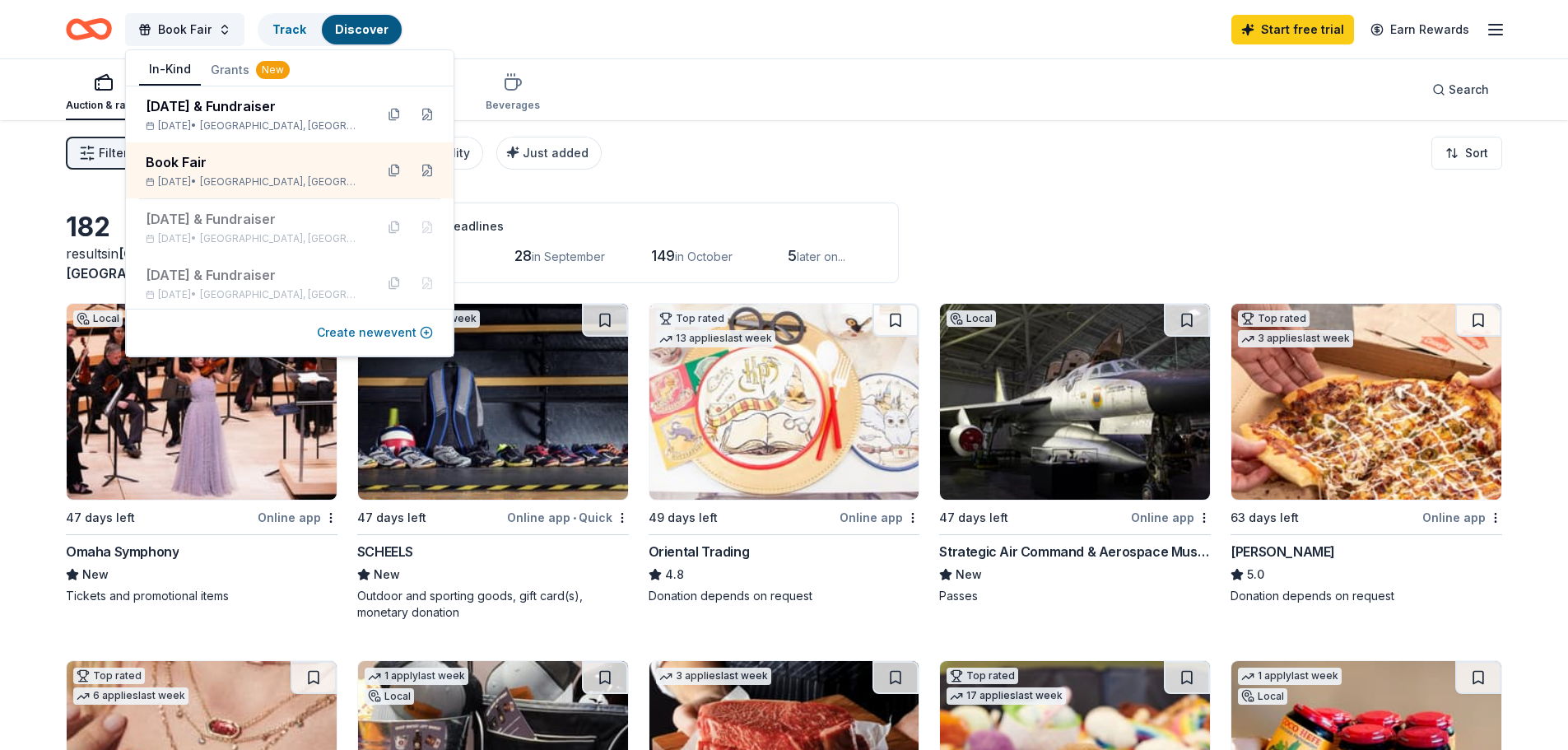
click at [417, 333] on button "Create new event" at bounding box center [374, 332] width 116 height 19
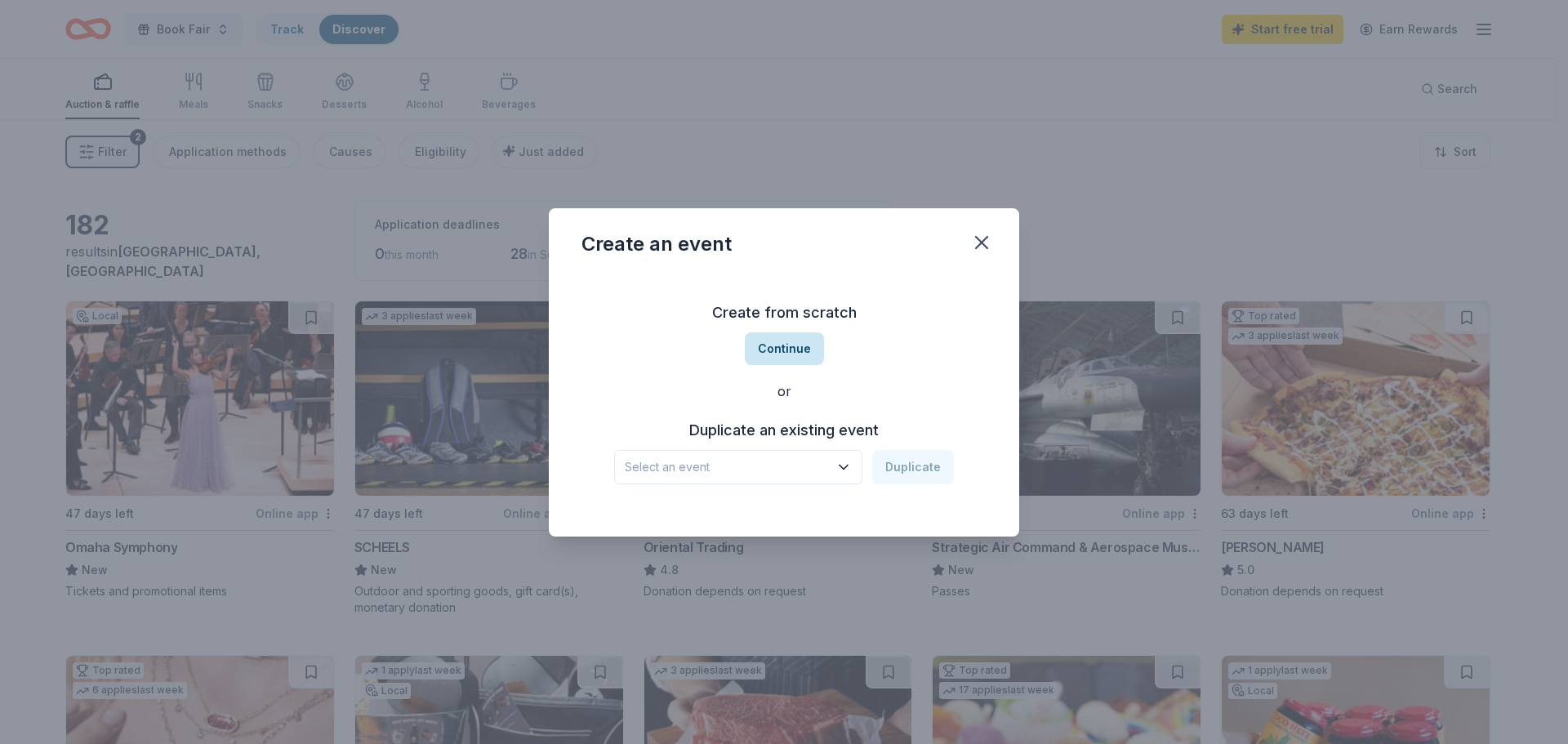
click at [797, 351] on button "Continue" at bounding box center [784, 348] width 79 height 33
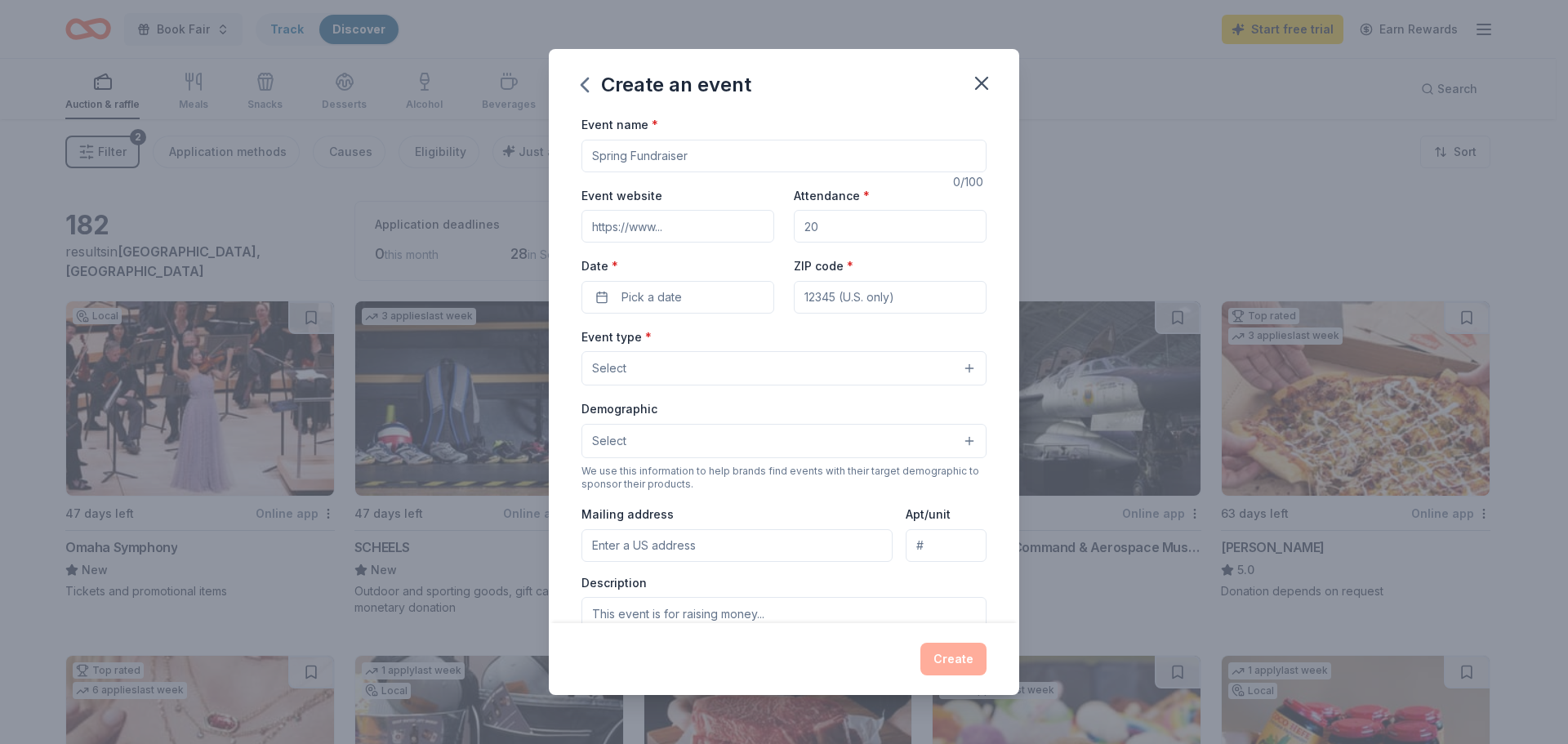
click at [728, 149] on input "Event name *" at bounding box center [784, 155] width 405 height 33
type input "SAW"
type input "100"
click at [659, 296] on span "Pick a date" at bounding box center [652, 297] width 60 height 19
click at [762, 339] on button "Go to next month" at bounding box center [763, 340] width 23 height 23
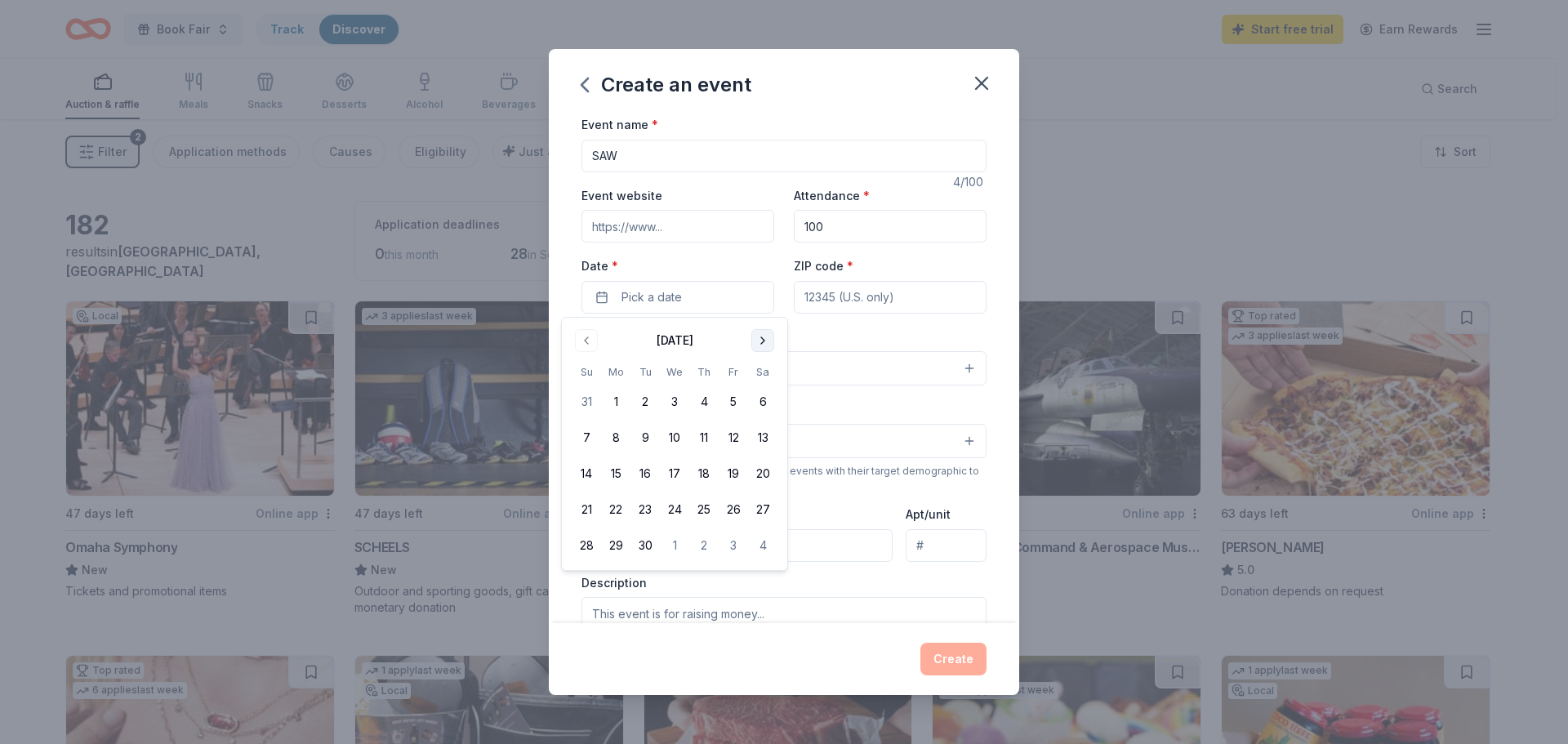
click at [762, 339] on button "Go to next month" at bounding box center [763, 340] width 23 height 23
click at [762, 336] on button "Go to next month" at bounding box center [763, 340] width 23 height 23
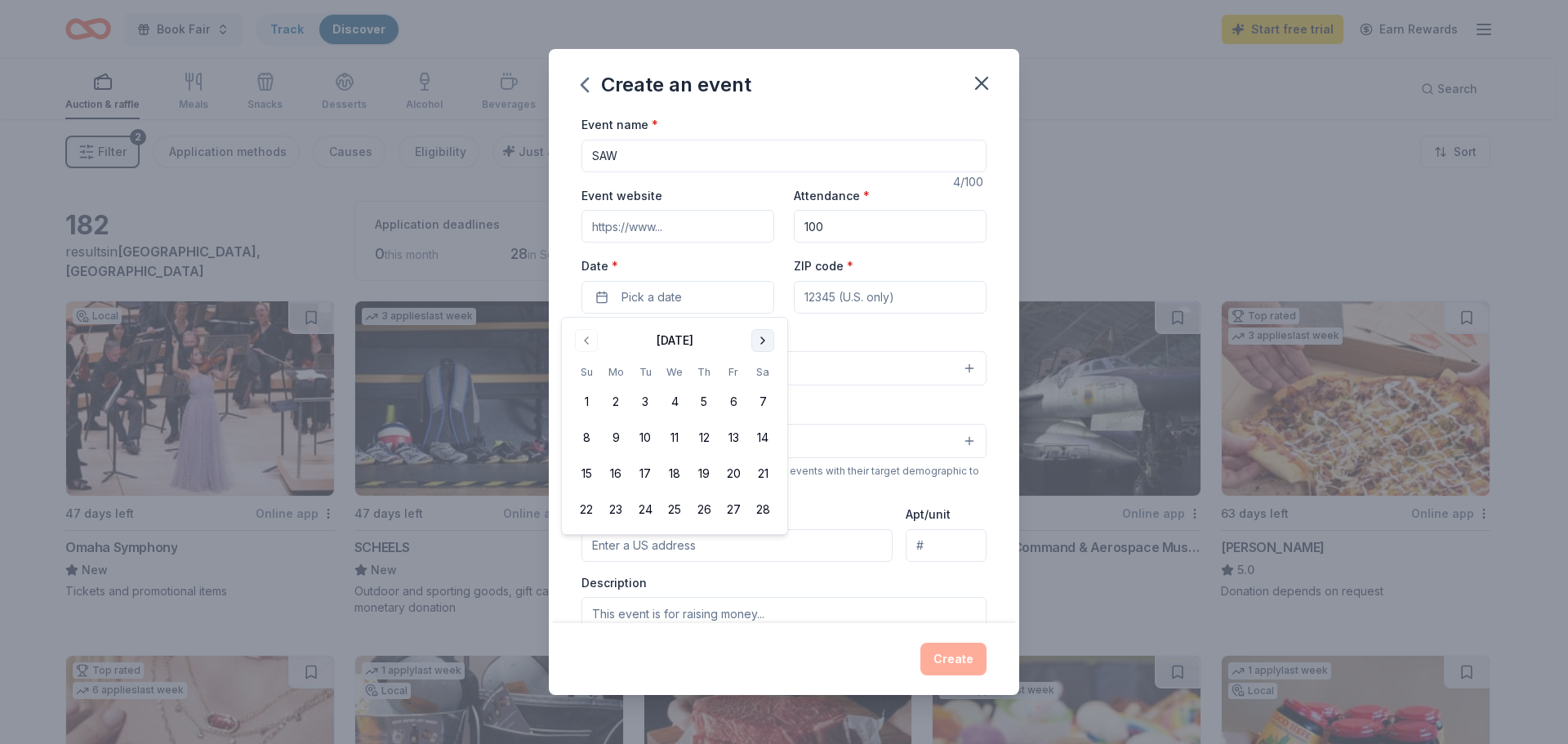
click at [762, 336] on button "Go to next month" at bounding box center [763, 340] width 23 height 23
click at [615, 546] on button "30" at bounding box center [616, 545] width 29 height 29
click at [857, 284] on input "ZIP code *" at bounding box center [890, 297] width 193 height 33
type input "68135"
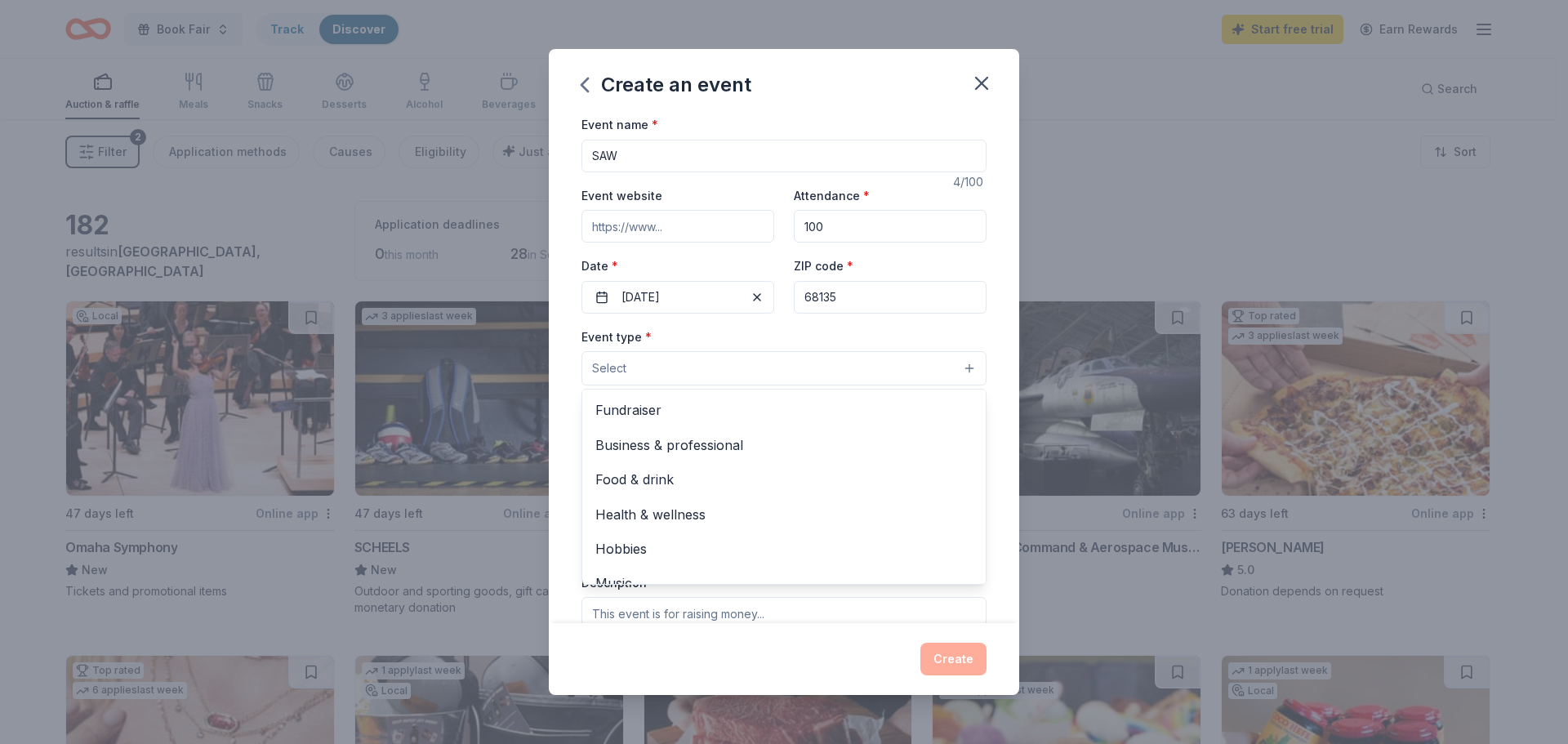
click at [858, 372] on button "Select" at bounding box center [784, 368] width 405 height 34
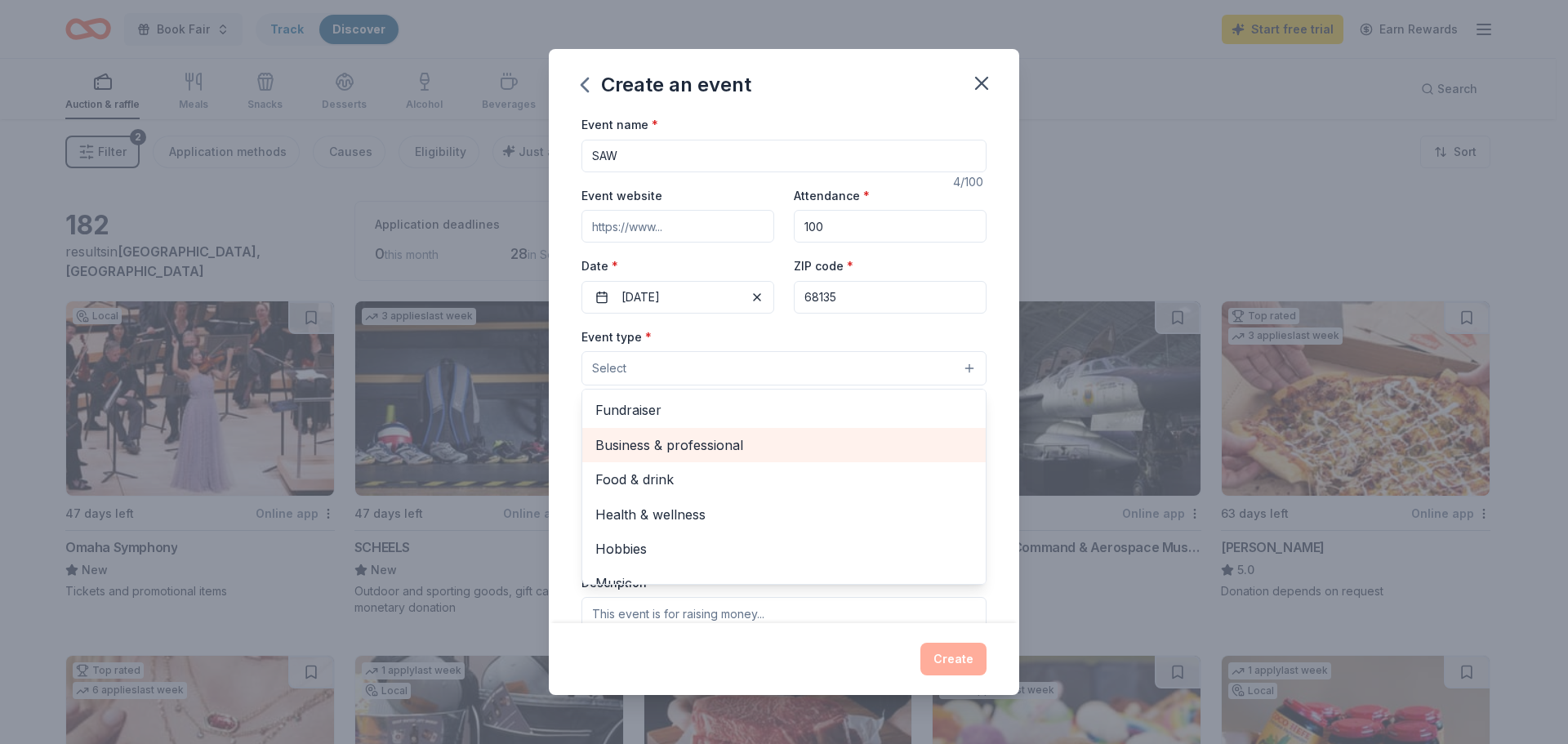
click at [715, 450] on span "Business & professional" at bounding box center [784, 445] width 378 height 21
click at [623, 444] on span "Food & drink" at bounding box center [784, 446] width 378 height 21
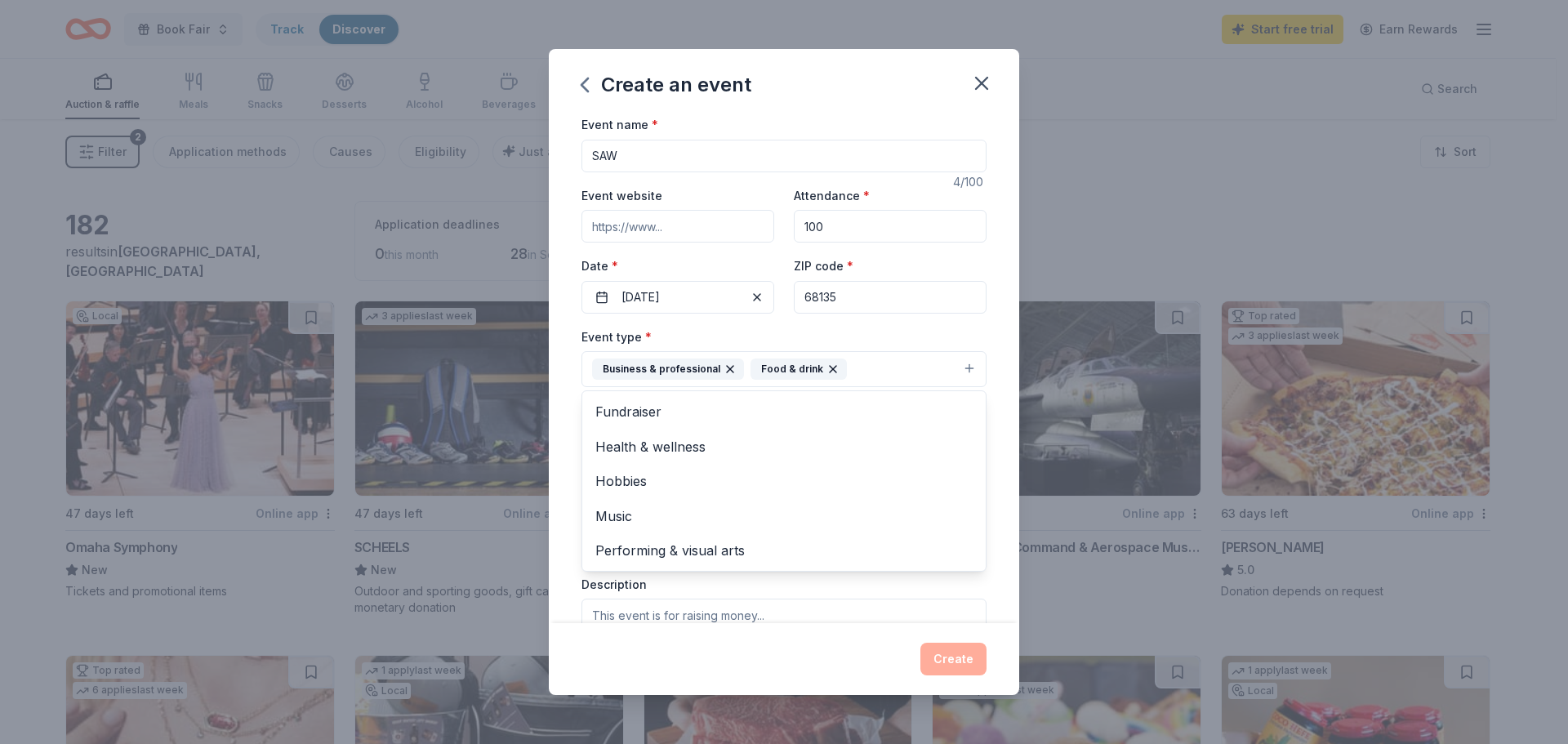
click at [576, 408] on div "Event name * SAW 4 /100 Event website Attendance * 100 Date * [DATE] ZIP code *…" at bounding box center [784, 368] width 471 height 509
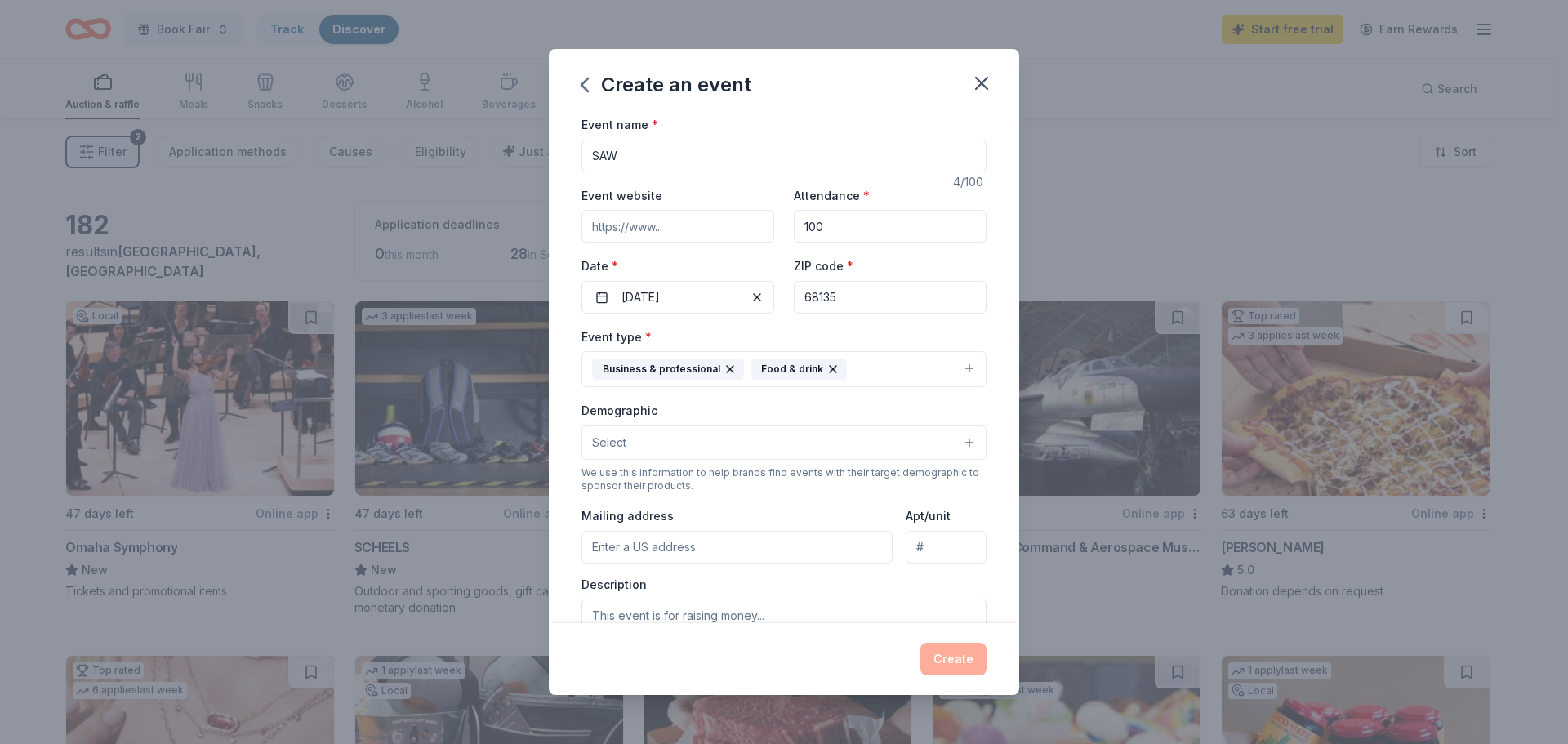
click at [660, 448] on button "Select" at bounding box center [784, 442] width 405 height 34
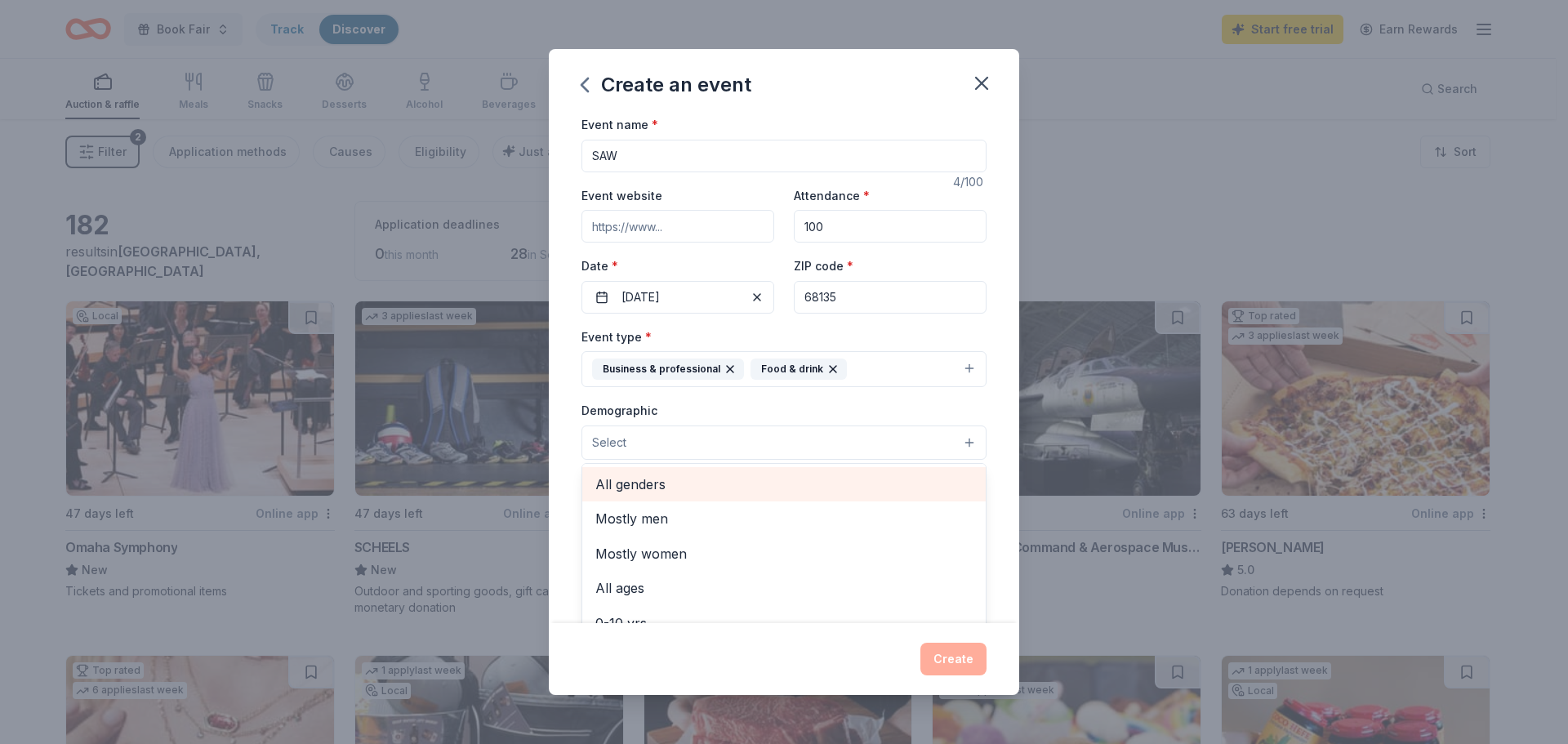
click at [657, 481] on span "All genders" at bounding box center [784, 484] width 378 height 21
click at [801, 448] on button "All genders" at bounding box center [784, 443] width 405 height 36
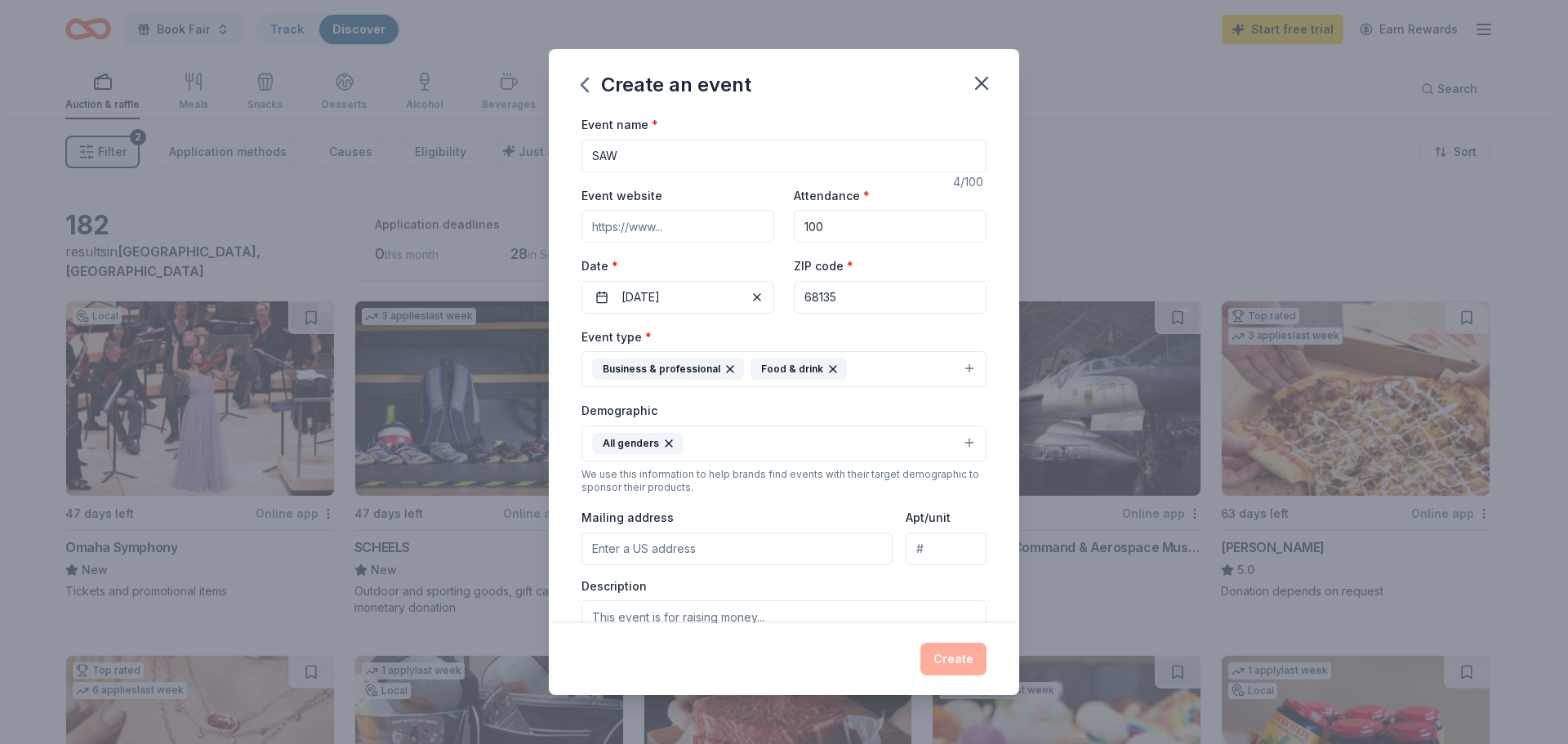
click at [724, 447] on button "All genders" at bounding box center [784, 443] width 405 height 36
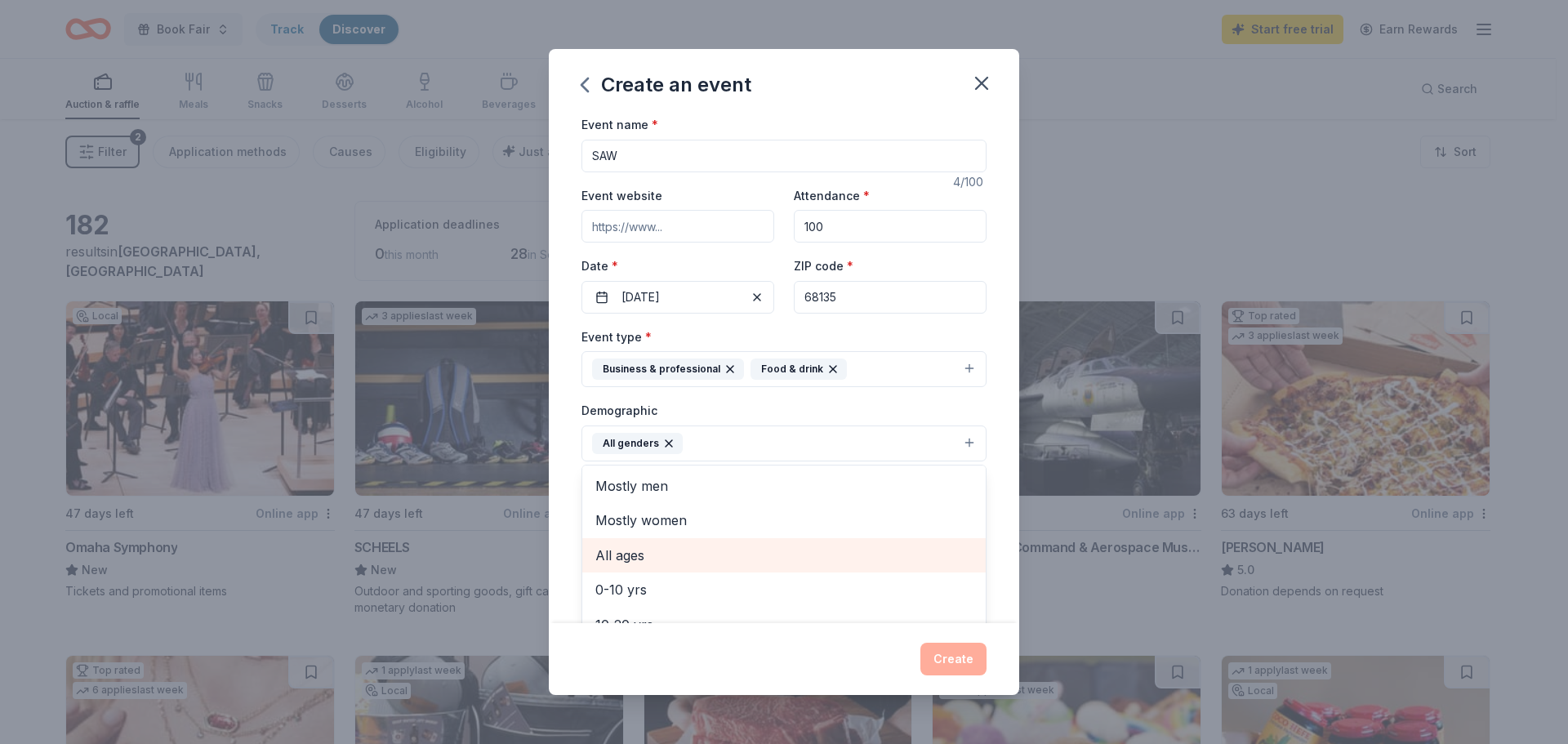
click at [641, 558] on span "All ages" at bounding box center [784, 554] width 378 height 21
click at [570, 523] on div "Event name * SAW 4 /100 Event website Attendance * 100 Date * [DATE] ZIP code *…" at bounding box center [784, 368] width 471 height 509
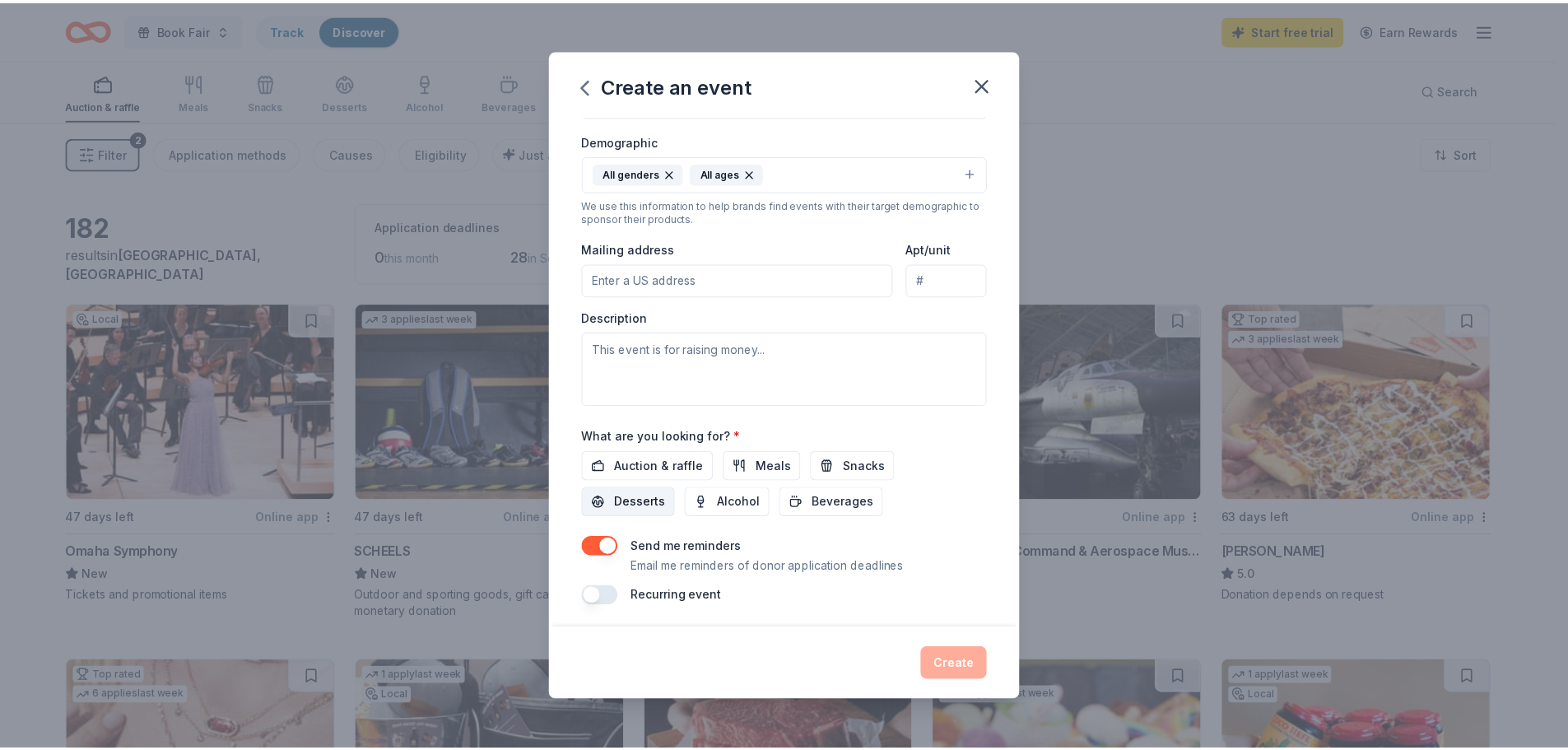
scroll to position [277, 0]
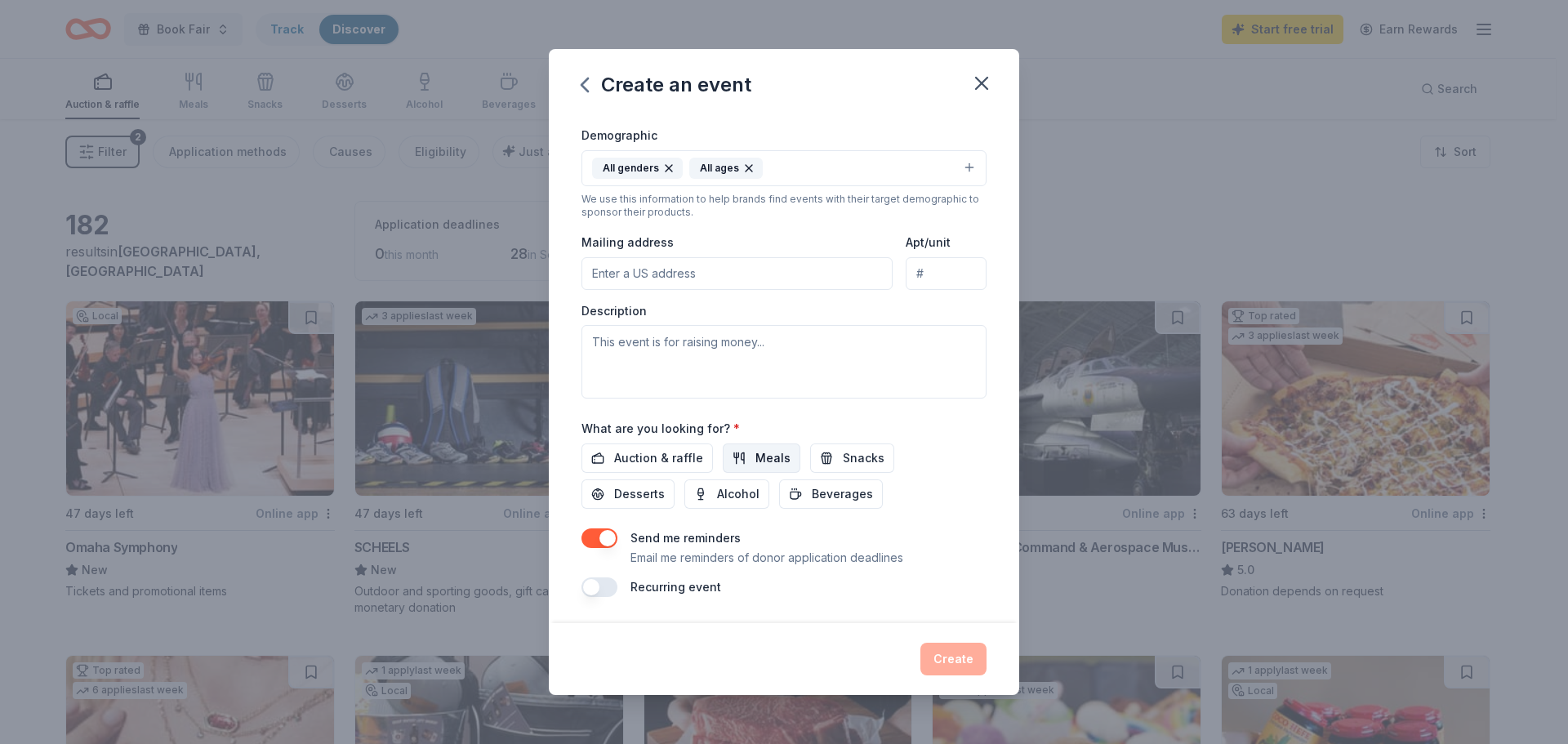
click at [756, 457] on span "Meals" at bounding box center [774, 457] width 35 height 19
click at [858, 461] on span "Snacks" at bounding box center [864, 457] width 42 height 19
click at [642, 492] on span "Desserts" at bounding box center [639, 493] width 50 height 19
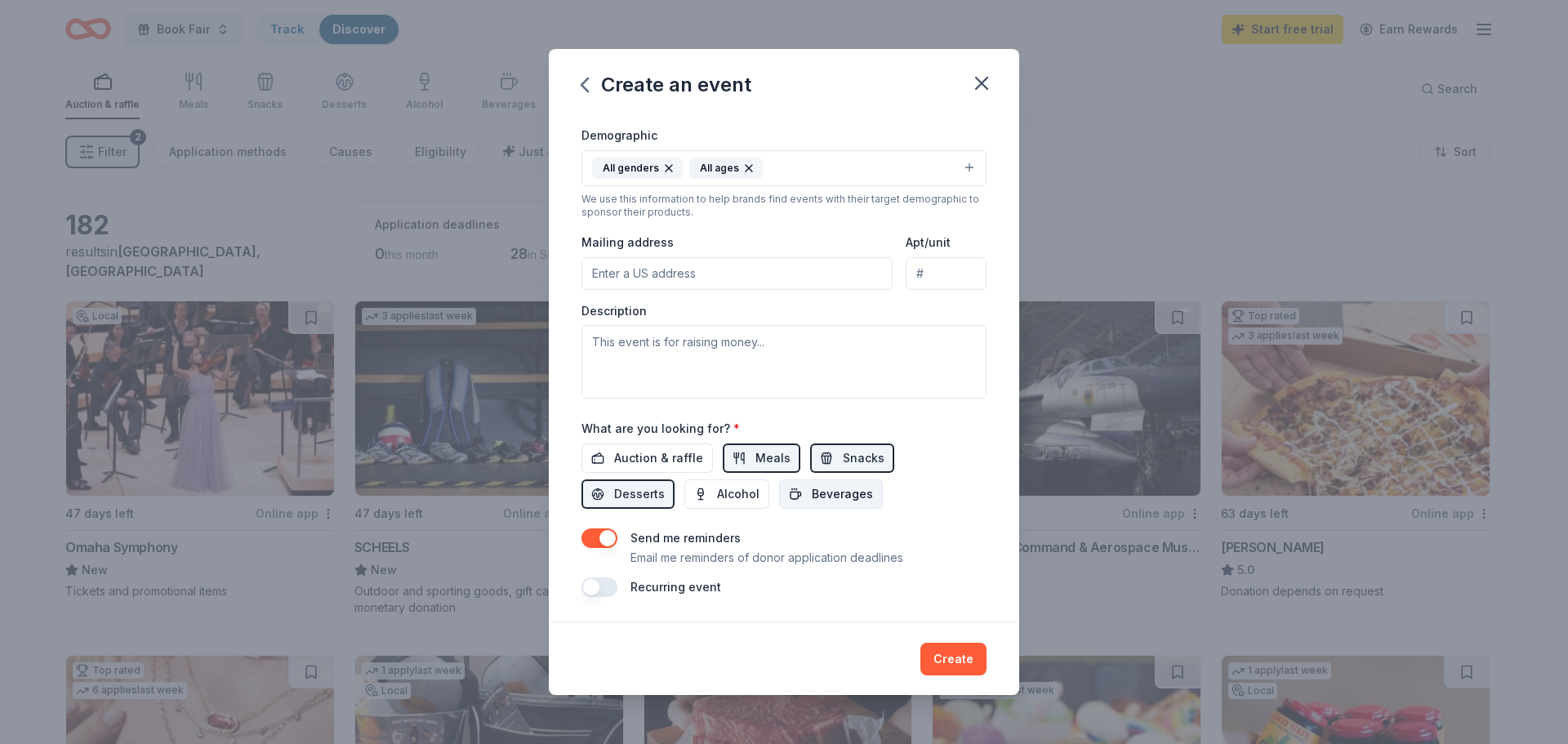
click at [853, 492] on span "Beverages" at bounding box center [842, 493] width 61 height 19
click at [944, 653] on button "Create" at bounding box center [953, 658] width 66 height 33
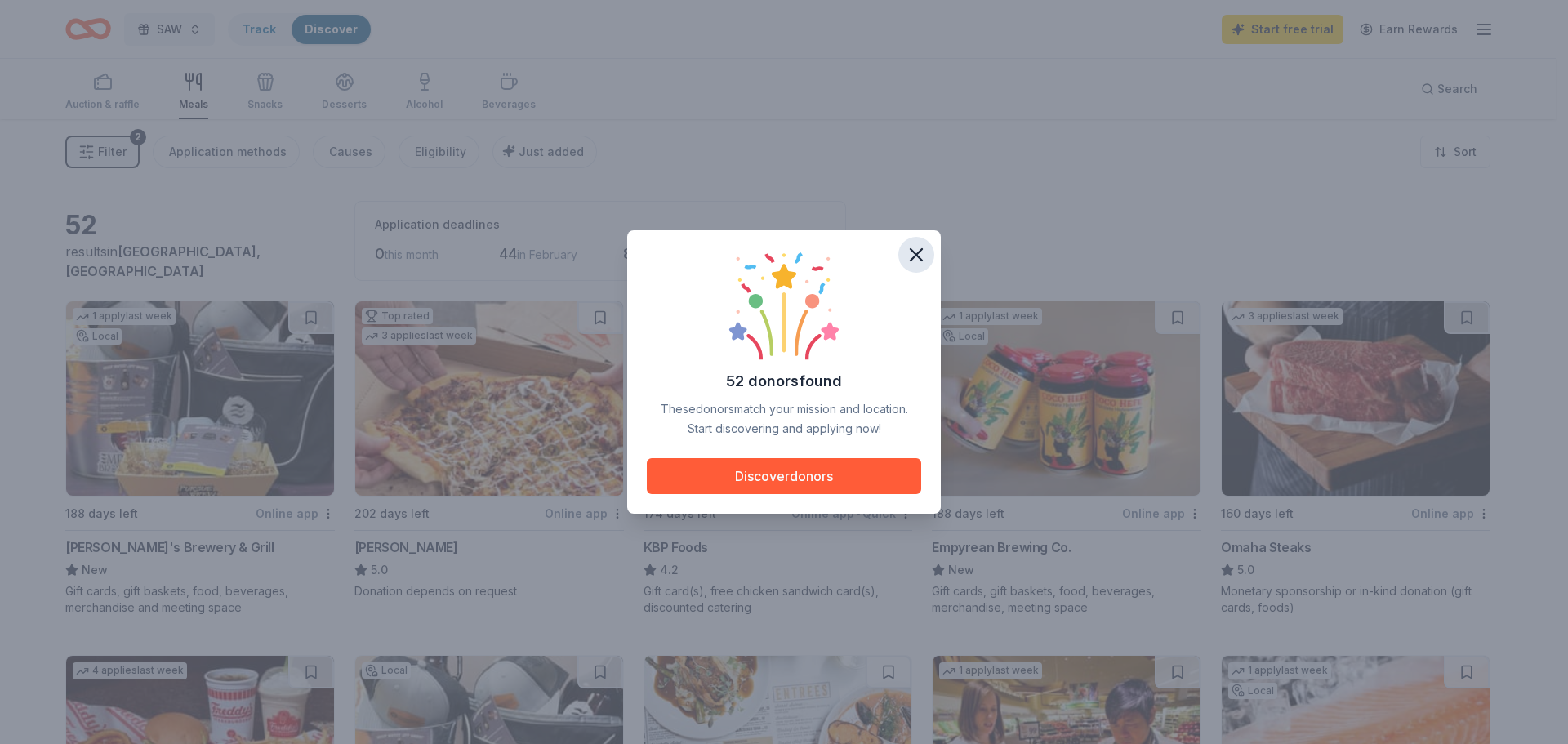
click at [919, 257] on icon "button" at bounding box center [917, 255] width 12 height 12
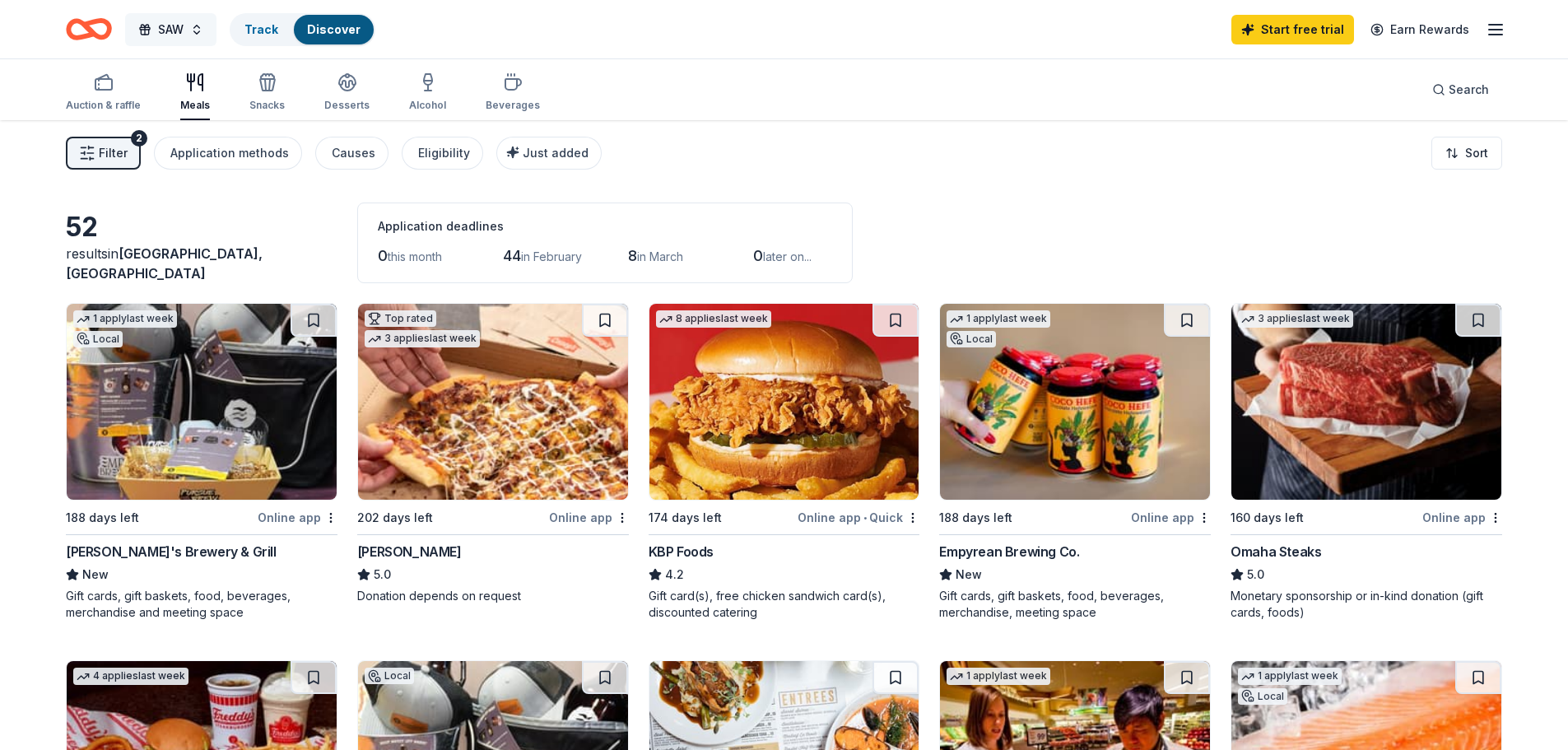
click at [167, 16] on button "SAW" at bounding box center [171, 30] width 91 height 33
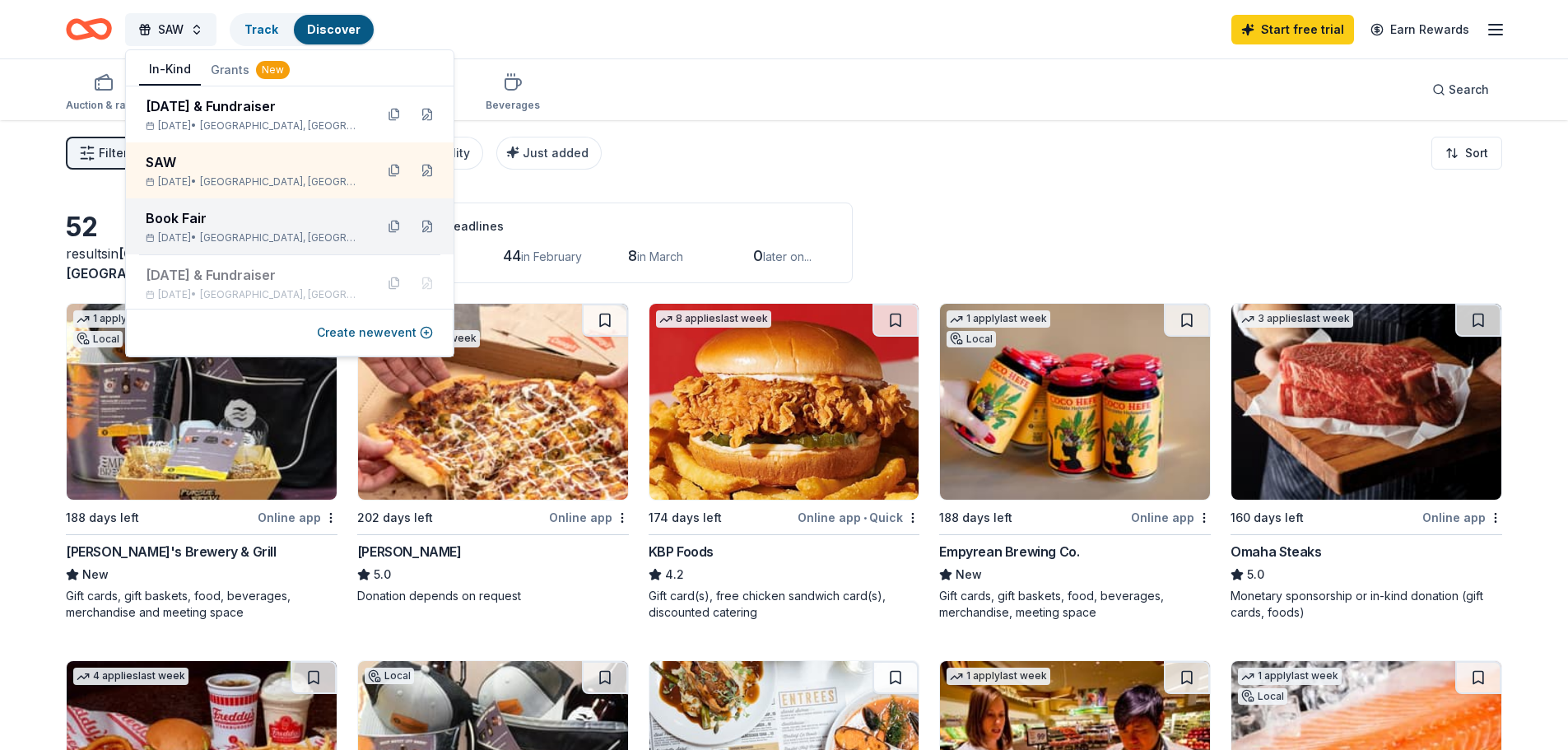
click at [231, 221] on div "Book Fair" at bounding box center [253, 217] width 216 height 19
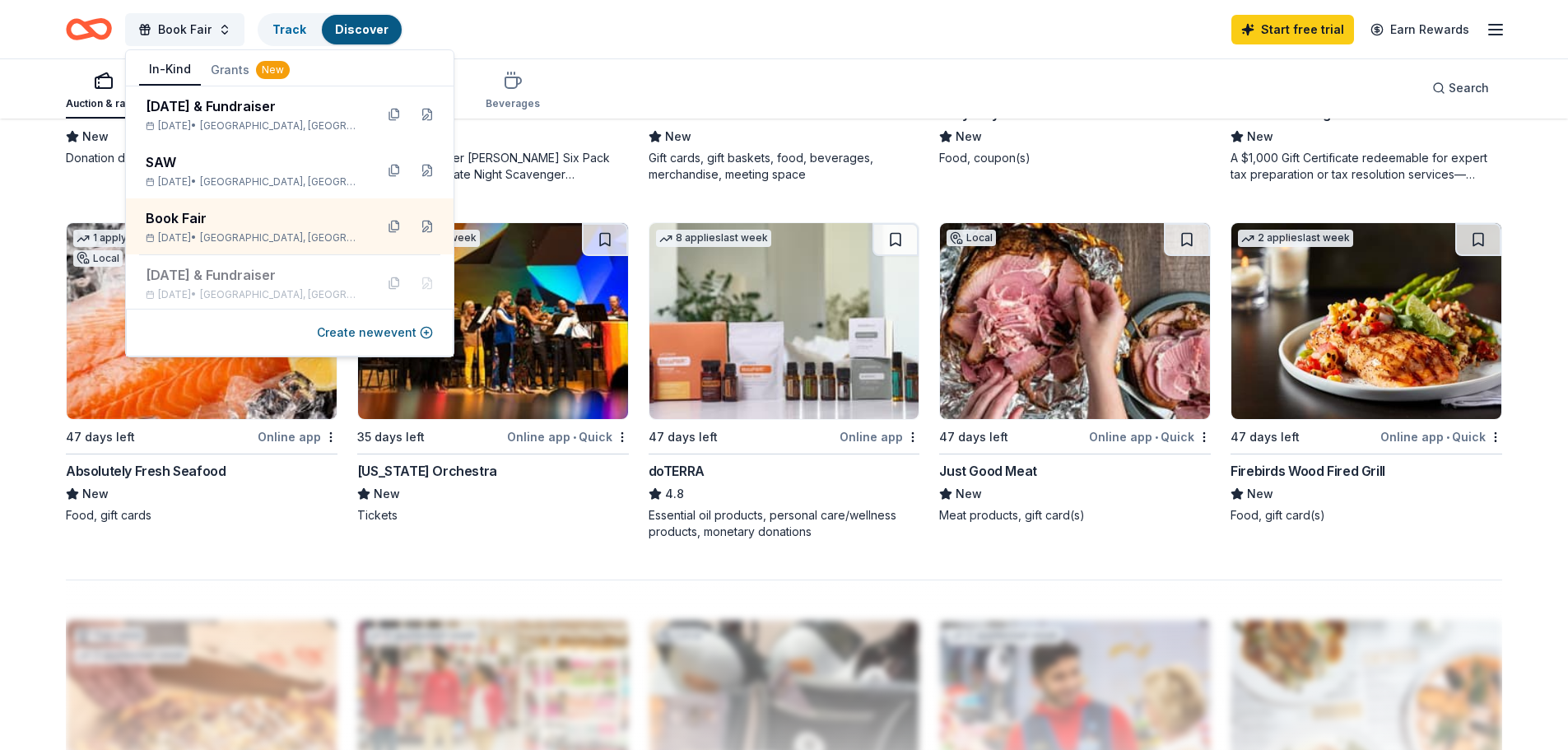
scroll to position [1070, 0]
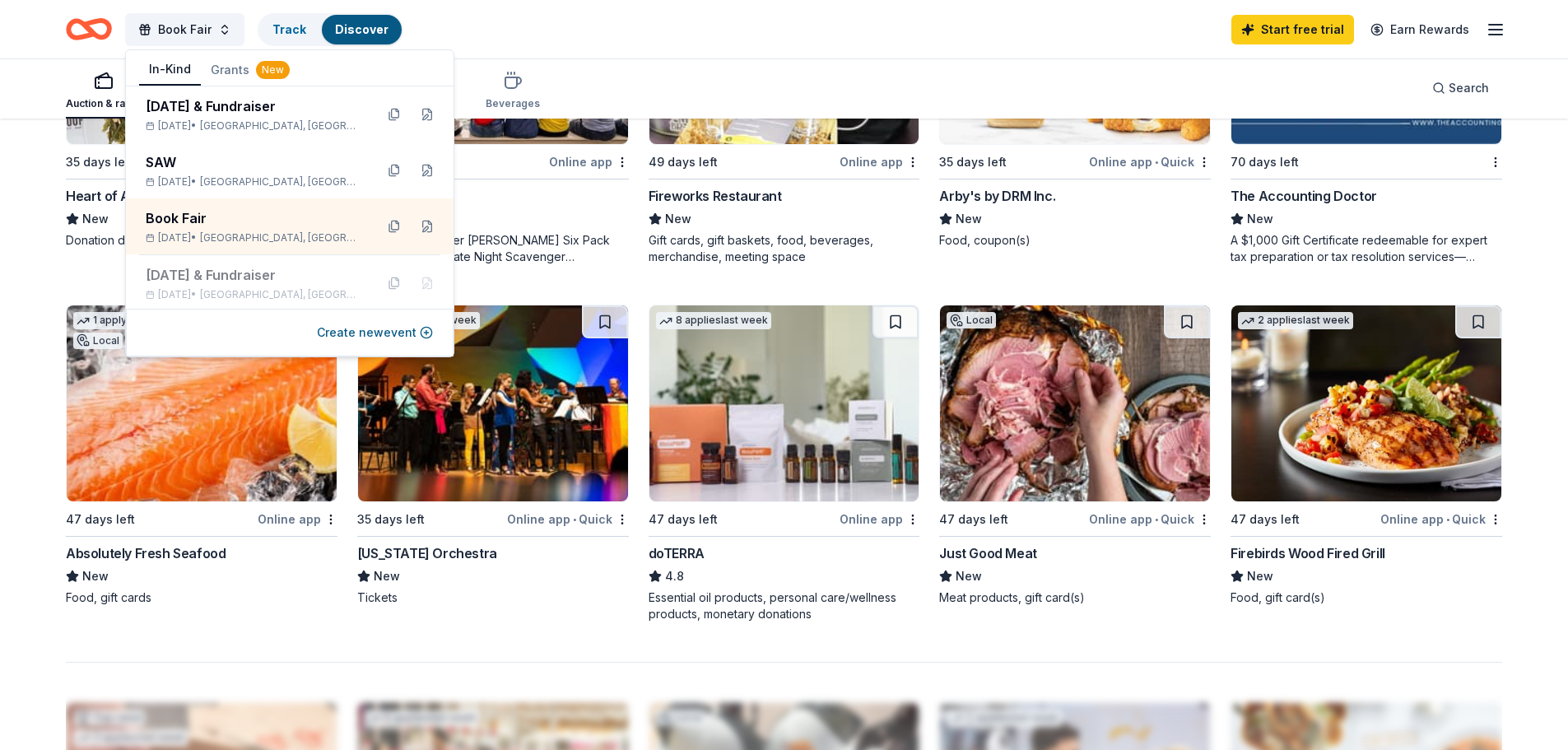
click at [1009, 553] on div "Just Good Meat" at bounding box center [987, 553] width 97 height 19
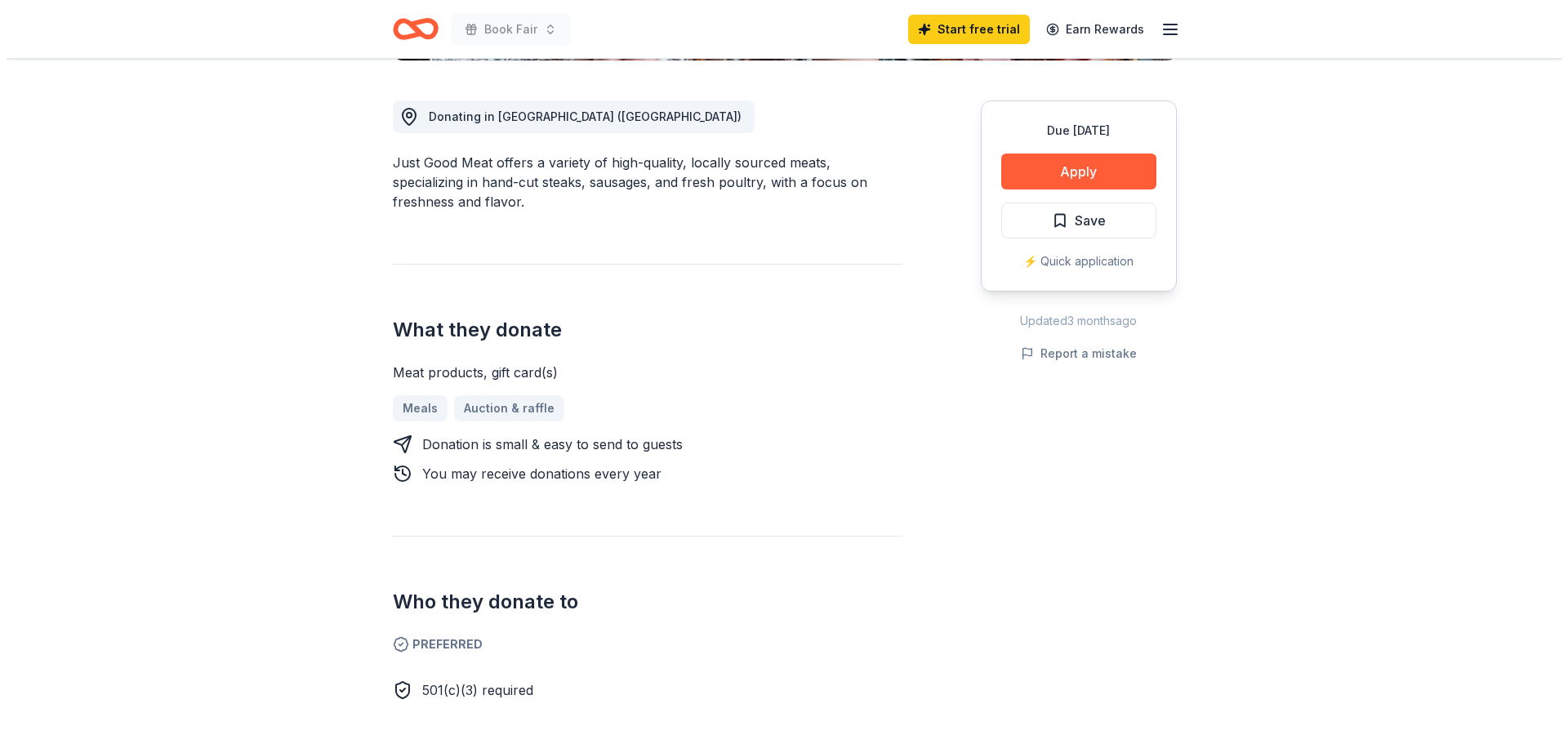
scroll to position [326, 0]
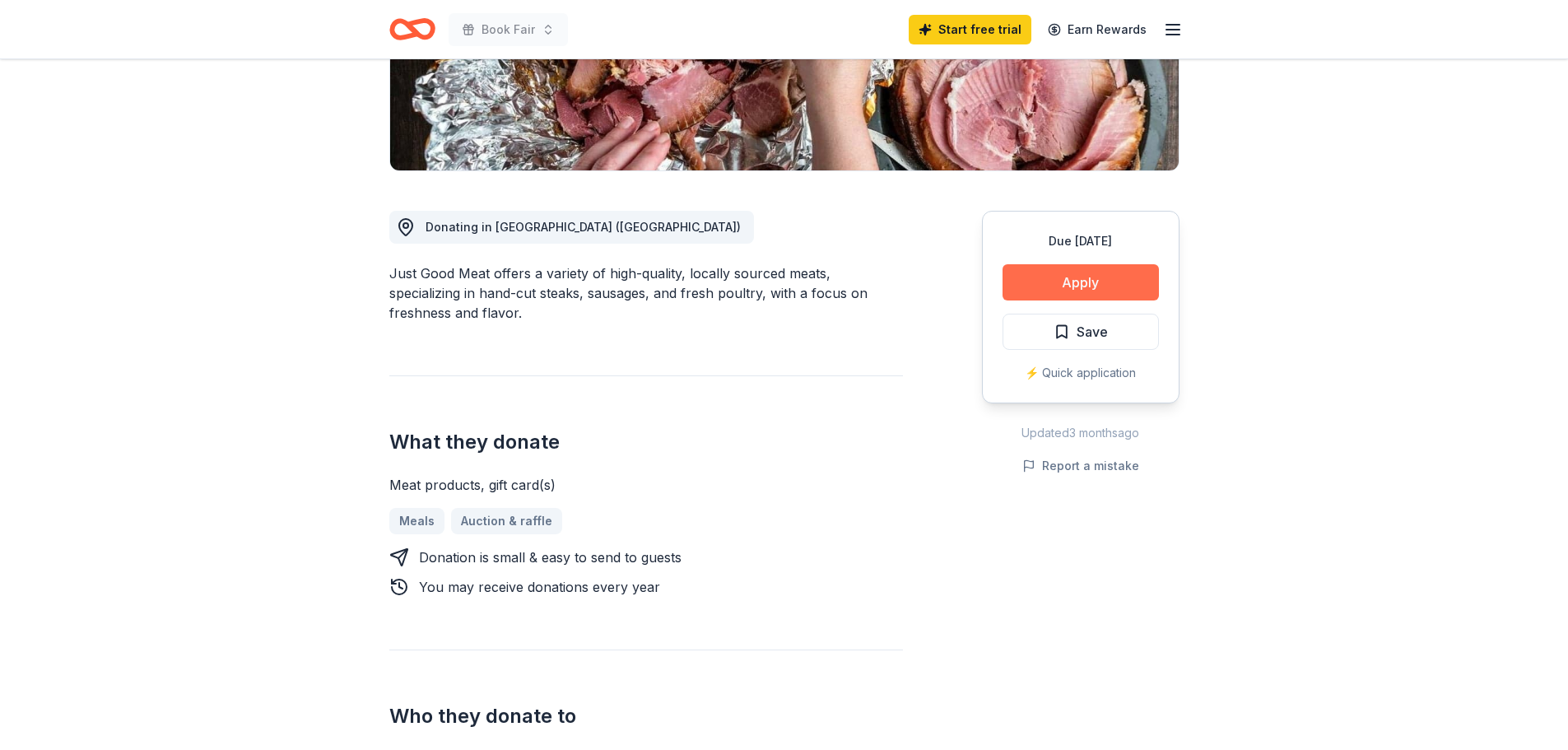
click at [1060, 284] on button "Apply" at bounding box center [1080, 282] width 156 height 36
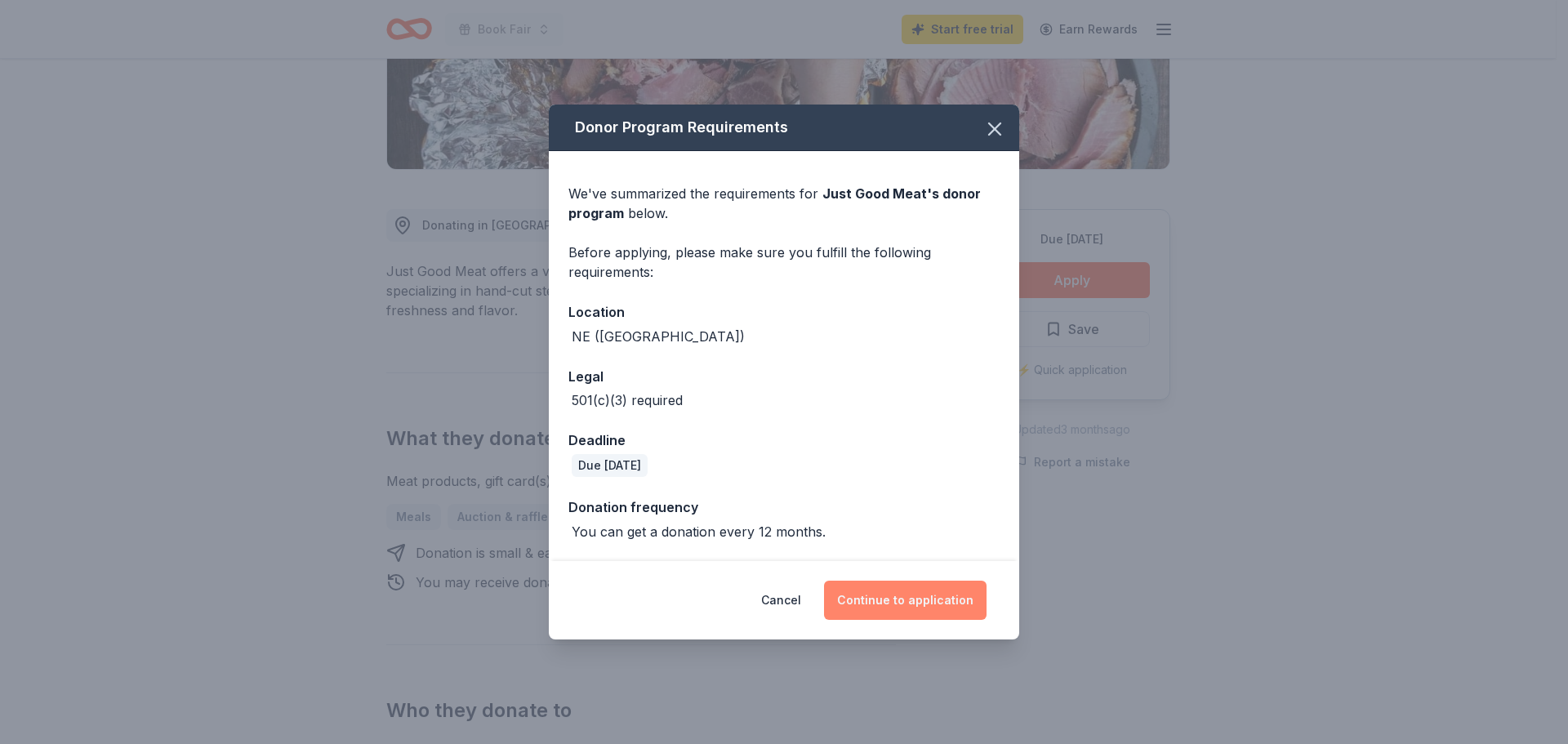
click at [872, 599] on button "Continue to application" at bounding box center [905, 600] width 163 height 39
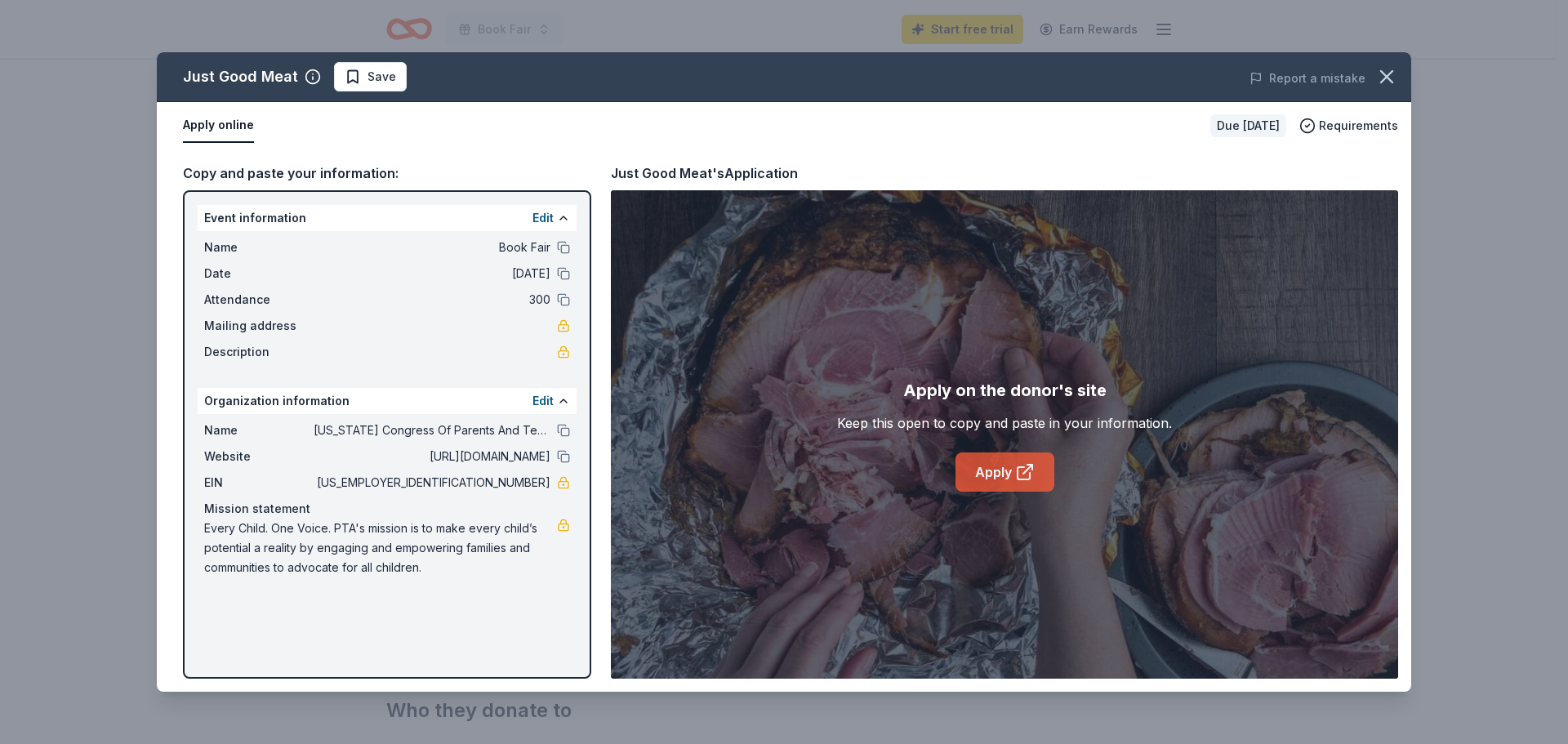
click at [1005, 478] on link "Apply" at bounding box center [1005, 471] width 99 height 39
